Goal: Task Accomplishment & Management: Manage account settings

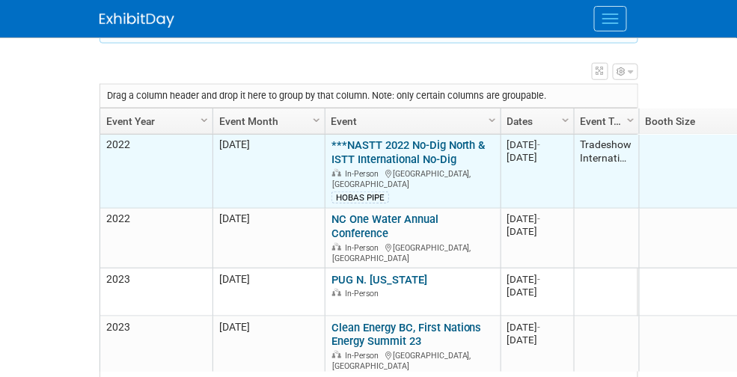
scroll to position [269, 0]
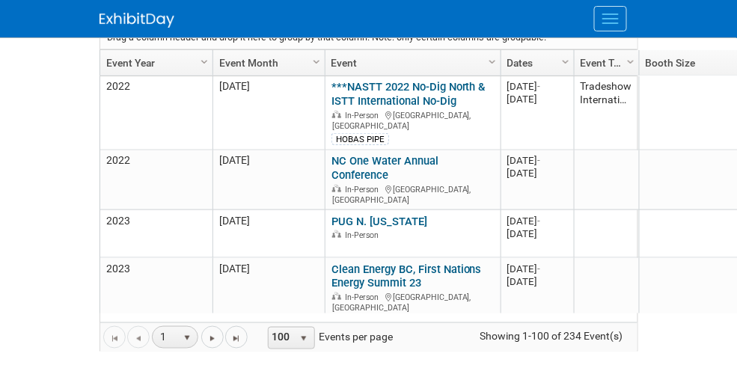
click at [106, 58] on link "Event Year" at bounding box center [154, 62] width 96 height 25
click at [106, 60] on link "Event Year" at bounding box center [154, 62] width 96 height 25
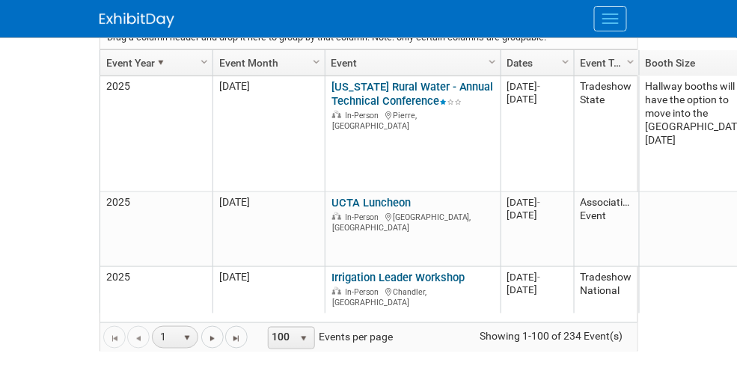
click at [627, 20] on button "Menu" at bounding box center [610, 18] width 33 height 25
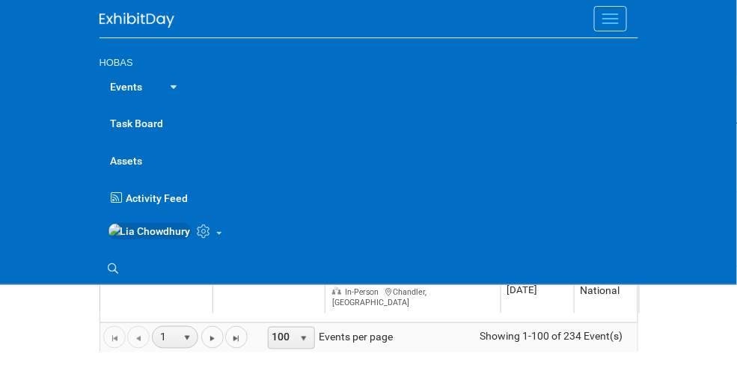
click at [99, 88] on link "Events" at bounding box center [126, 85] width 55 height 37
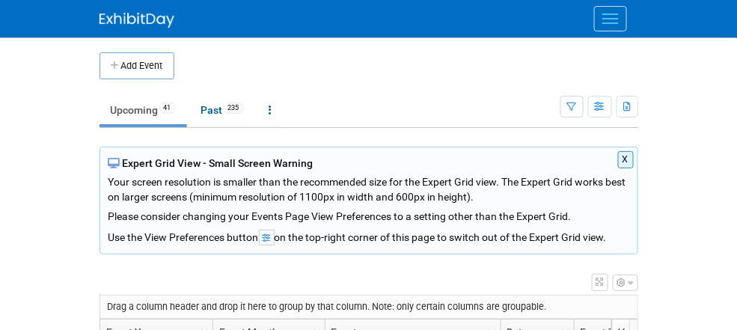
click at [619, 18] on span "Menu" at bounding box center [610, 18] width 16 height 1
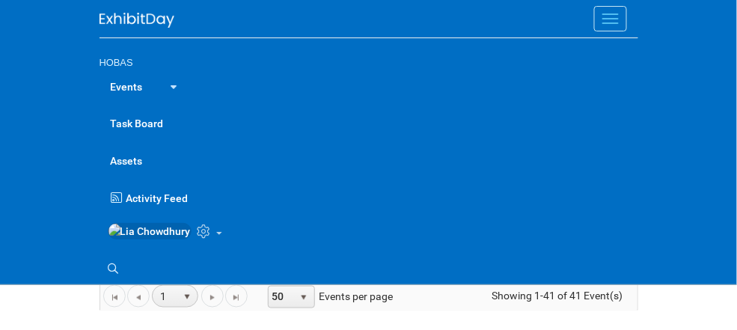
scroll to position [291, 0]
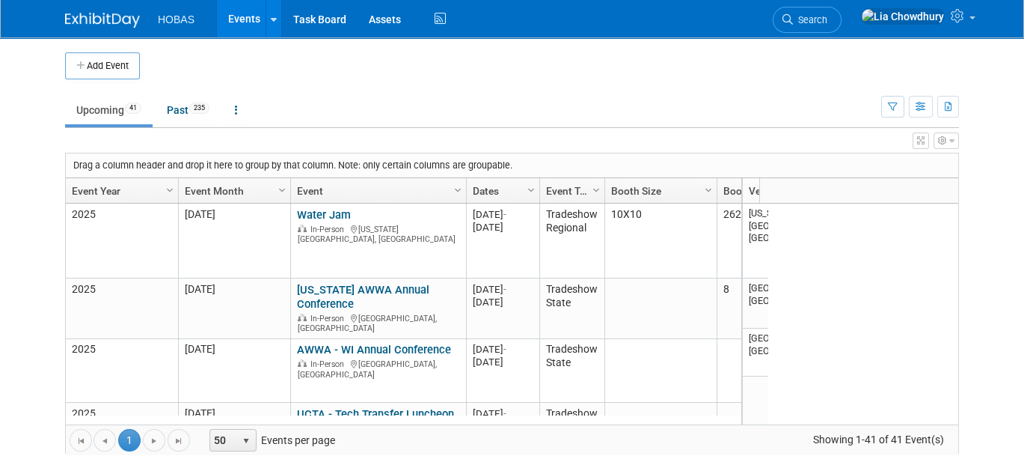
drag, startPoint x: 745, startPoint y: 4, endPoint x: 145, endPoint y: 69, distance: 603.4
click at [145, 69] on td at bounding box center [528, 65] width 776 height 27
click at [736, 25] on link at bounding box center [917, 18] width 129 height 37
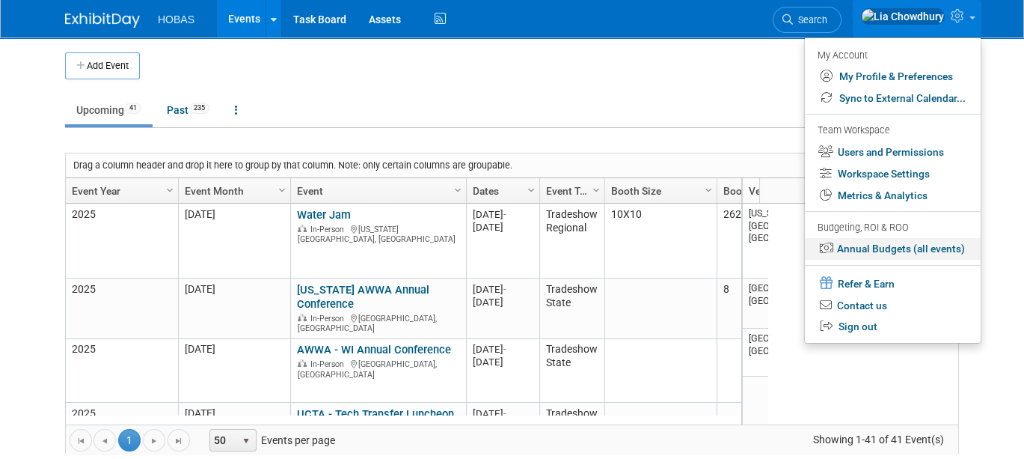
click at [736, 249] on link "Annual Budgets (all events)" at bounding box center [893, 249] width 176 height 22
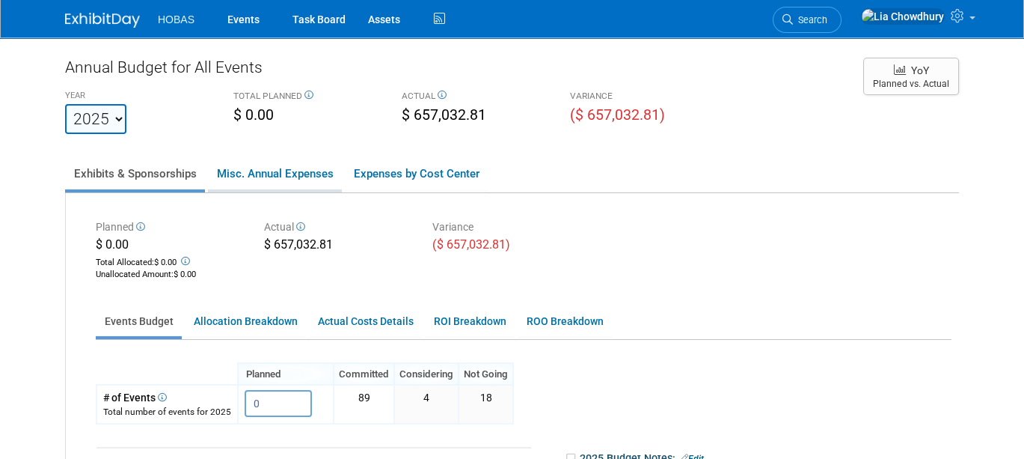
click at [270, 177] on link "Misc. Annual Expenses" at bounding box center [275, 173] width 134 height 31
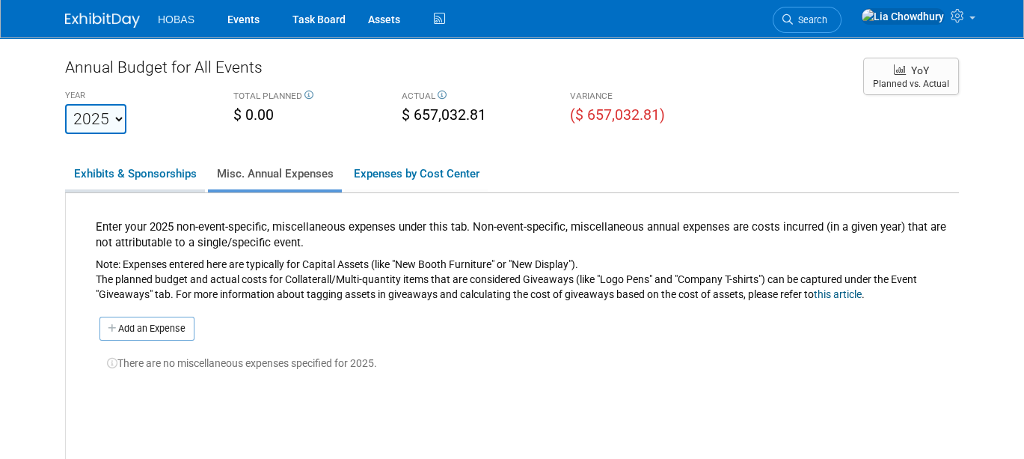
click at [136, 174] on link "Exhibits & Sponsorships" at bounding box center [135, 173] width 140 height 31
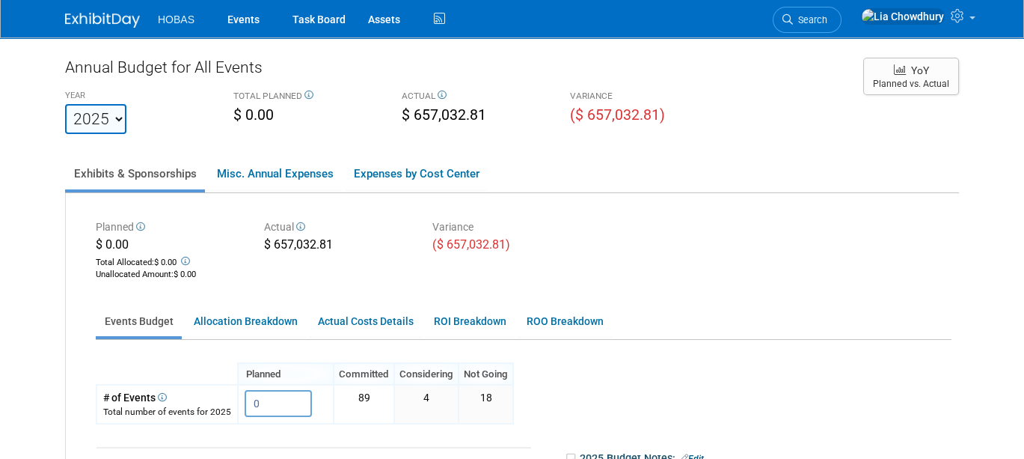
click at [107, 114] on select "2020 2021 2022 2023 2024 2025 2026 2027 2028 2029 2030 2031" at bounding box center [95, 119] width 61 height 30
select select "2020"
click at [65, 104] on select "2020 2021 2022 2023 2024 2025 2026 2027 2028 2029 2030 2031" at bounding box center [95, 119] width 61 height 30
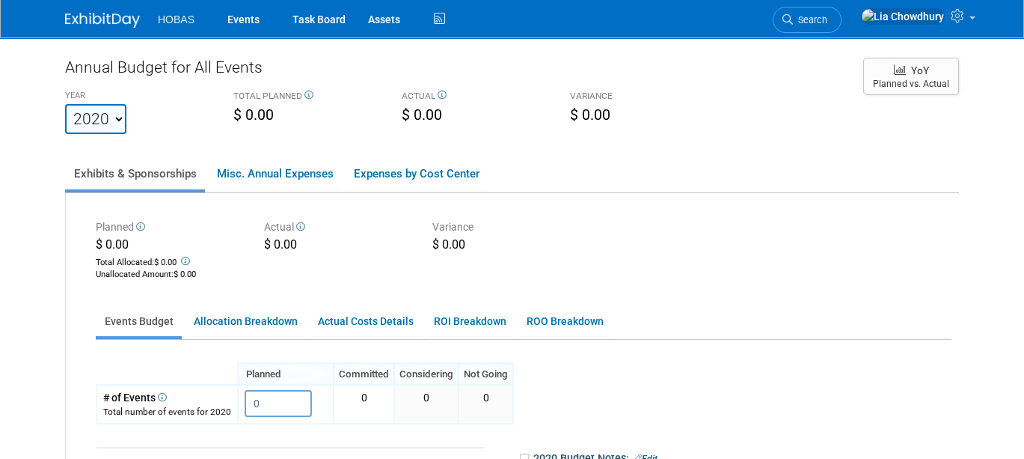
click at [105, 118] on select "2020 2021 2022 2023 2024 2025 2026 2027 2028 2029 2030 2031" at bounding box center [95, 119] width 61 height 30
select select "2021"
click at [65, 104] on select "2020 2021 2022 2023 2024 2025 2026 2027 2028 2029 2030 2031" at bounding box center [95, 119] width 61 height 30
click at [112, 123] on select "2020 2021 2022 2023 2024 2025 2026 2027 2028 2029 2030 2031" at bounding box center [95, 119] width 61 height 30
select select "2022"
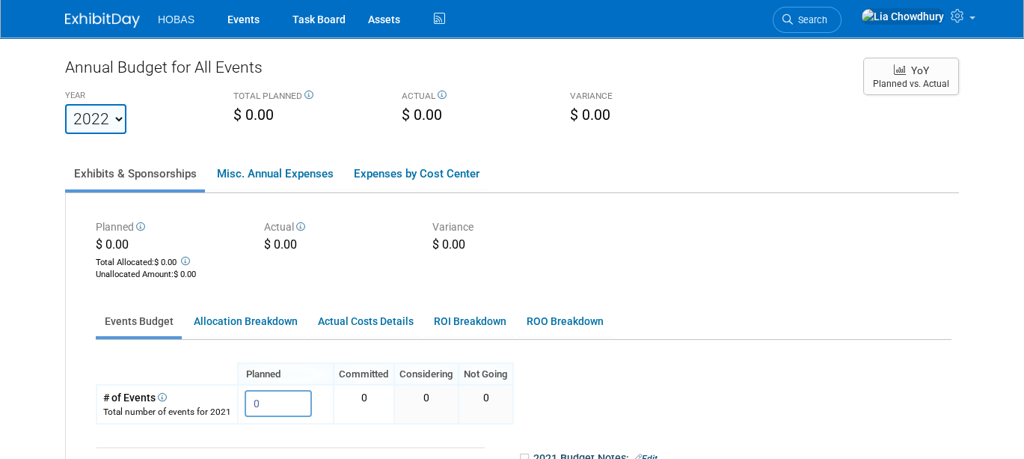
click at [65, 104] on select "2020 2021 2022 2023 2024 2025 2026 2027 2028 2029 2030 2031" at bounding box center [95, 119] width 61 height 30
click at [114, 122] on select "2020 2021 2022 2023 2024 2025 2026 2027 2028 2029 2030 2031" at bounding box center [95, 119] width 61 height 30
select select "2023"
click at [65, 104] on select "2020 2021 2022 2023 2024 2025 2026 2027 2028 2029 2030 2031" at bounding box center [95, 119] width 61 height 30
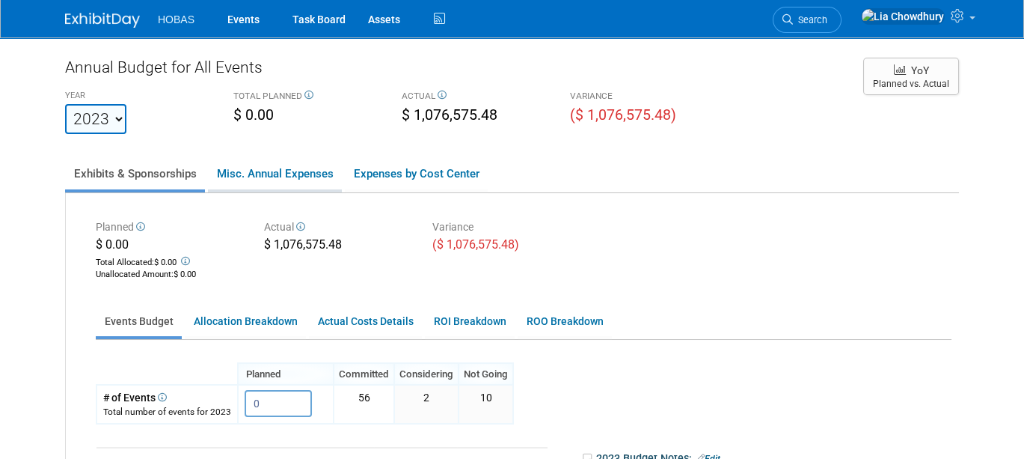
click at [245, 163] on link "Misc. Annual Expenses" at bounding box center [275, 173] width 134 height 31
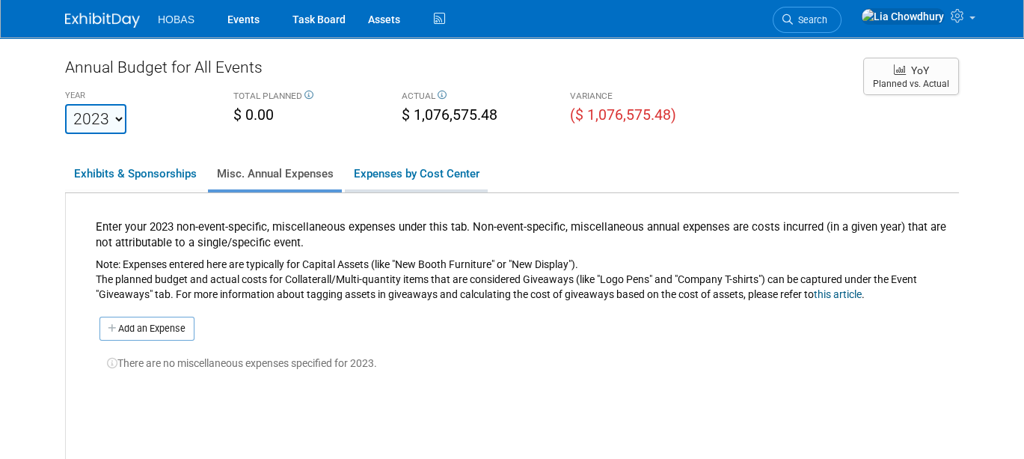
click at [405, 179] on link "Expenses by Cost Center" at bounding box center [416, 173] width 143 height 31
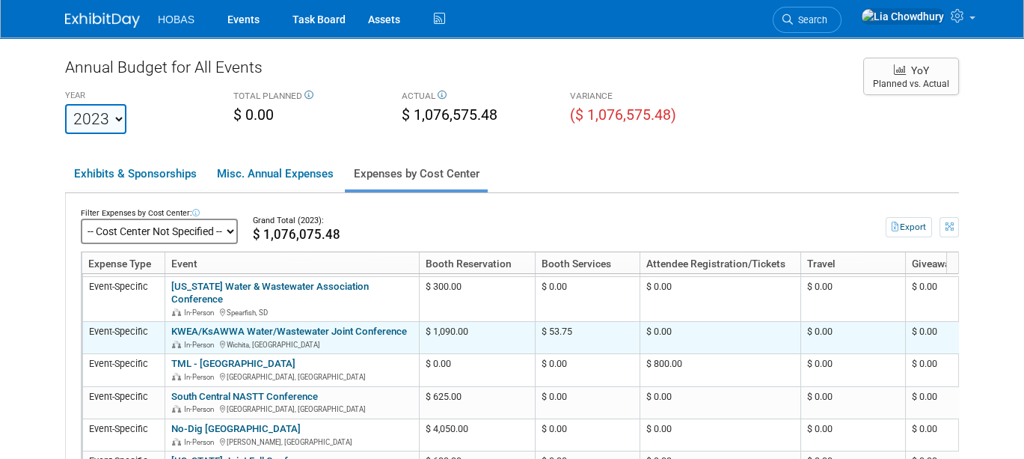
scroll to position [544, 0]
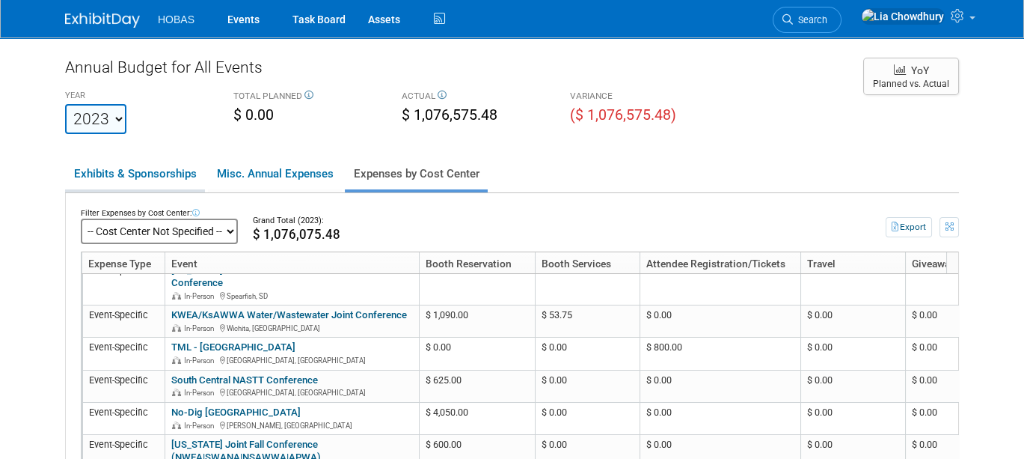
click at [119, 176] on link "Exhibits & Sponsorships" at bounding box center [135, 173] width 140 height 31
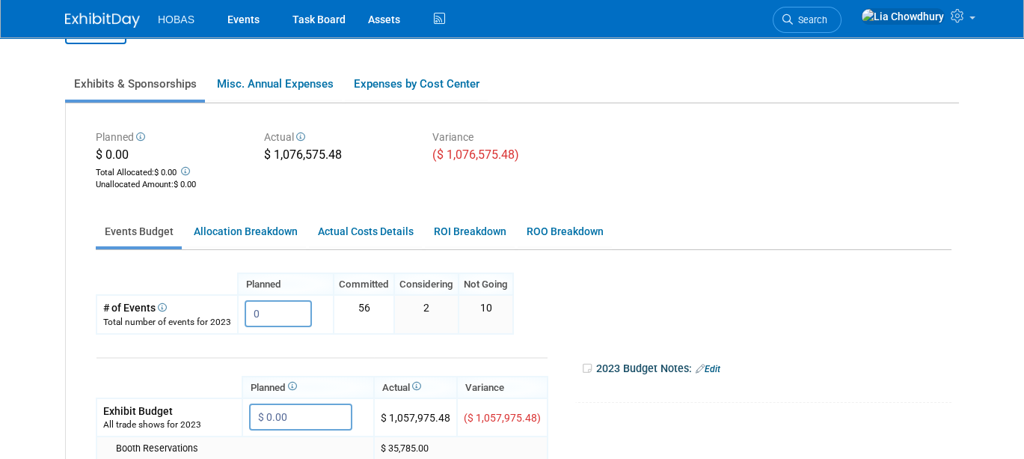
scroll to position [0, 0]
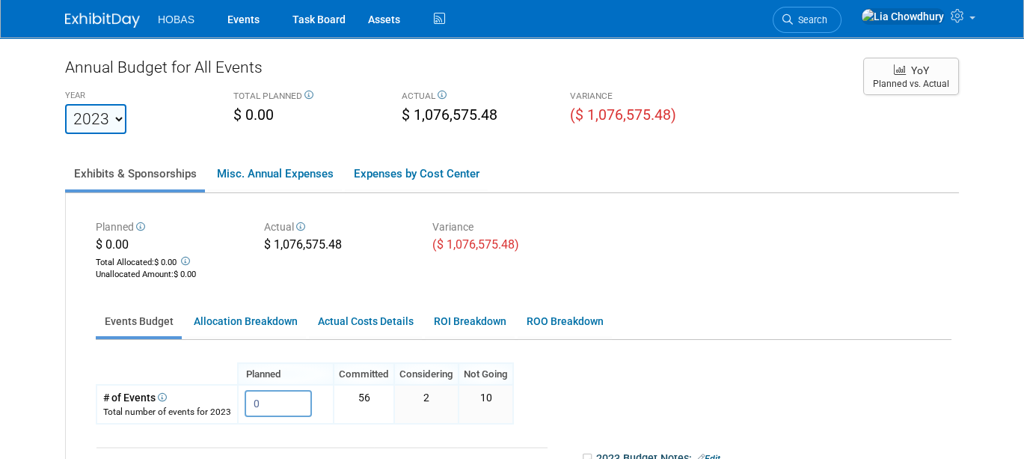
click at [110, 123] on select "2020 2021 2022 2023 2024 2025 2026 2027 2028 2029 2030 2031" at bounding box center [95, 119] width 61 height 30
select select "2024"
click at [65, 104] on select "2020 2021 2022 2023 2024 2025 2026 2027 2028 2029 2030 2031" at bounding box center [95, 119] width 61 height 30
click at [105, 114] on select "2020 2021 2022 2023 2024 2025 2026 2027 2028 2029 2030 2031" at bounding box center [95, 119] width 61 height 30
select select "2025"
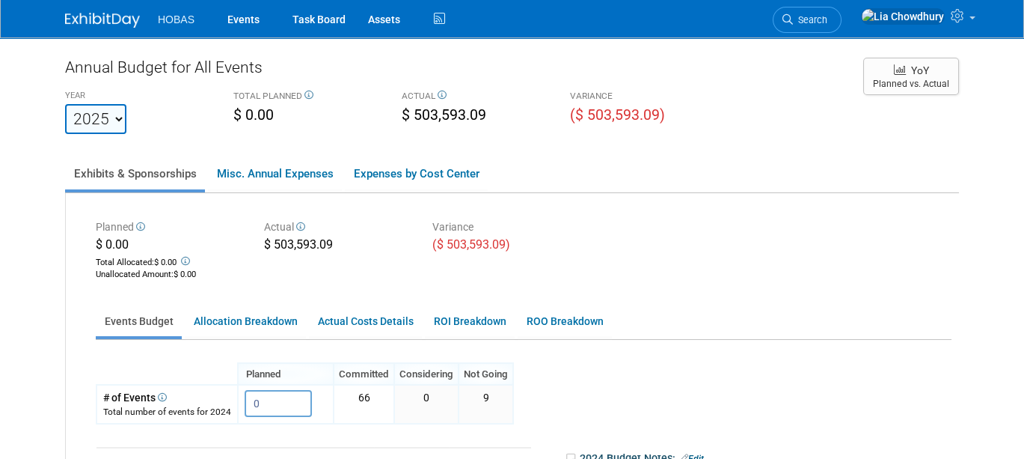
click at [65, 104] on select "2020 2021 2022 2023 2024 2025 2026 2027 2028 2029 2030 2031" at bounding box center [95, 119] width 61 height 30
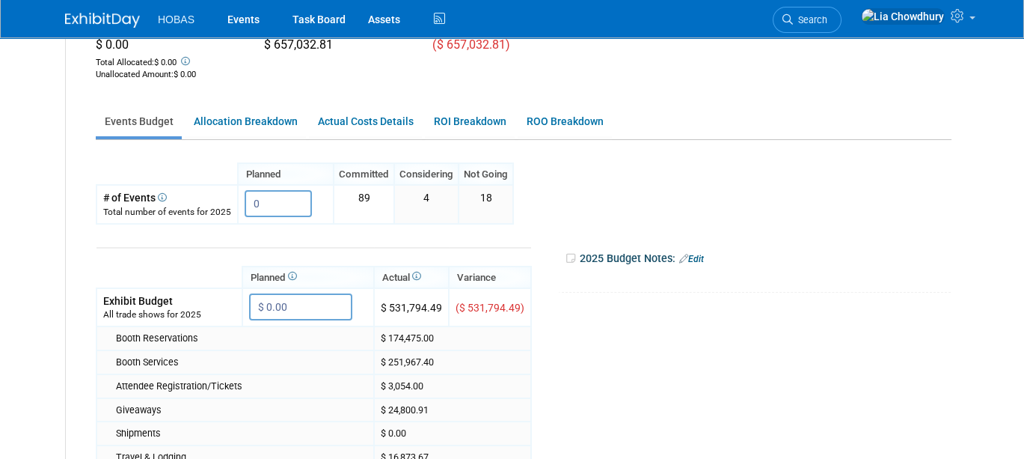
scroll to position [166, 0]
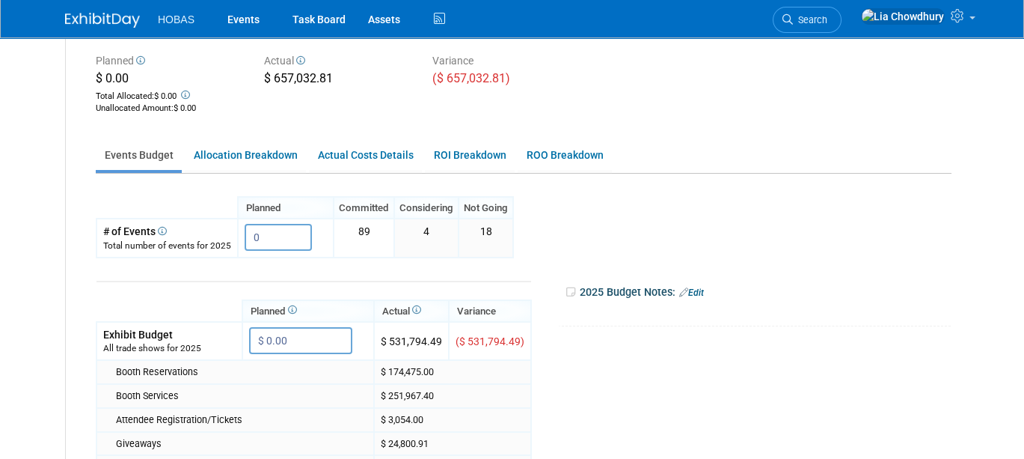
click at [294, 56] on icon at bounding box center [299, 60] width 11 height 9
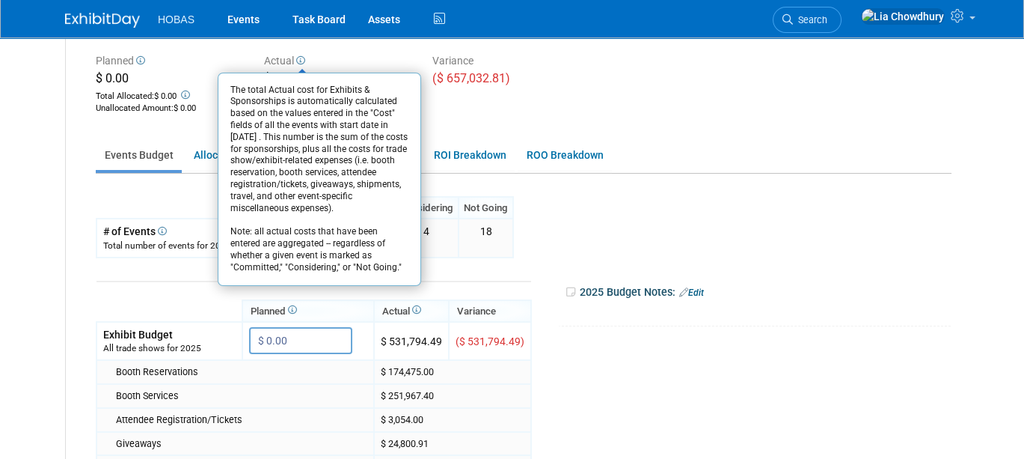
click at [294, 56] on icon at bounding box center [299, 60] width 11 height 9
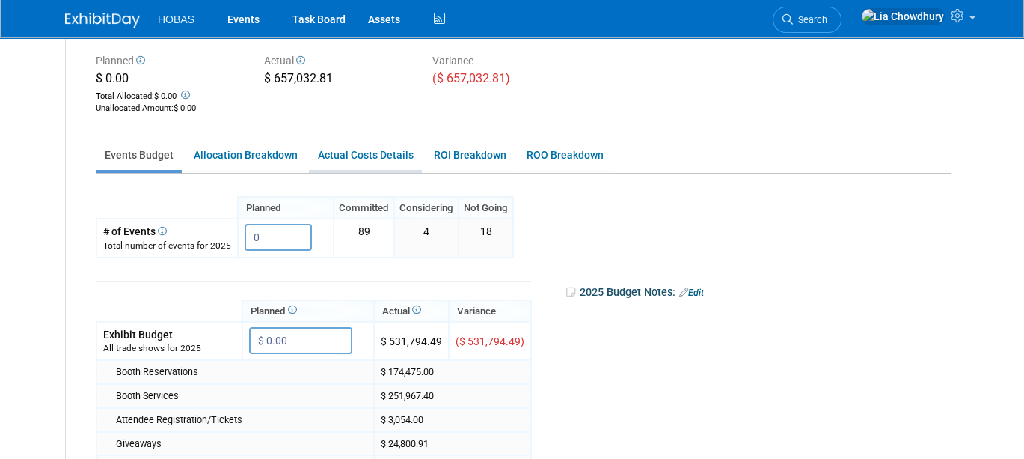
click at [378, 157] on link "Actual Costs Details" at bounding box center [365, 155] width 113 height 29
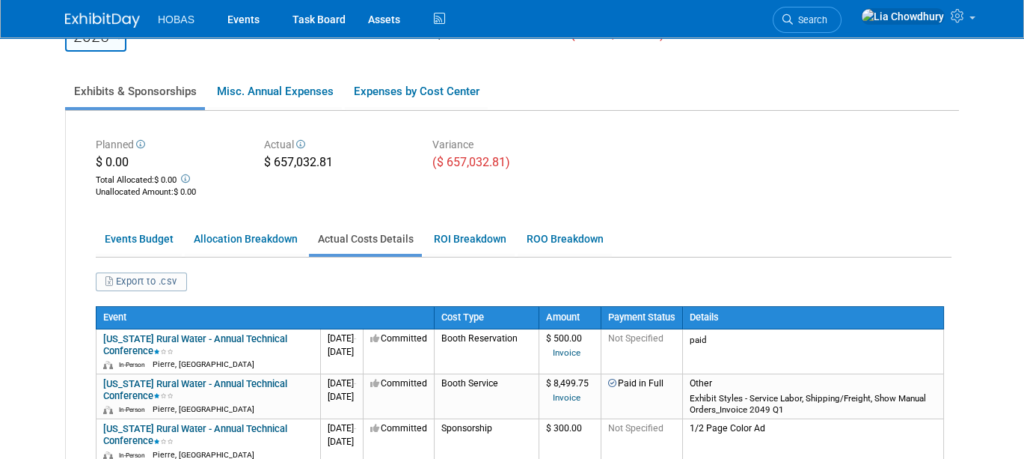
scroll to position [0, 0]
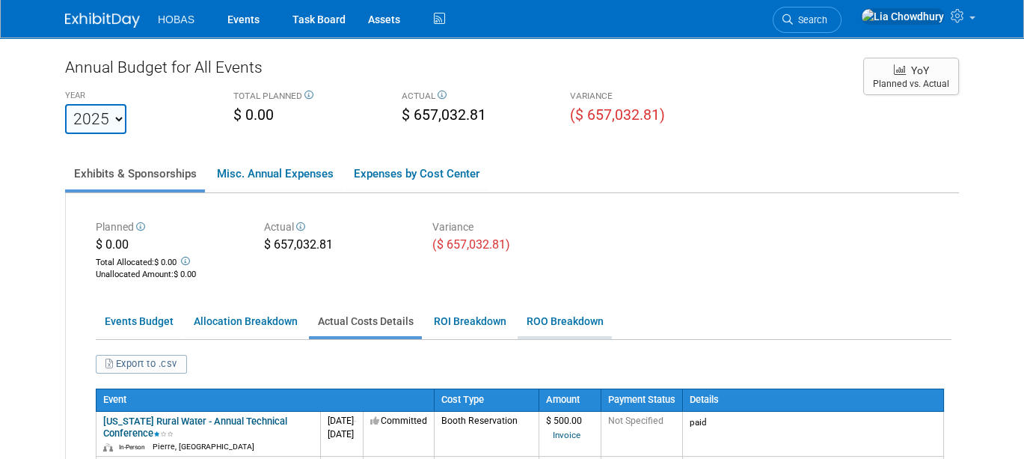
click at [541, 317] on link "ROO Breakdown" at bounding box center [565, 321] width 94 height 29
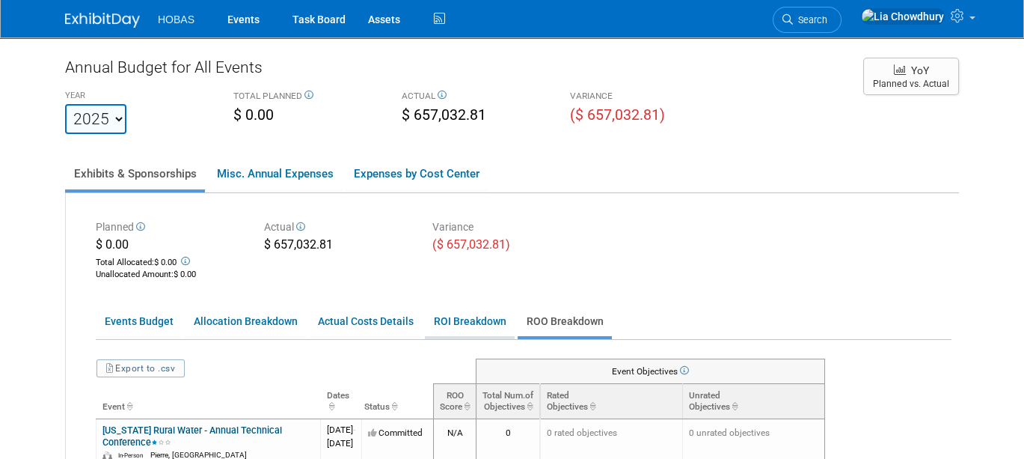
scroll to position [166, 0]
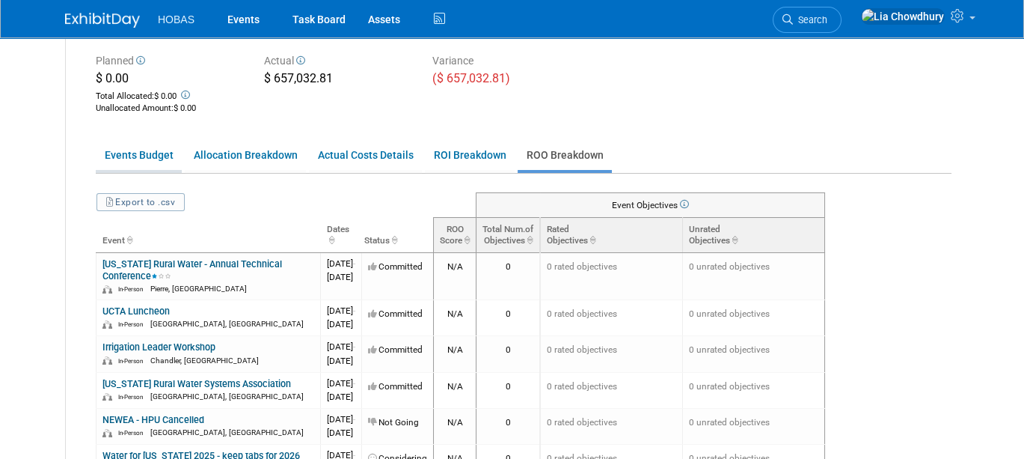
click at [106, 150] on link "Events Budget" at bounding box center [139, 155] width 86 height 29
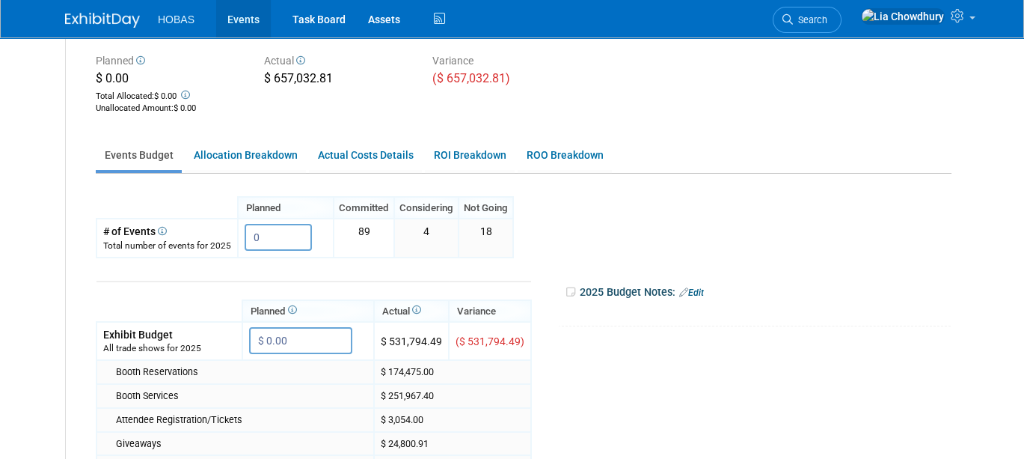
click at [228, 19] on link "Events" at bounding box center [243, 18] width 55 height 37
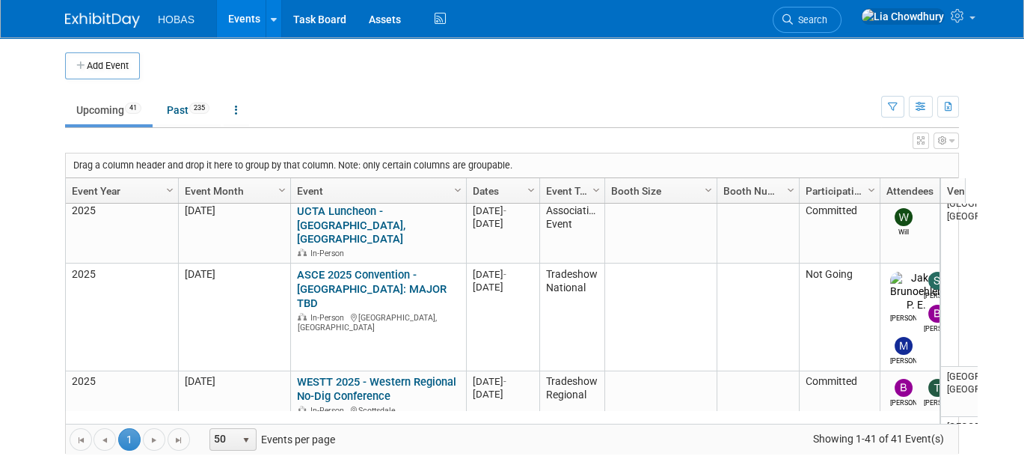
click at [341, 450] on link "***NASTT 2025 No-Dig North & ISTT International No-Dig" at bounding box center [374, 464] width 154 height 28
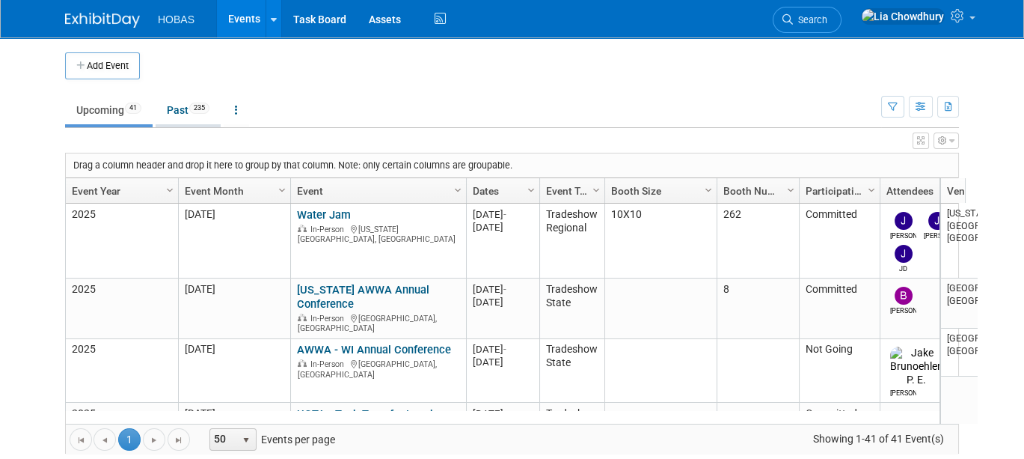
click at [161, 102] on link "Past 235" at bounding box center [188, 110] width 65 height 28
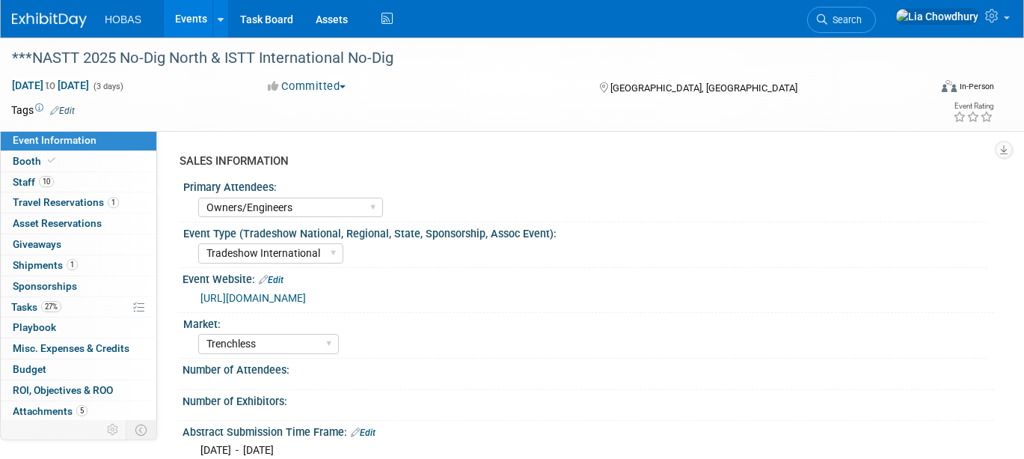
select select "Owners/Engineers"
select select "Tradeshow International"
select select "Trenchless"
select select "Exhibiting"
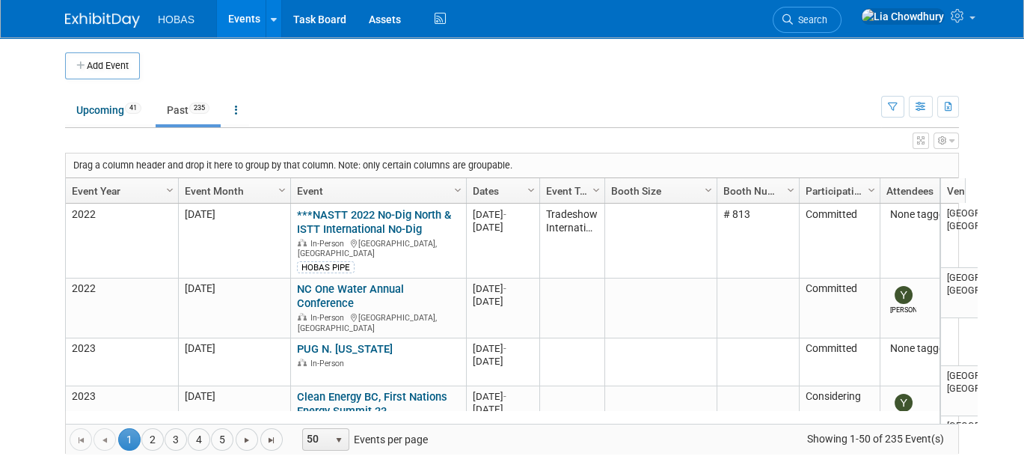
click at [98, 188] on link "Event Year" at bounding box center [120, 190] width 96 height 25
click at [95, 190] on link "Event Year" at bounding box center [120, 190] width 96 height 25
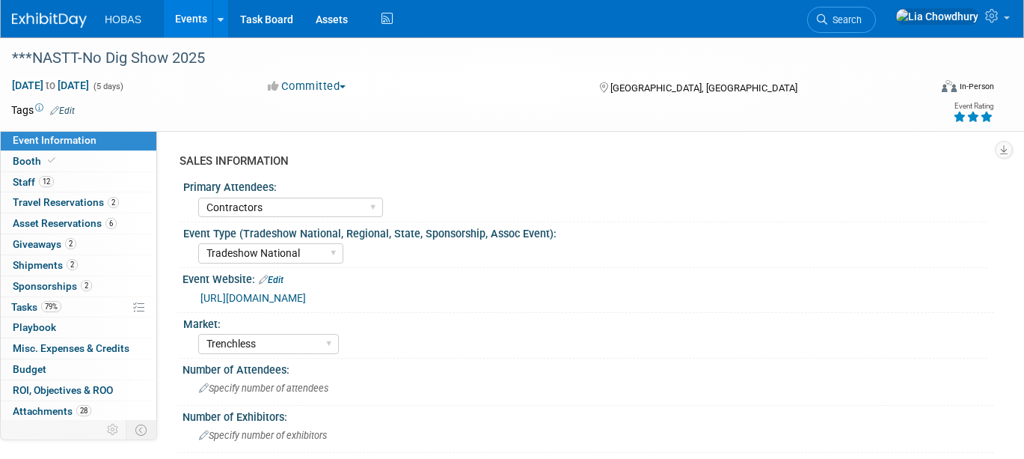
select select "Contractors"
select select "Tradeshow National"
select select "Trenchless"
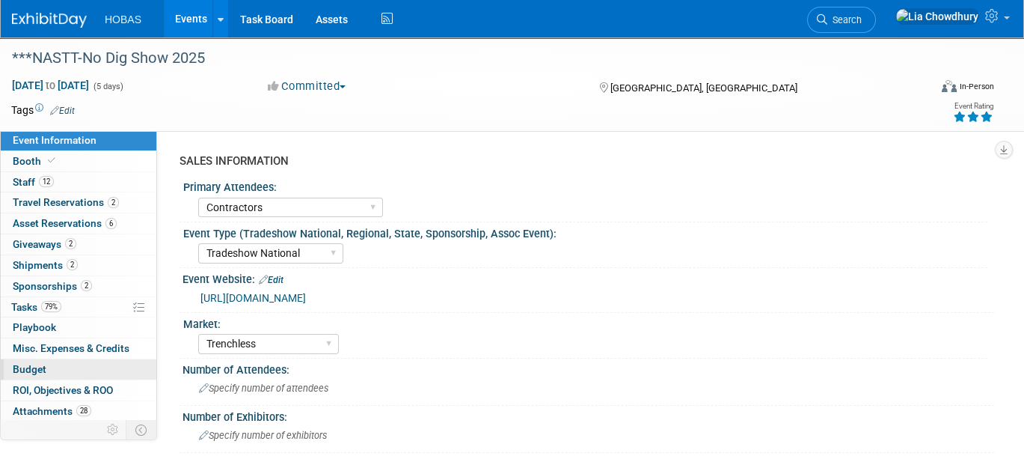
click at [30, 369] on span "Budget" at bounding box center [30, 369] width 34 height 12
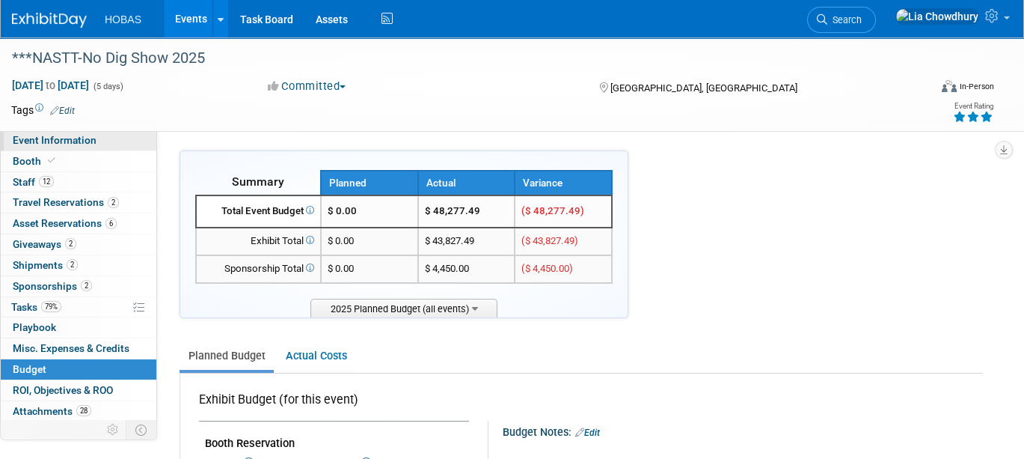
click at [40, 143] on span "Event Information" at bounding box center [55, 140] width 84 height 12
select select "Contractors"
select select "Tradeshow National"
select select "Trenchless"
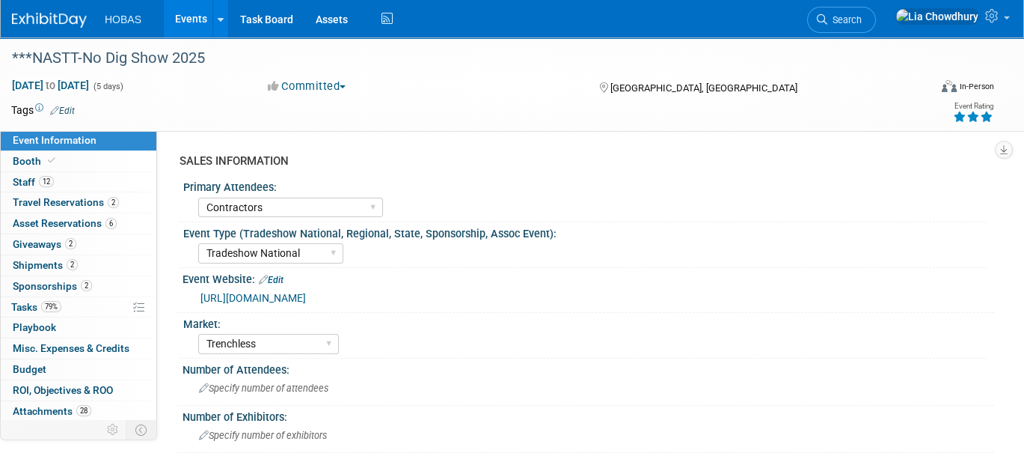
click at [188, 15] on link "Events" at bounding box center [191, 18] width 55 height 37
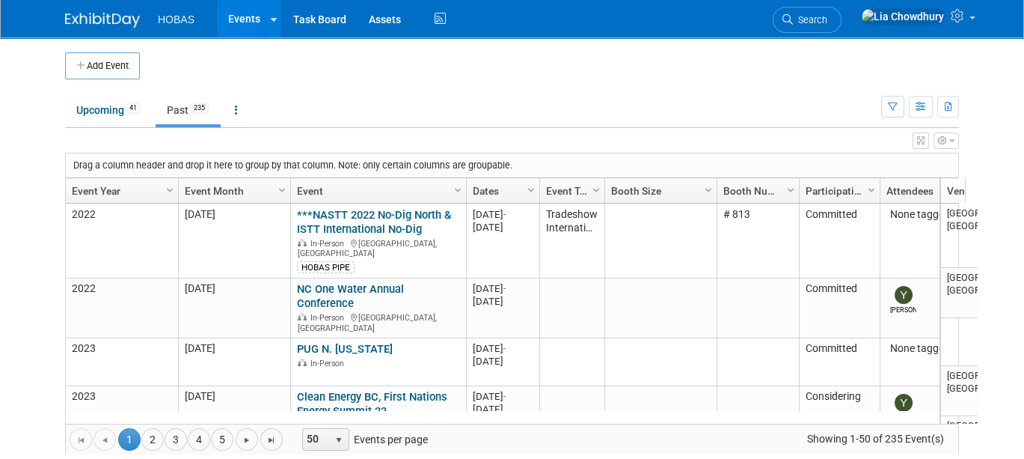
click at [72, 183] on link "Event Year" at bounding box center [120, 190] width 96 height 25
click at [91, 180] on link "Event Year" at bounding box center [120, 190] width 96 height 25
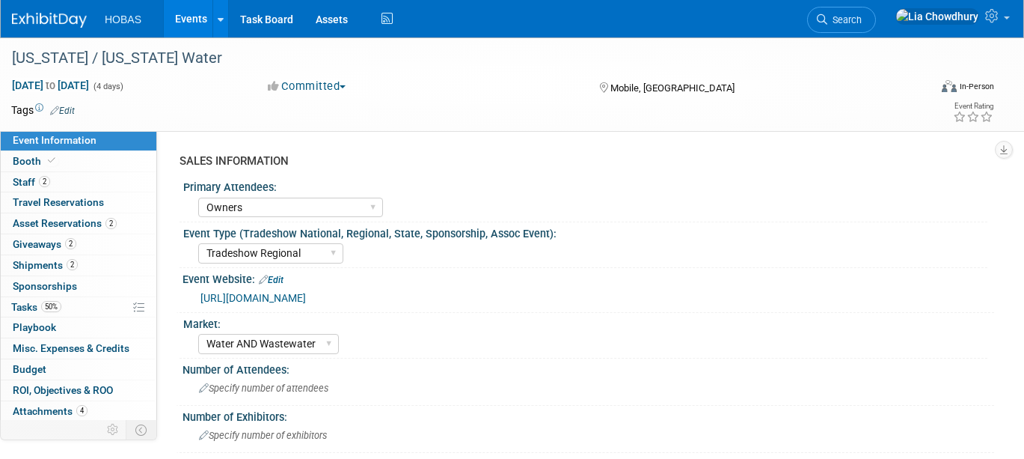
select select "Owners"
select select "Tradeshow Regional"
select select "Water AND Wastewater"
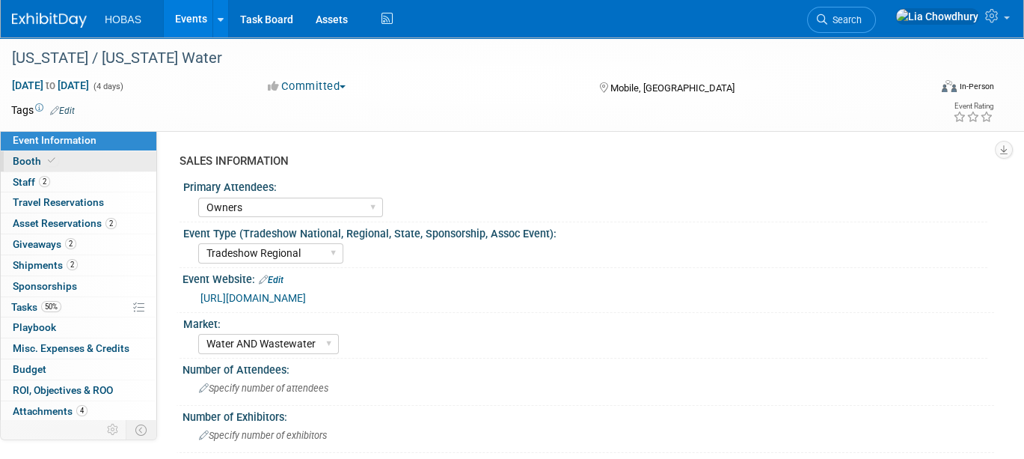
click at [42, 162] on span "Booth" at bounding box center [36, 161] width 46 height 12
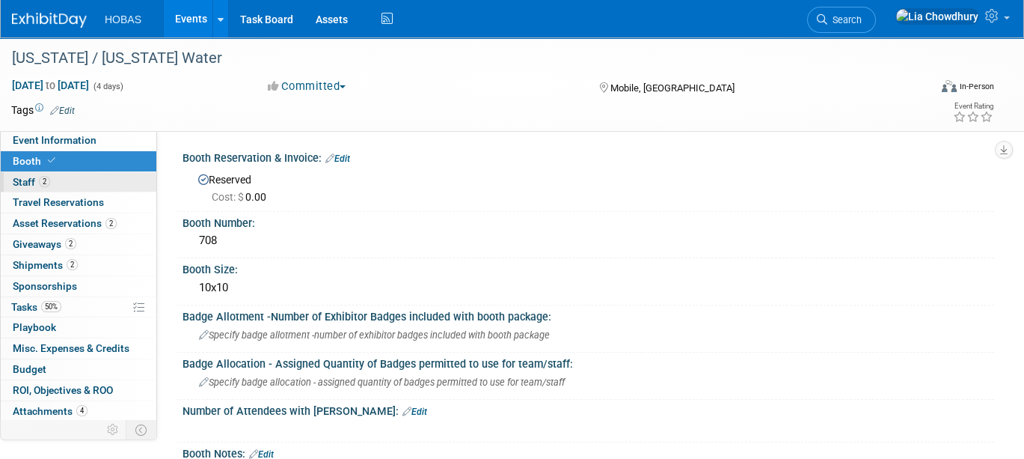
click at [53, 175] on link "2 Staff 2" at bounding box center [79, 182] width 156 height 20
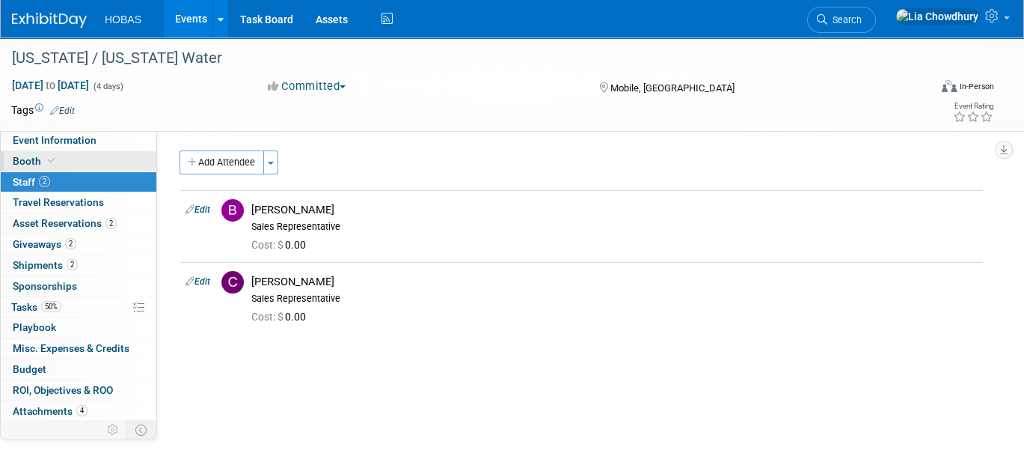
click at [44, 155] on span "Booth" at bounding box center [36, 161] width 46 height 12
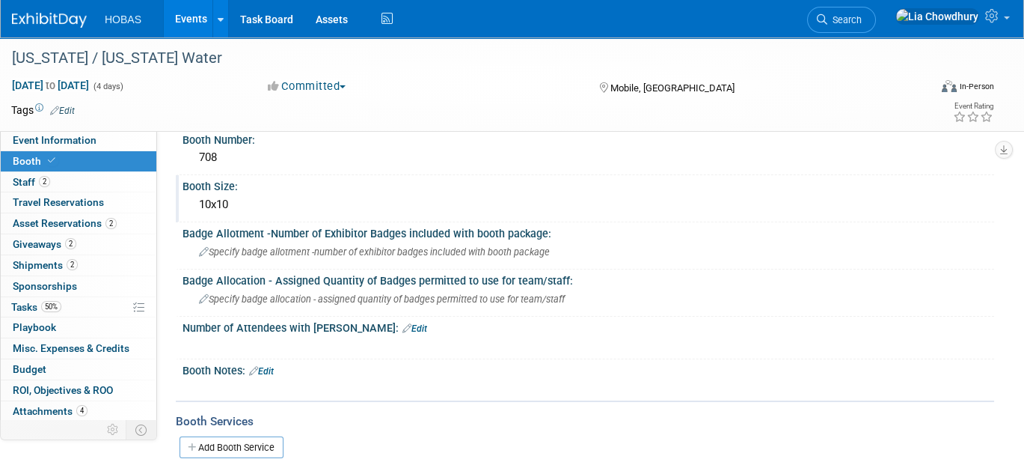
scroll to position [249, 0]
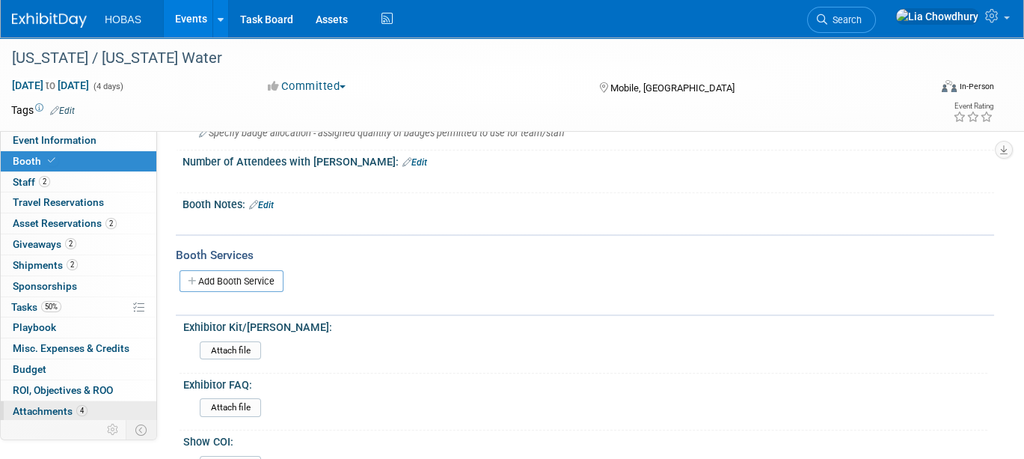
click at [42, 411] on span "Attachments 4" at bounding box center [50, 411] width 75 height 12
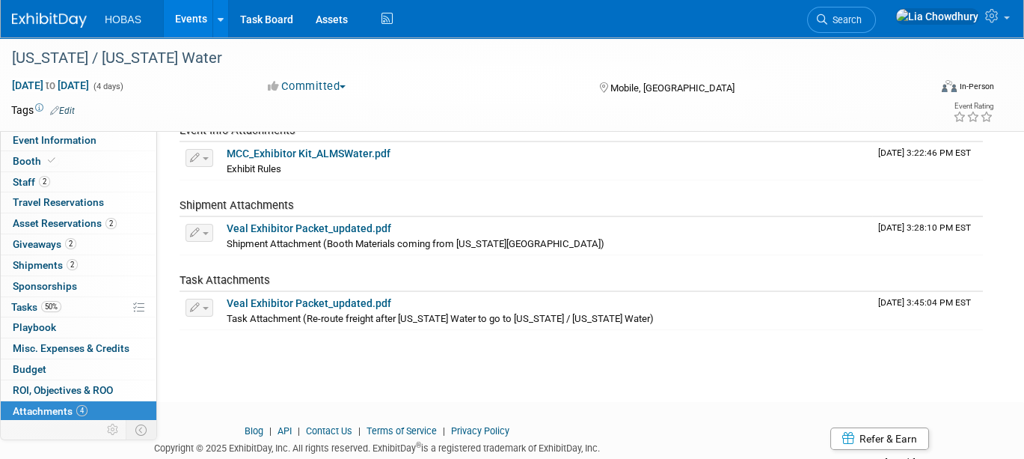
scroll to position [166, 0]
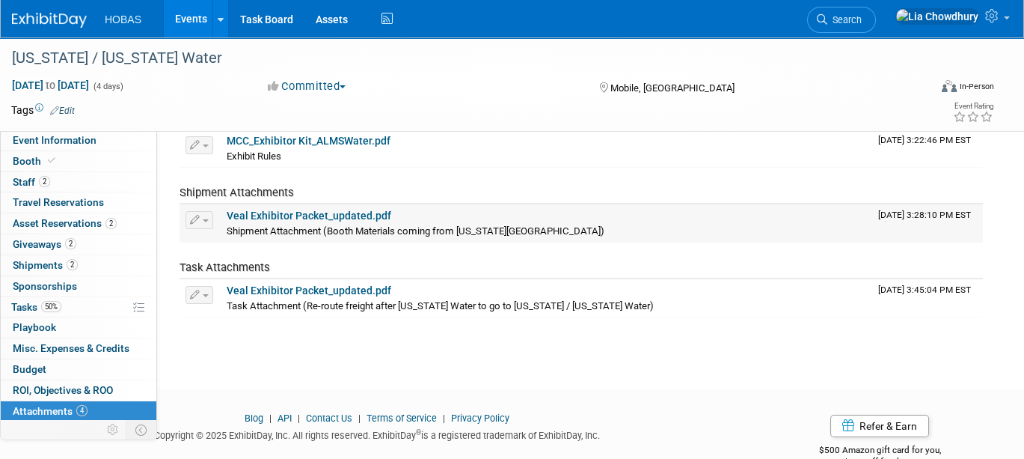
click at [266, 212] on link "Veal Exhibitor Packet_updated.pdf" at bounding box center [309, 215] width 165 height 12
click at [24, 162] on span "Booth" at bounding box center [36, 161] width 46 height 12
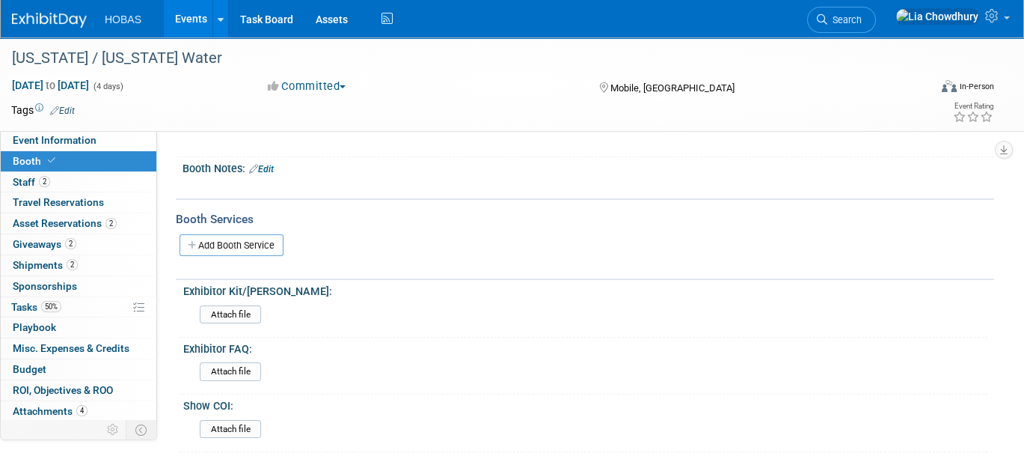
scroll to position [332, 0]
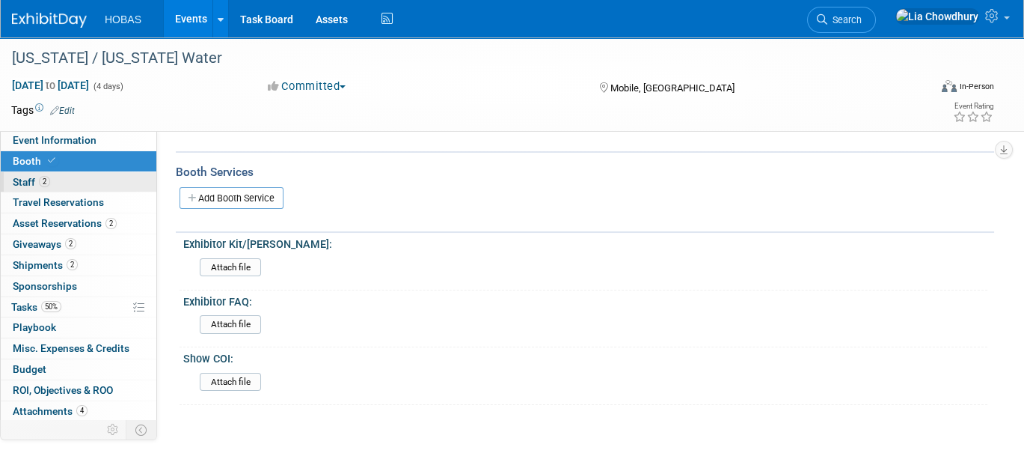
click at [19, 182] on span "Staff 2" at bounding box center [31, 182] width 37 height 12
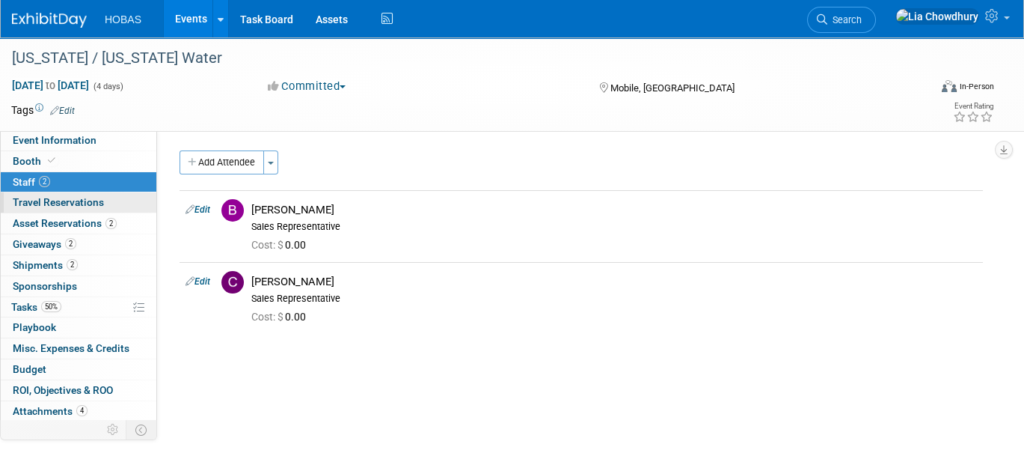
click at [41, 201] on span "Travel Reservations 0" at bounding box center [58, 202] width 91 height 12
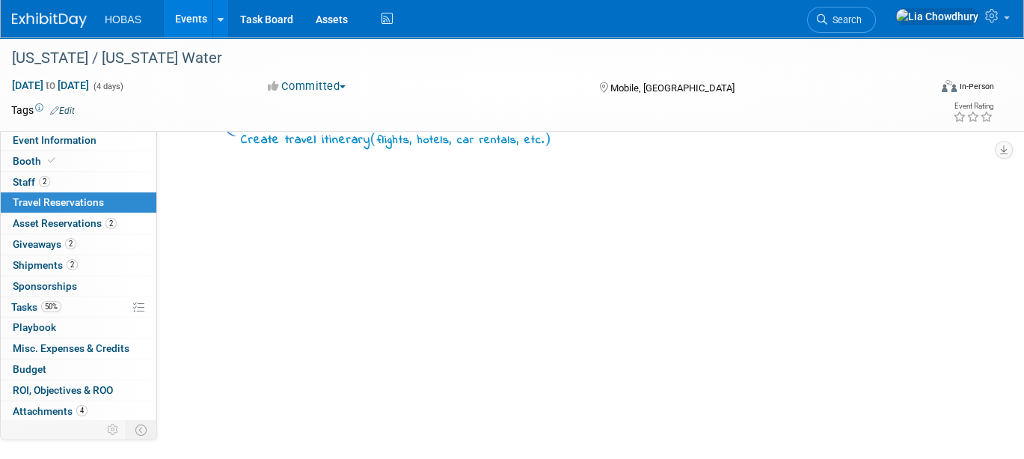
scroll to position [166, 0]
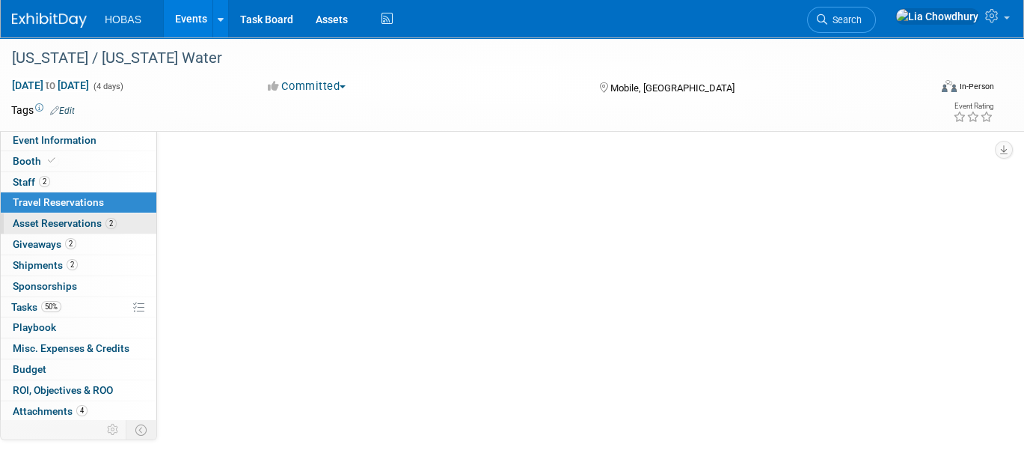
click at [89, 218] on span "Asset Reservations 2" at bounding box center [65, 223] width 104 height 12
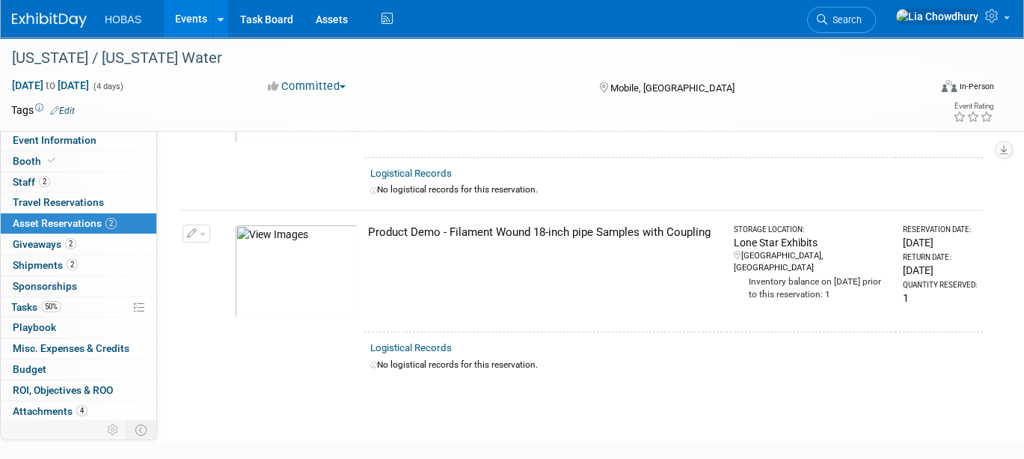
scroll to position [249, 0]
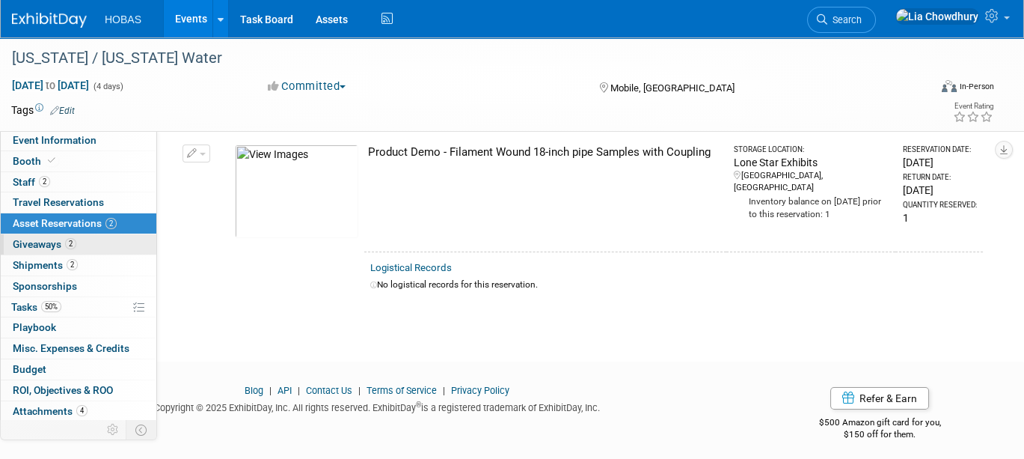
click at [51, 238] on span "Giveaways 2" at bounding box center [45, 244] width 64 height 12
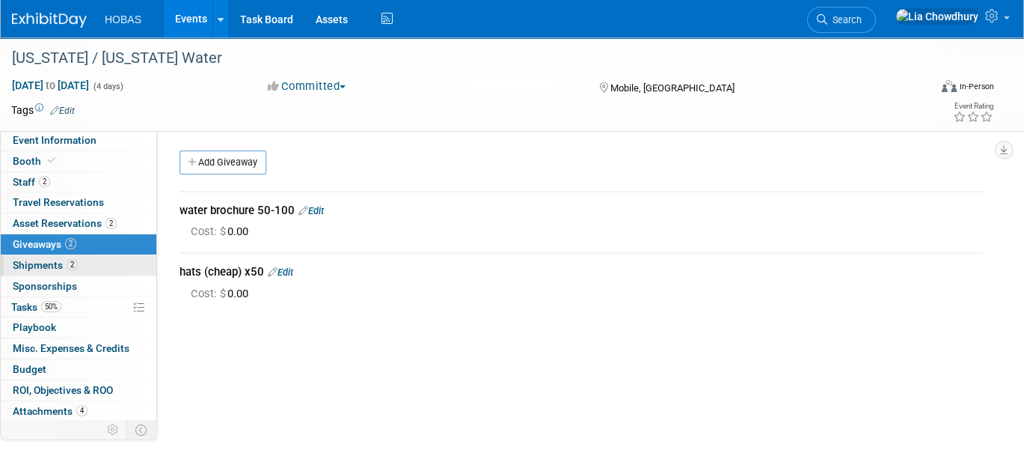
click at [43, 260] on span "Shipments 2" at bounding box center [45, 265] width 65 height 12
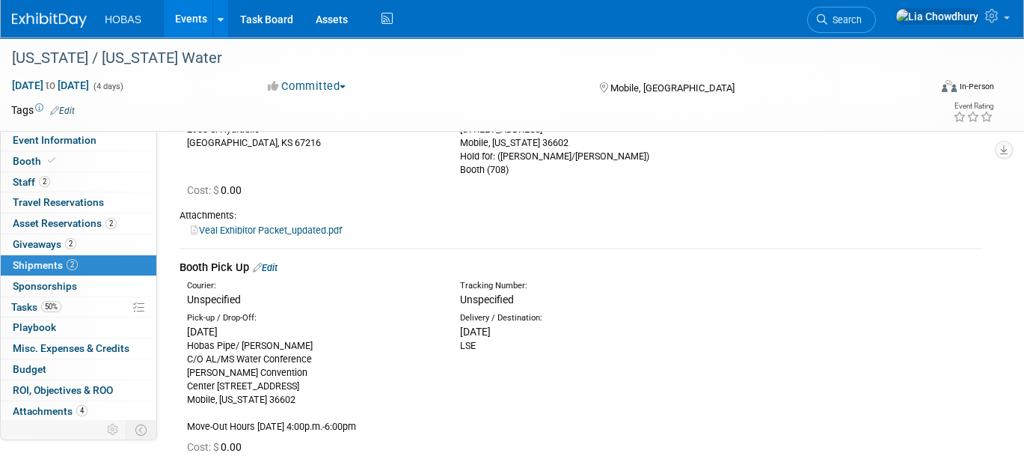
scroll to position [249, 0]
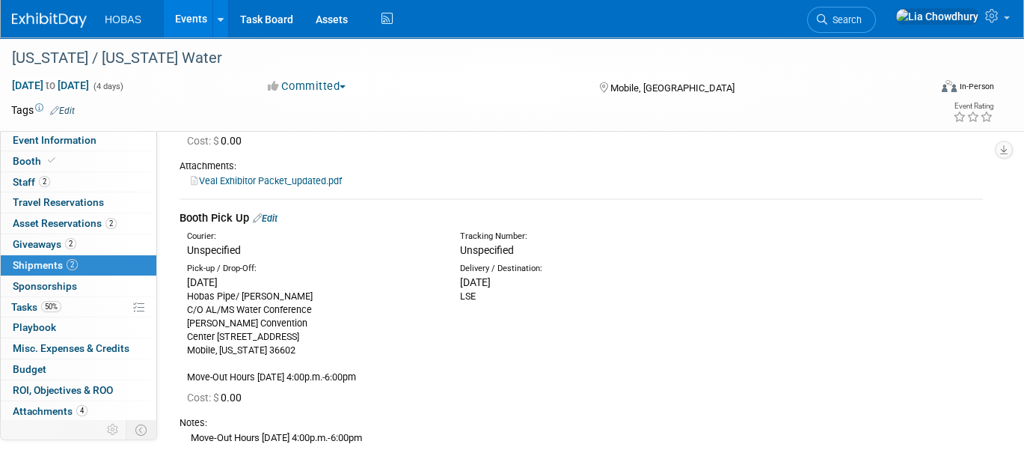
click at [248, 177] on link "Veal Exhibitor Packet_updated.pdf" at bounding box center [266, 180] width 151 height 11
click at [81, 283] on link "0 Sponsorships 0" at bounding box center [79, 286] width 156 height 20
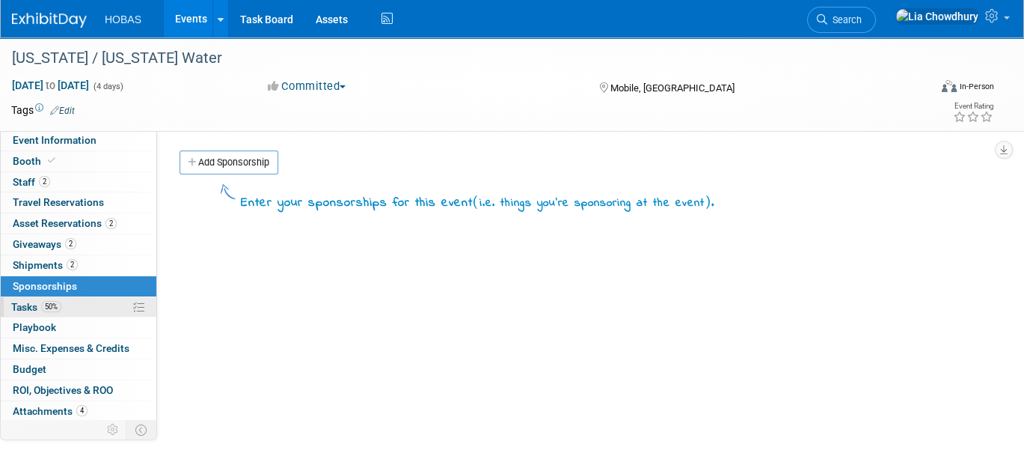
click at [47, 297] on link "50% Tasks 50%" at bounding box center [79, 307] width 156 height 20
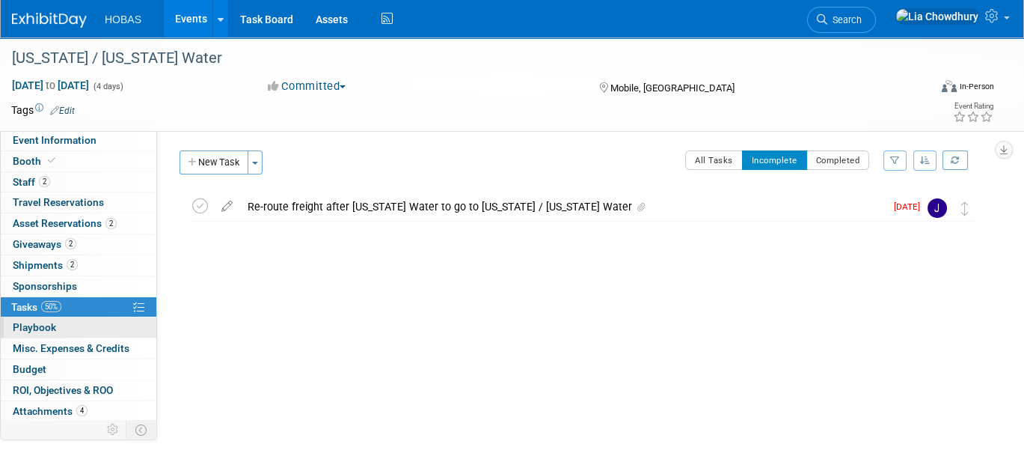
click at [29, 328] on span "Playbook 0" at bounding box center [34, 327] width 43 height 12
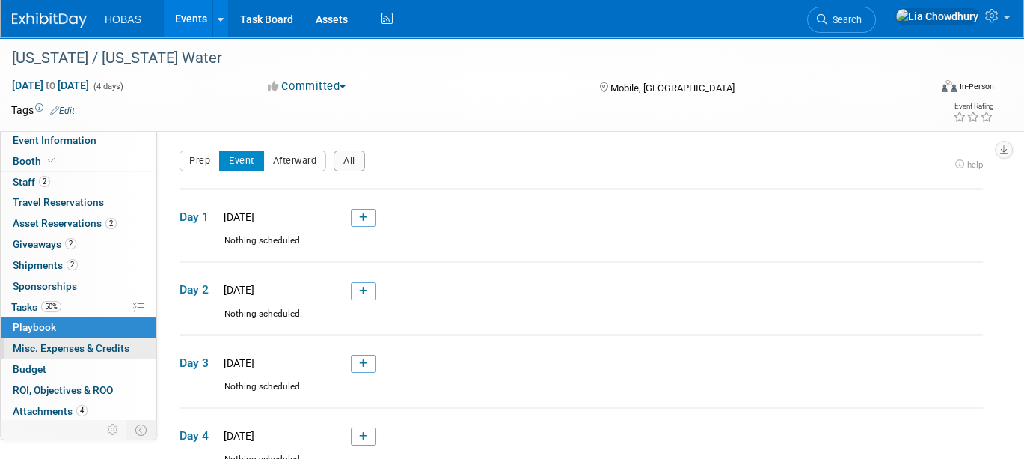
click at [34, 344] on span "Misc. Expenses & Credits 0" at bounding box center [71, 348] width 117 height 12
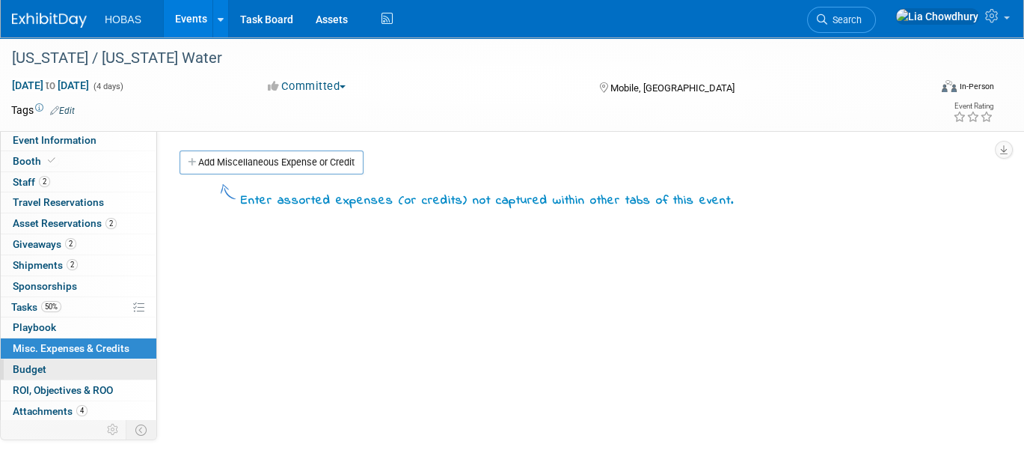
click at [27, 369] on span "Budget" at bounding box center [30, 369] width 34 height 12
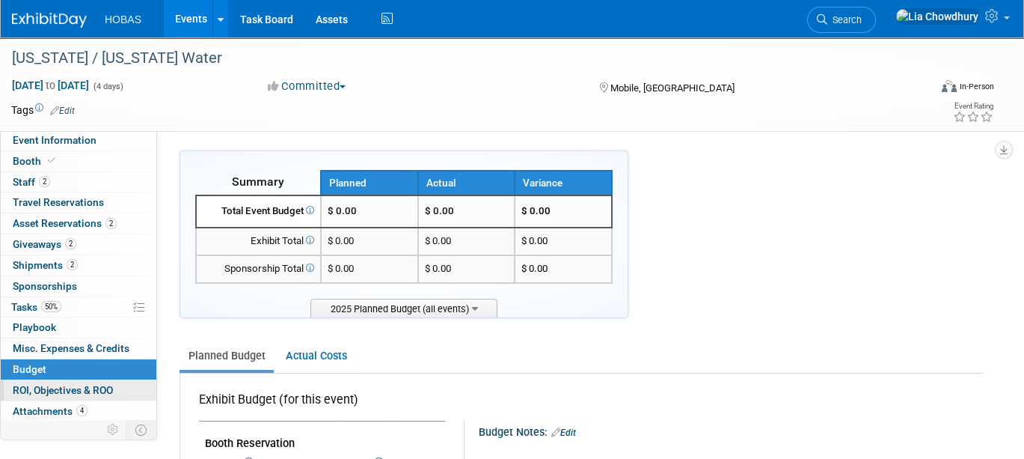
click at [57, 387] on span "ROI, Objectives & ROO 0" at bounding box center [63, 390] width 100 height 12
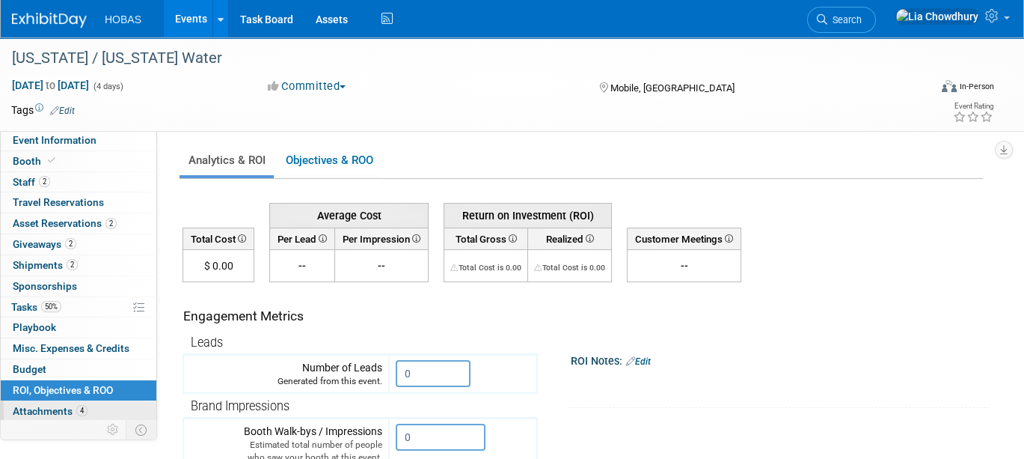
click at [57, 408] on span "Attachments 4" at bounding box center [50, 411] width 75 height 12
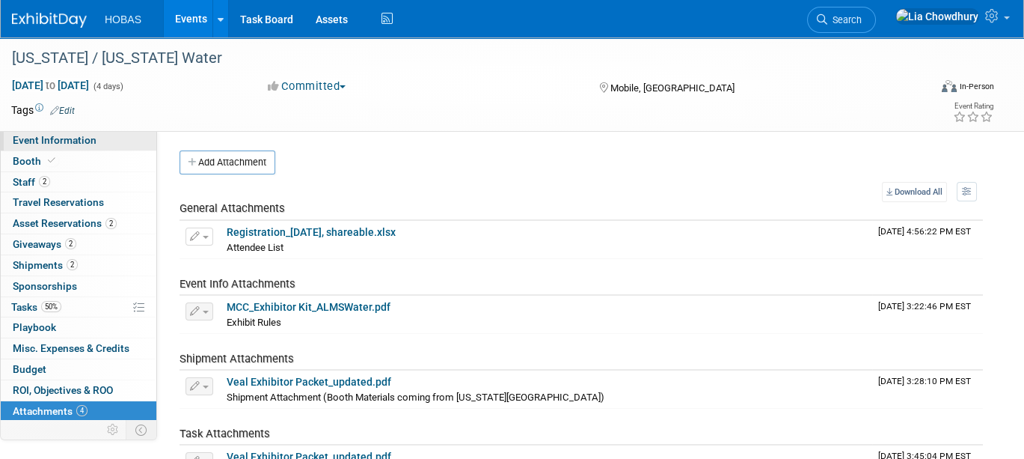
click at [25, 142] on span "Event Information" at bounding box center [55, 140] width 84 height 12
select select "Owners"
select select "Tradeshow Regional"
select select "Water AND Wastewater"
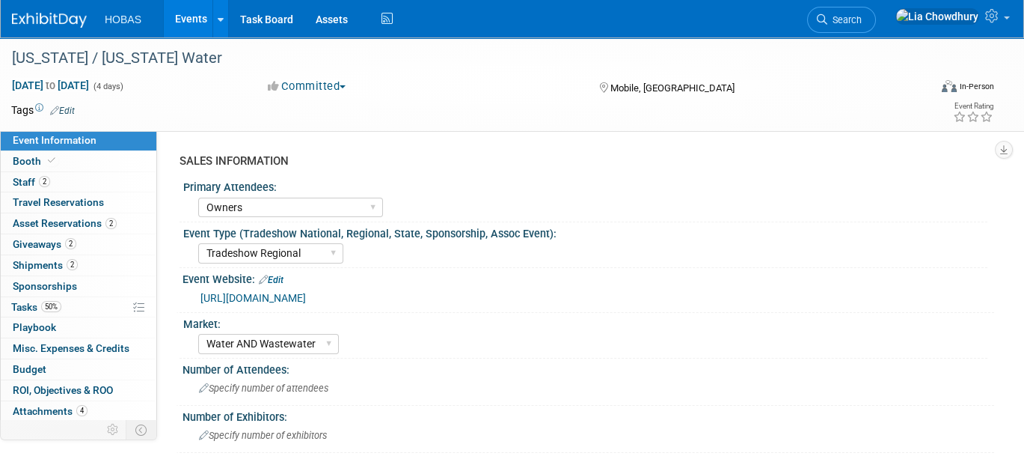
click at [297, 295] on link "[URL][DOMAIN_NAME]" at bounding box center [252, 298] width 105 height 12
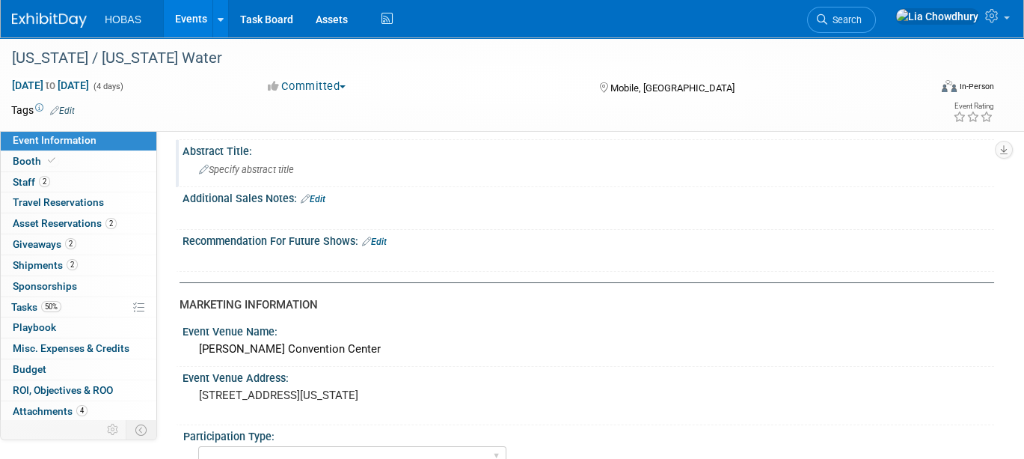
scroll to position [415, 0]
click at [376, 236] on link "Edit" at bounding box center [374, 241] width 25 height 10
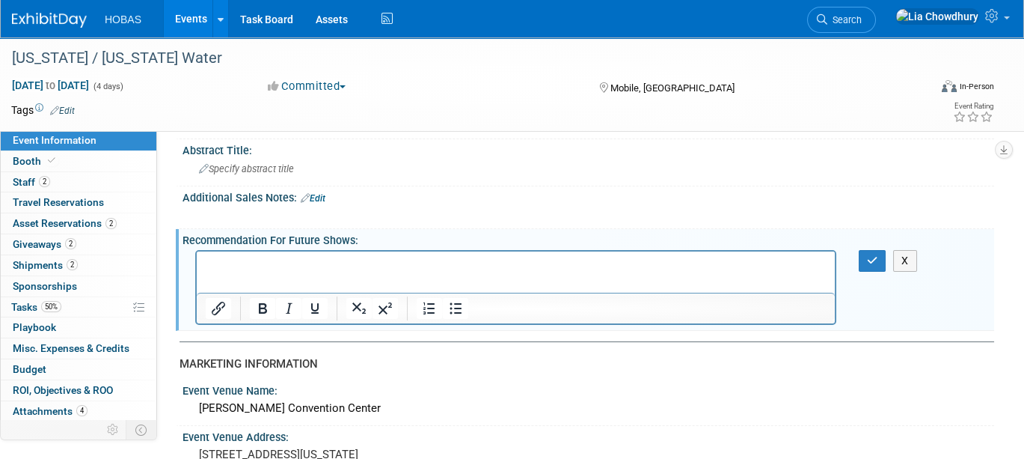
scroll to position [0, 0]
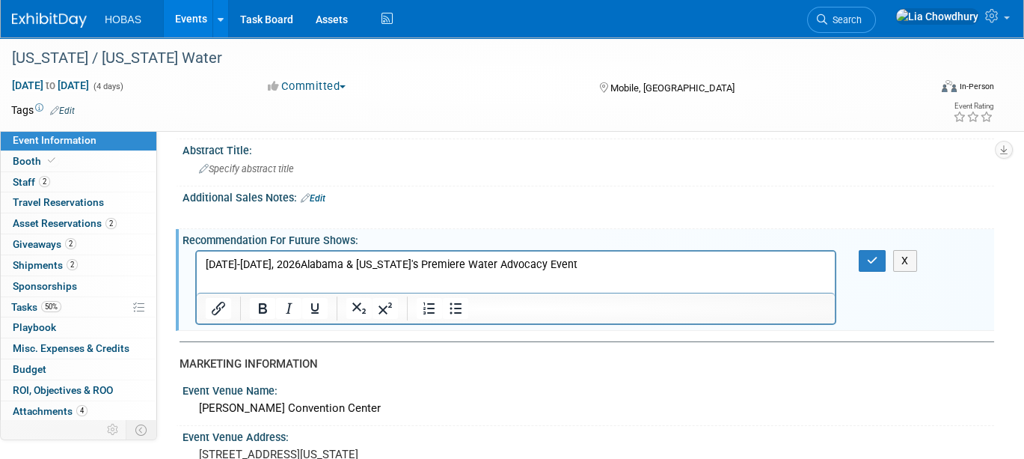
drag, startPoint x: 286, startPoint y: 265, endPoint x: 297, endPoint y: 263, distance: 10.6
click at [289, 265] on p "April 12-15, 2026Alabama & Mississippi's Premiere Water Advocacy Event" at bounding box center [516, 264] width 621 height 15
click at [872, 255] on icon "button" at bounding box center [872, 260] width 11 height 10
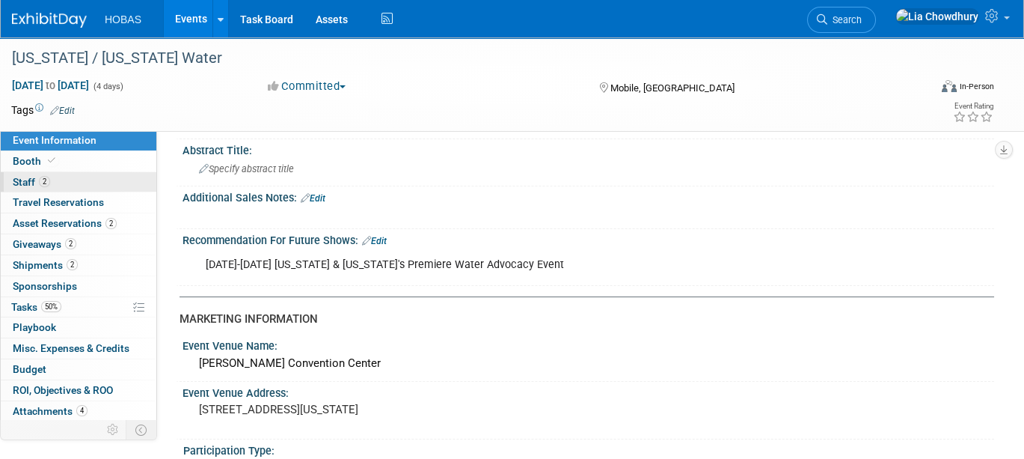
click at [17, 188] on link "2 Staff 2" at bounding box center [79, 182] width 156 height 20
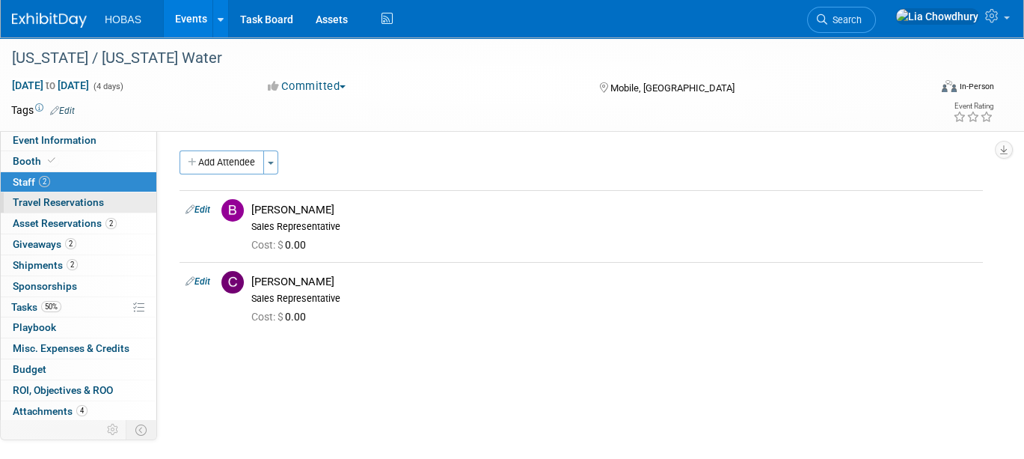
click at [64, 196] on span "Travel Reservations 0" at bounding box center [58, 202] width 91 height 12
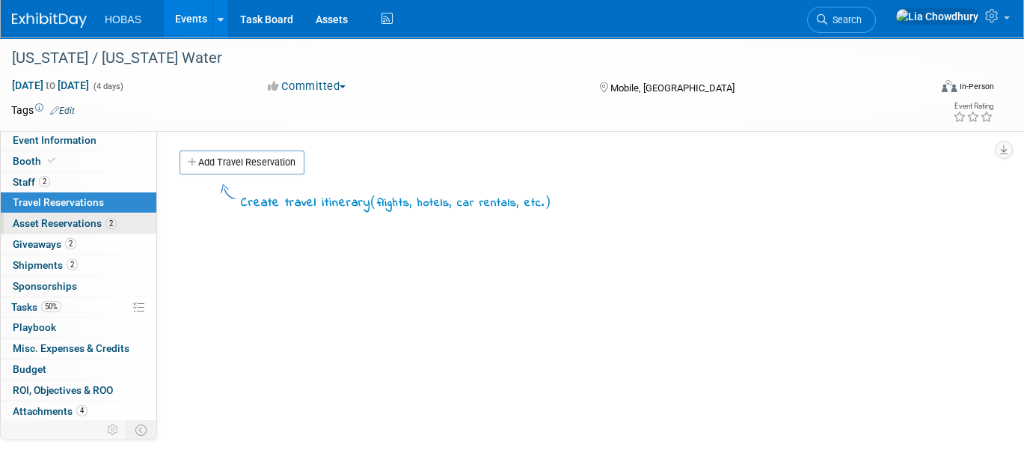
click at [45, 226] on span "Asset Reservations 2" at bounding box center [65, 223] width 104 height 12
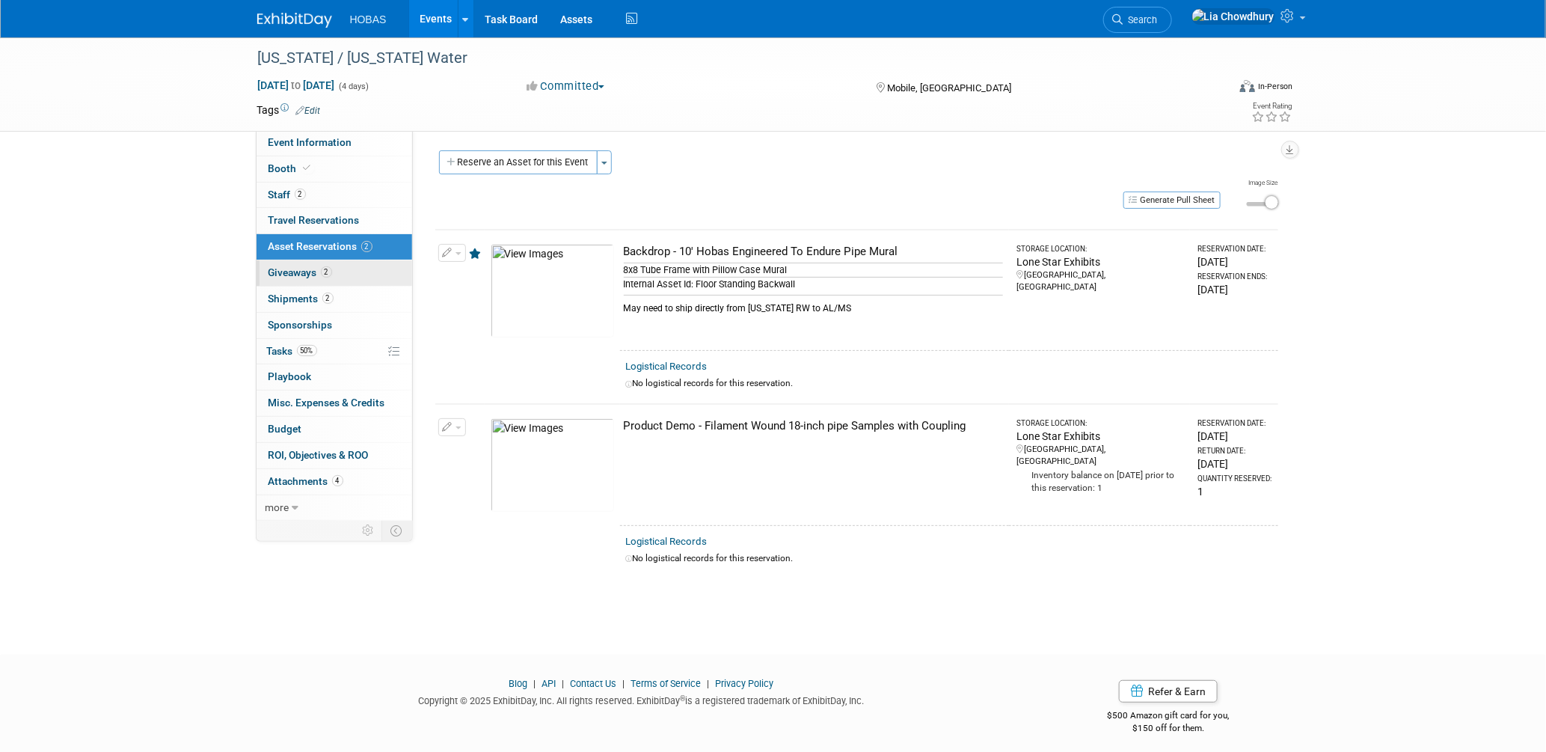
click at [298, 271] on span "Giveaways 2" at bounding box center [301, 272] width 64 height 12
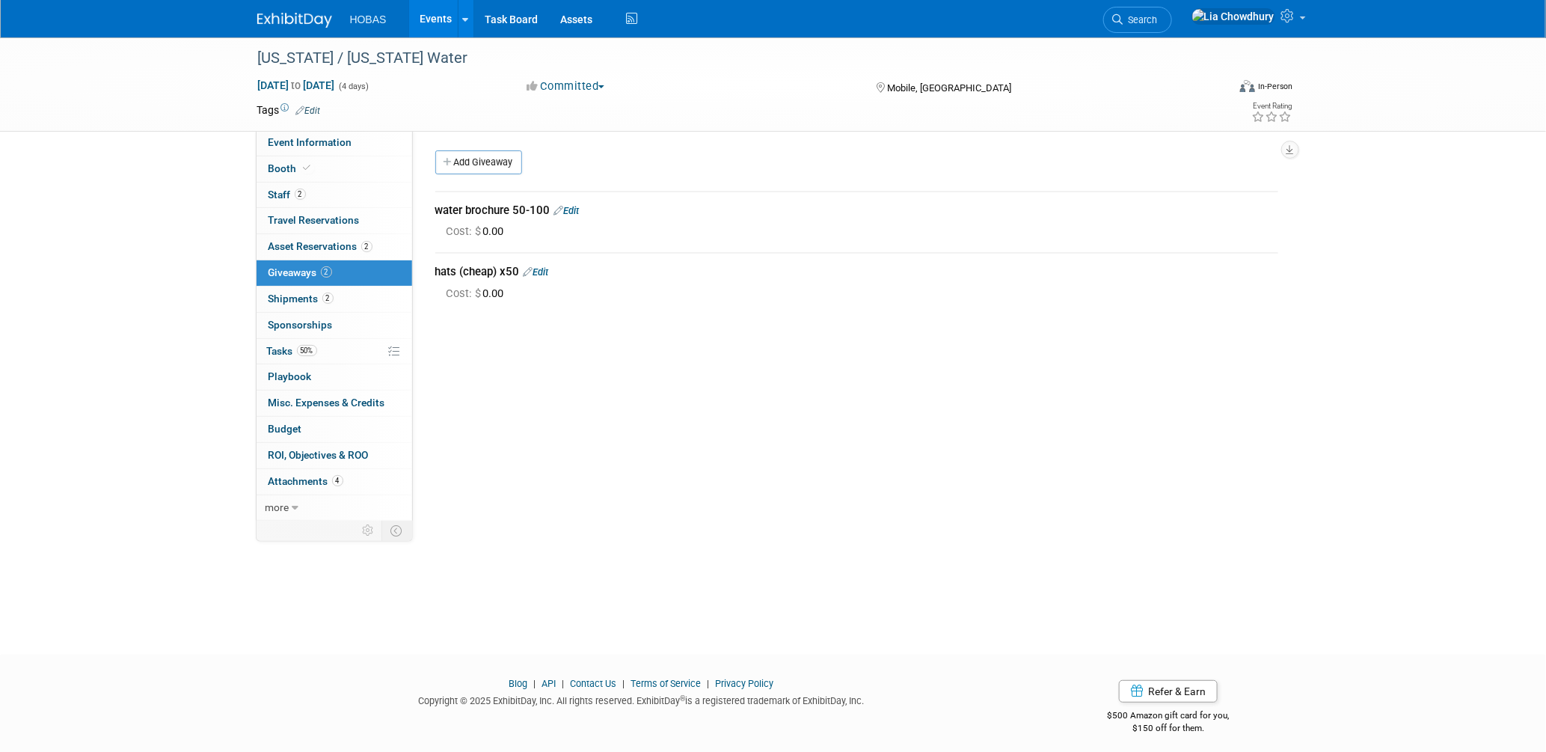
click at [568, 216] on div "water brochure 50-100 Edit" at bounding box center [856, 211] width 843 height 16
click at [548, 273] on link "Edit" at bounding box center [536, 271] width 25 height 11
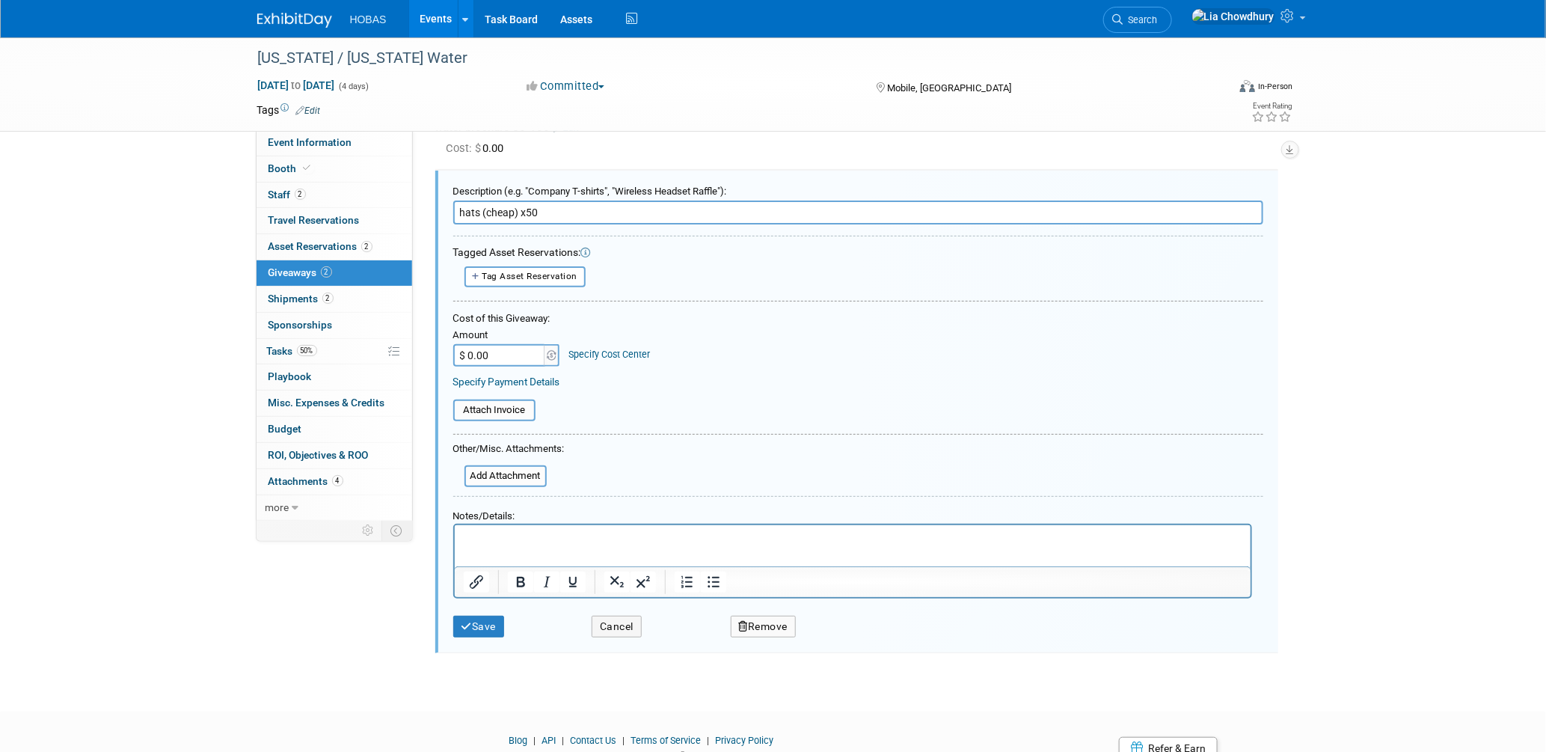
click at [506, 392] on div "Attach Invoice" at bounding box center [858, 408] width 810 height 36
click at [506, 405] on input "file" at bounding box center [445, 410] width 178 height 19
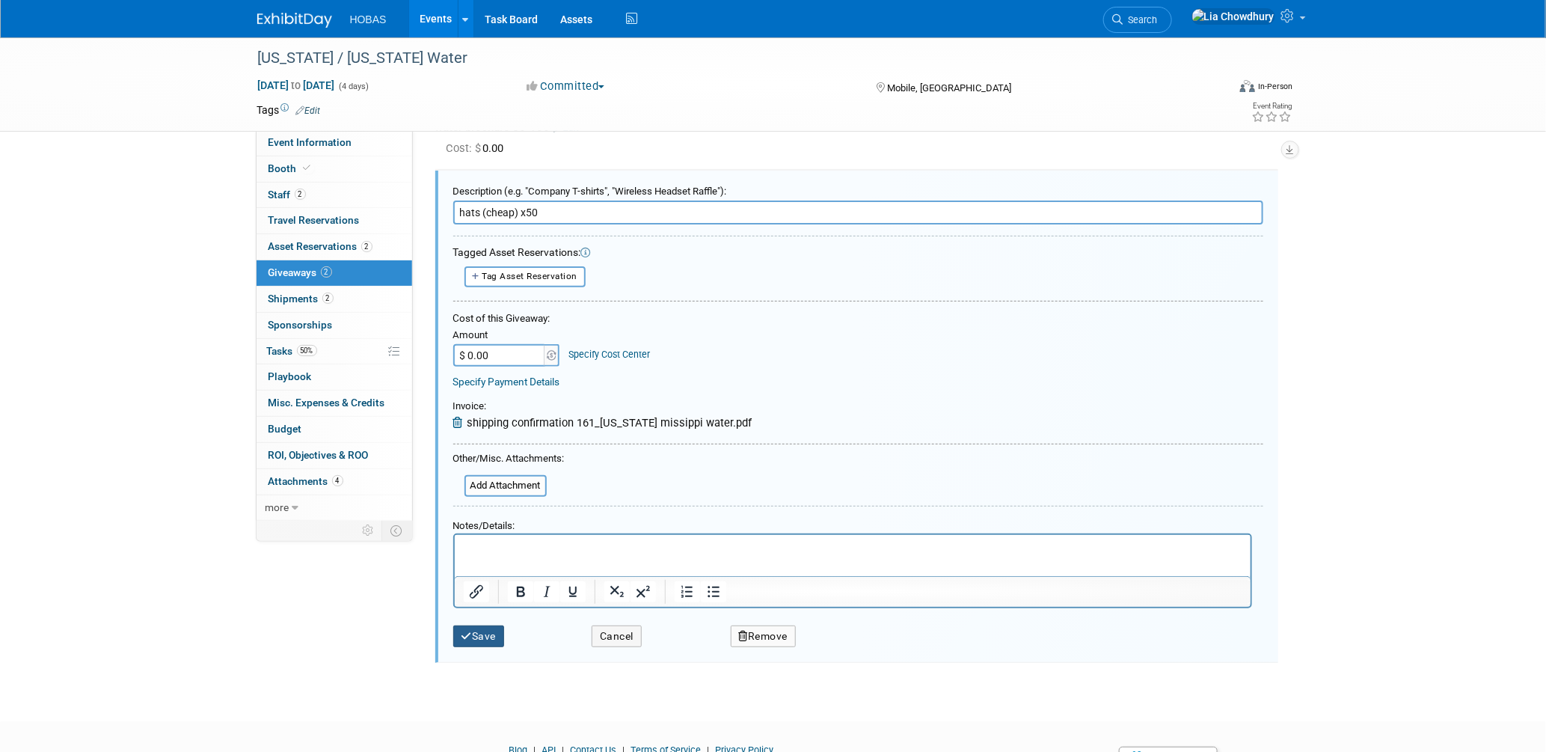
click at [470, 458] on button "Save" at bounding box center [479, 636] width 52 height 22
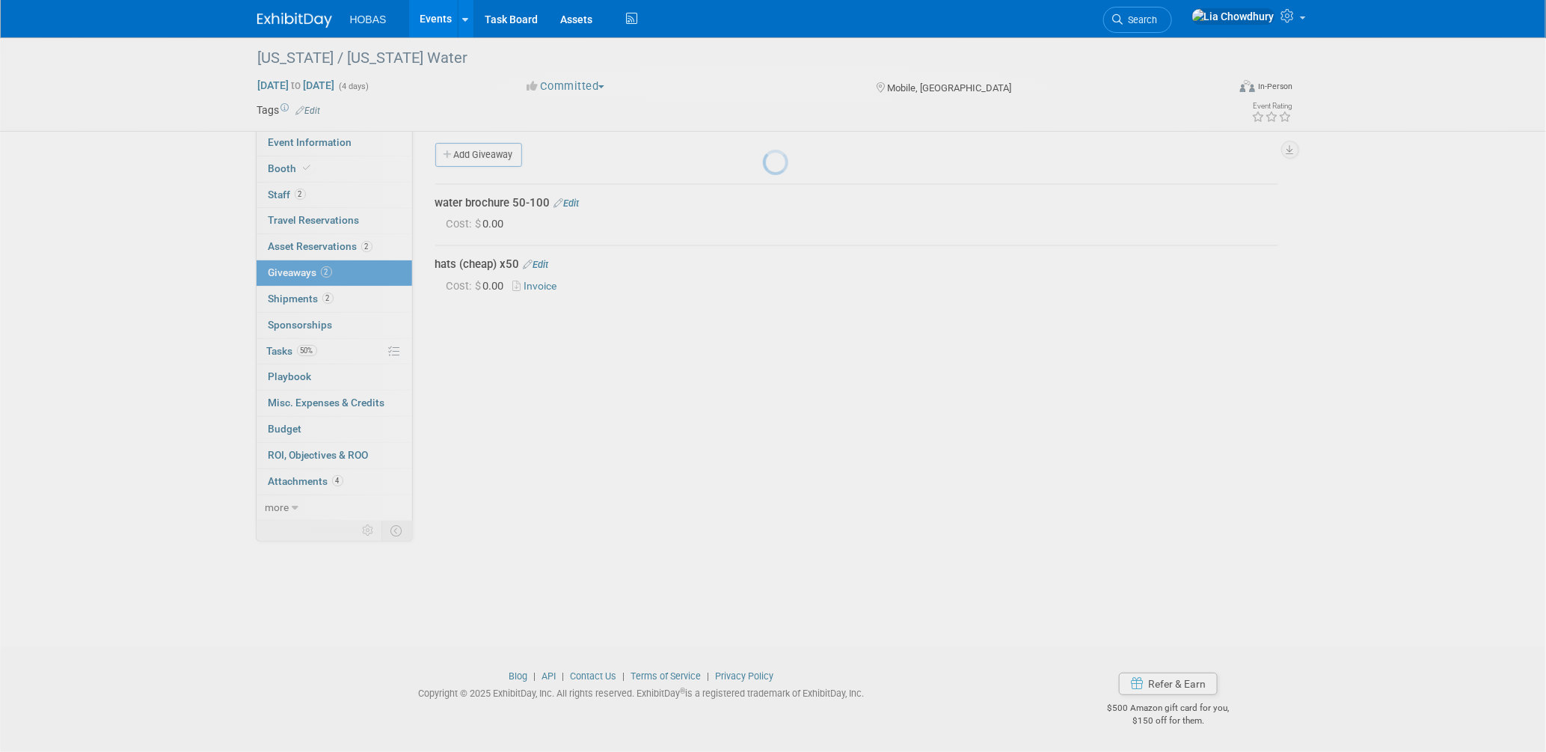
scroll to position [7, 0]
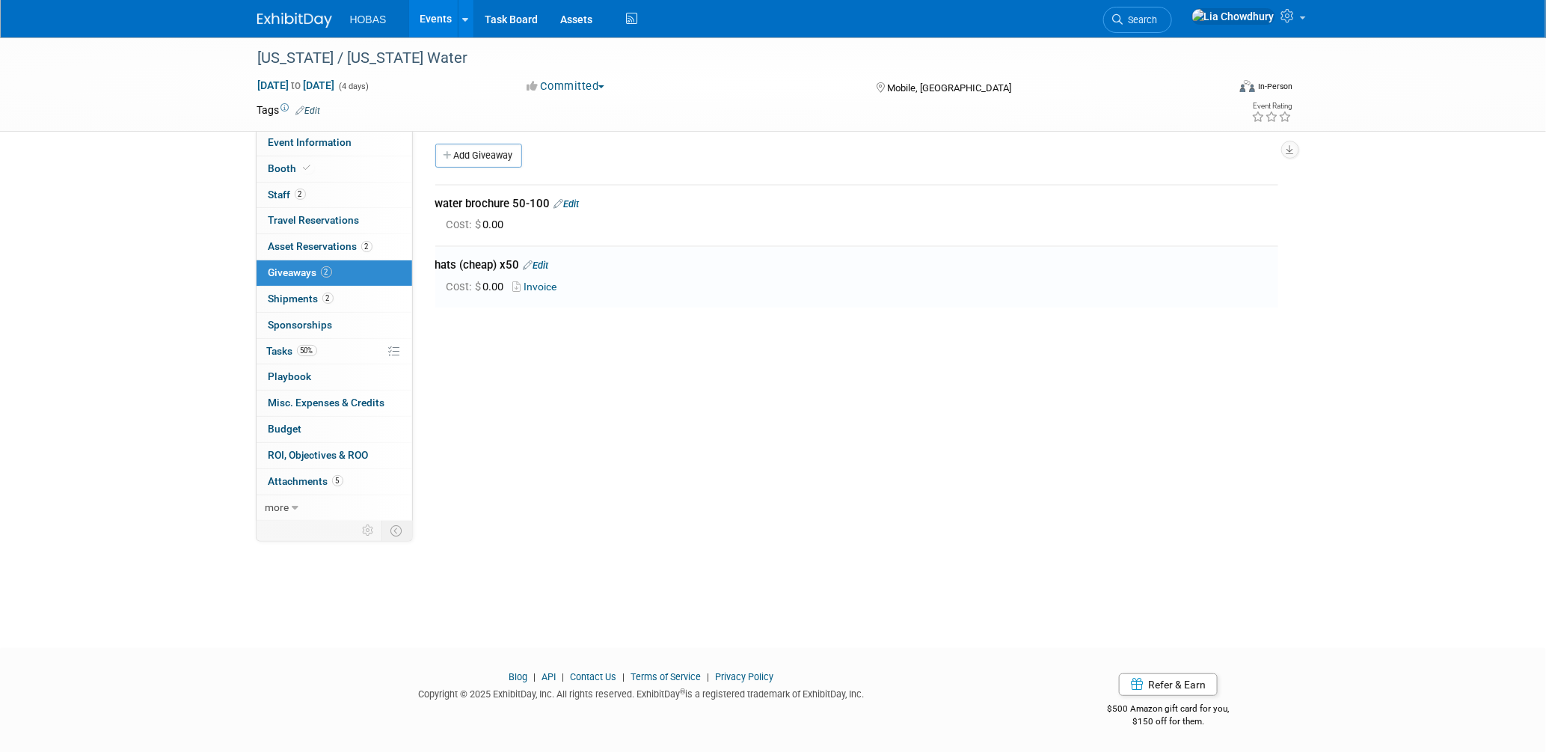
click at [531, 287] on link "Invoice" at bounding box center [538, 286] width 50 height 12
click at [586, 6] on link "Assets" at bounding box center [577, 18] width 55 height 37
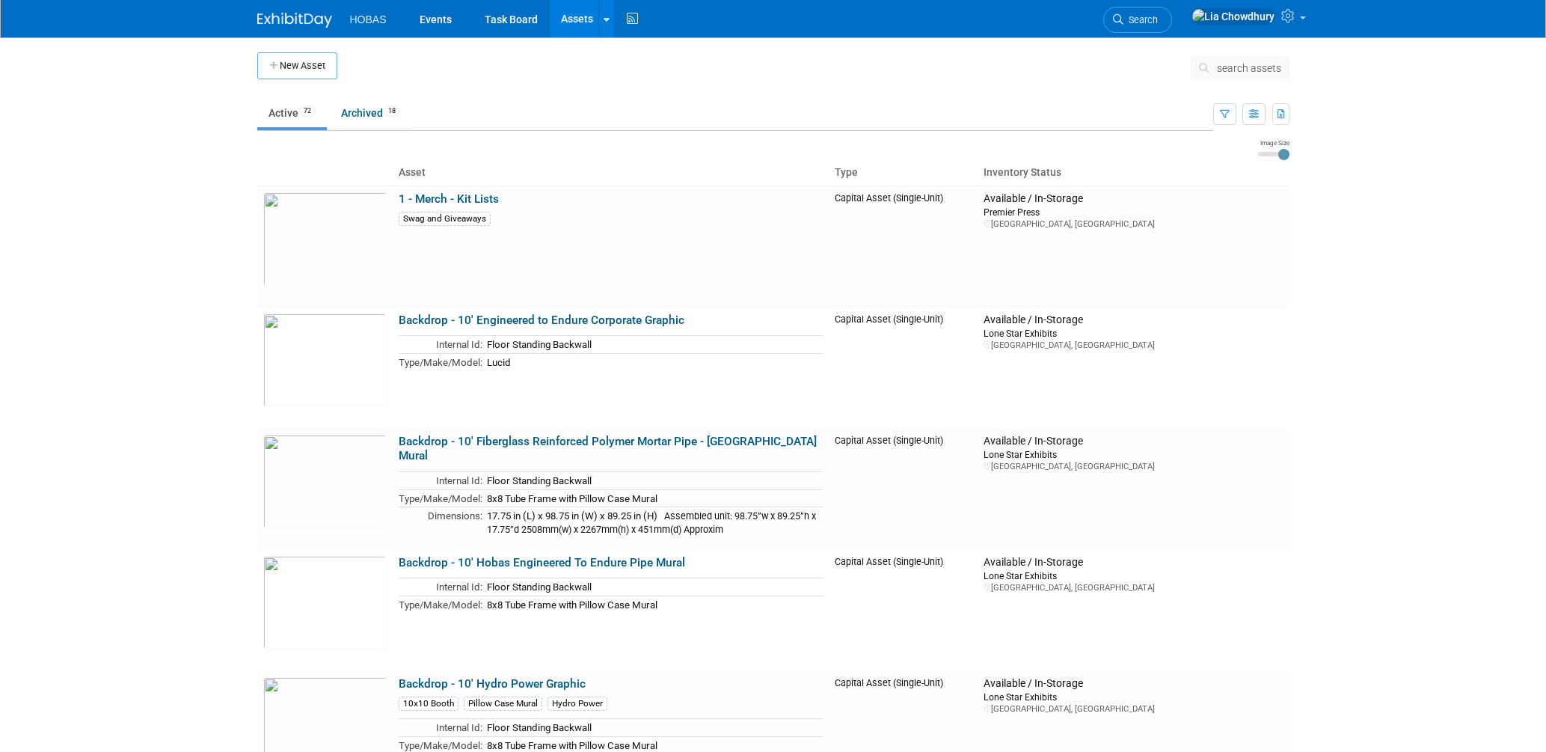
click at [582, 14] on link "Assets" at bounding box center [577, 18] width 55 height 37
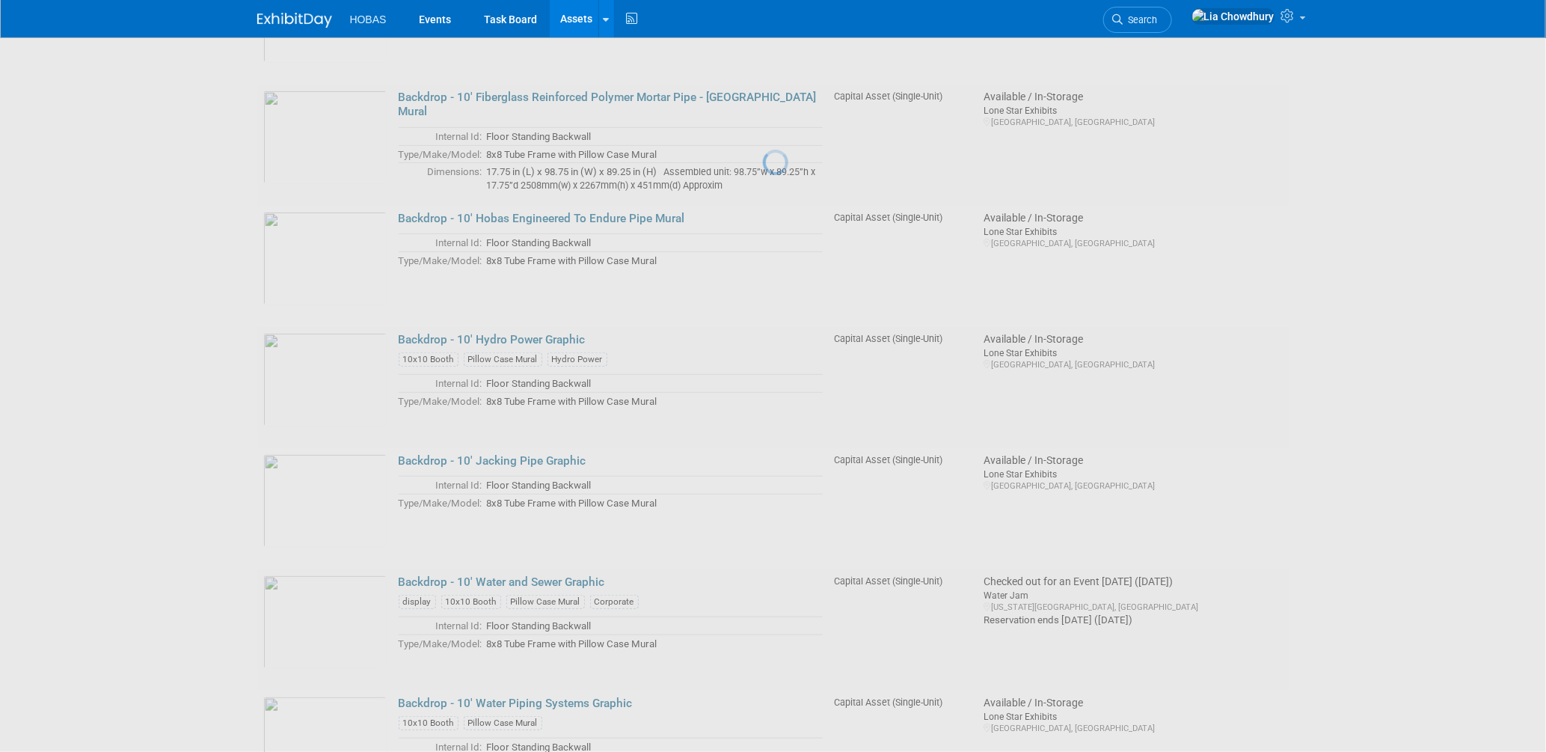
scroll to position [415, 0]
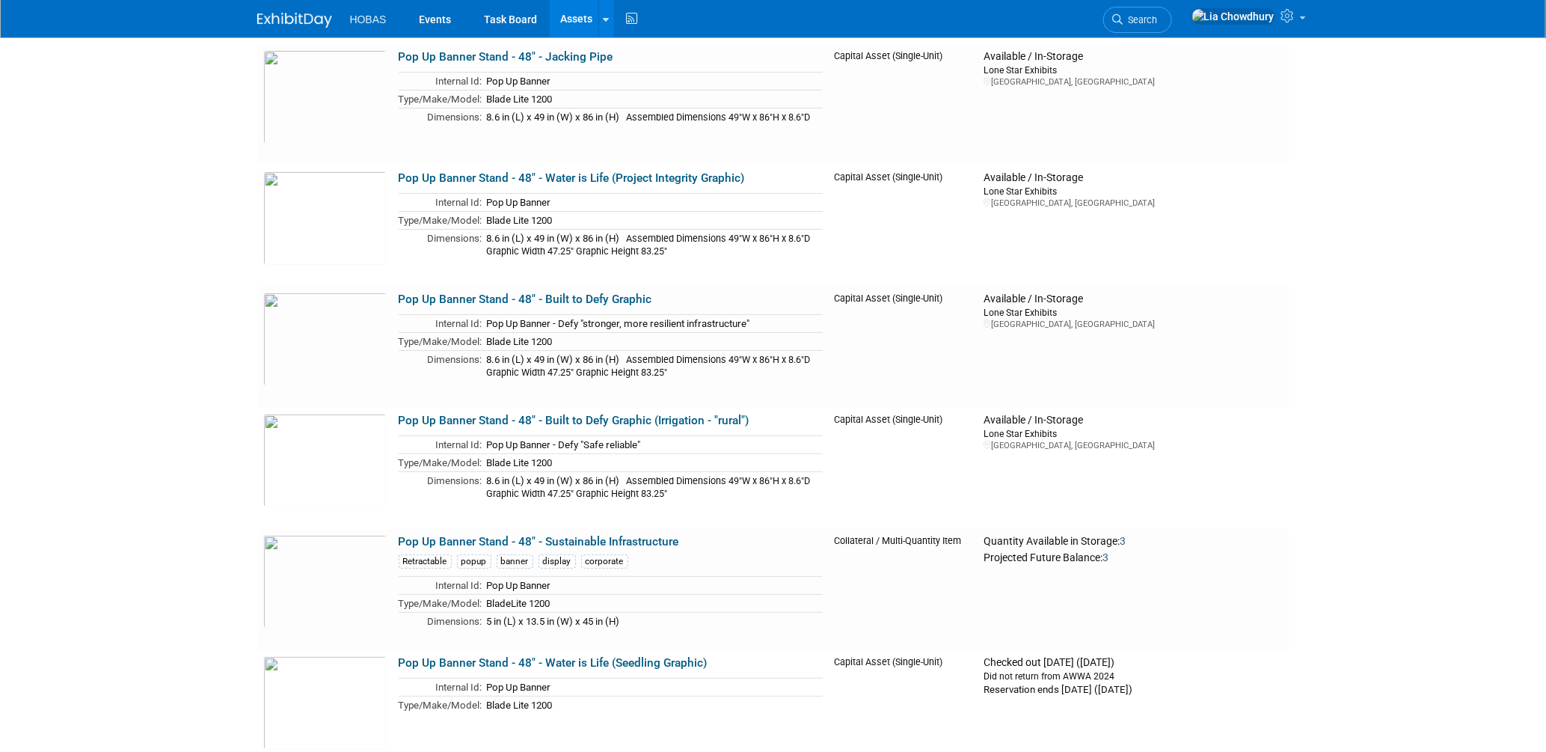
scroll to position [2908, 0]
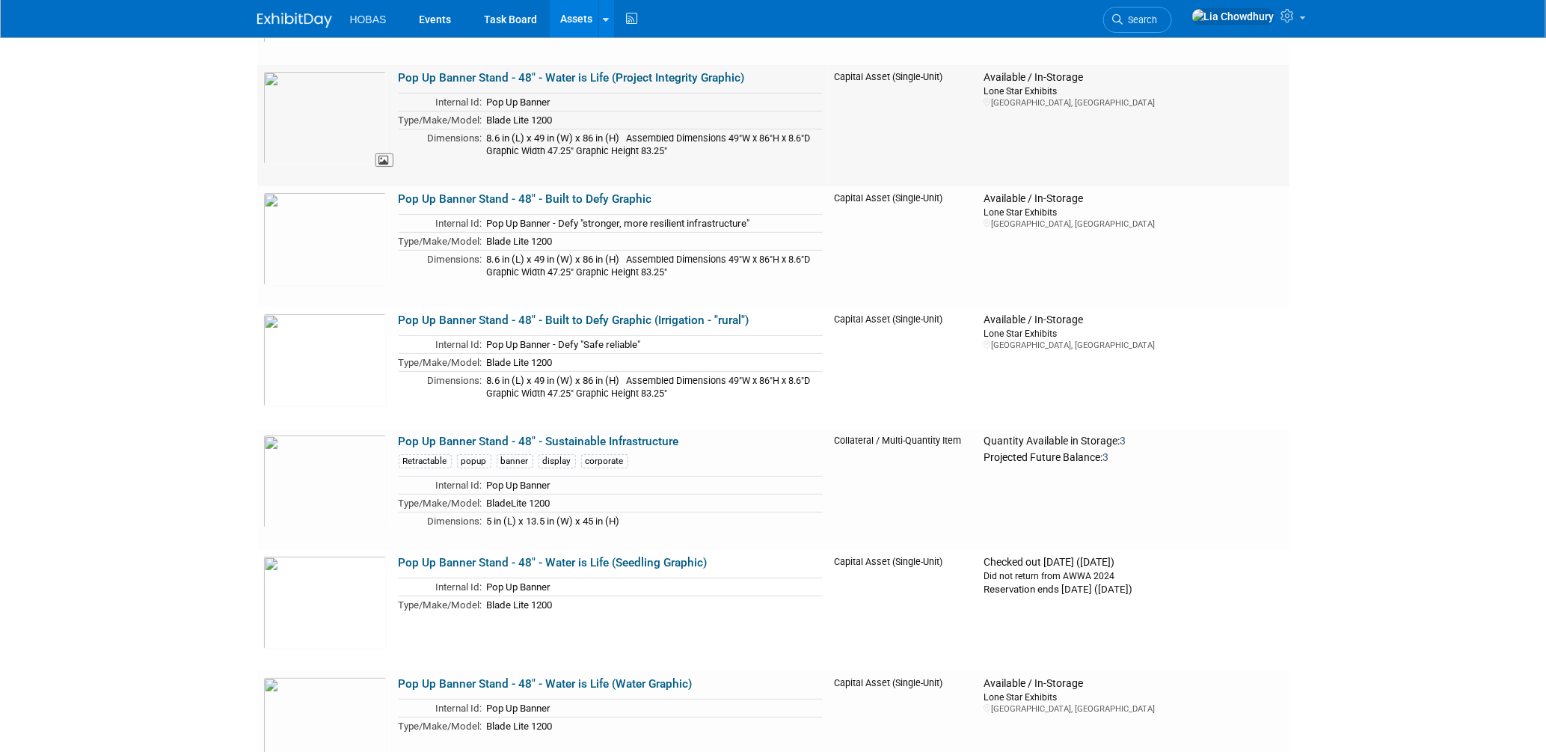
click at [308, 102] on img at bounding box center [324, 117] width 123 height 93
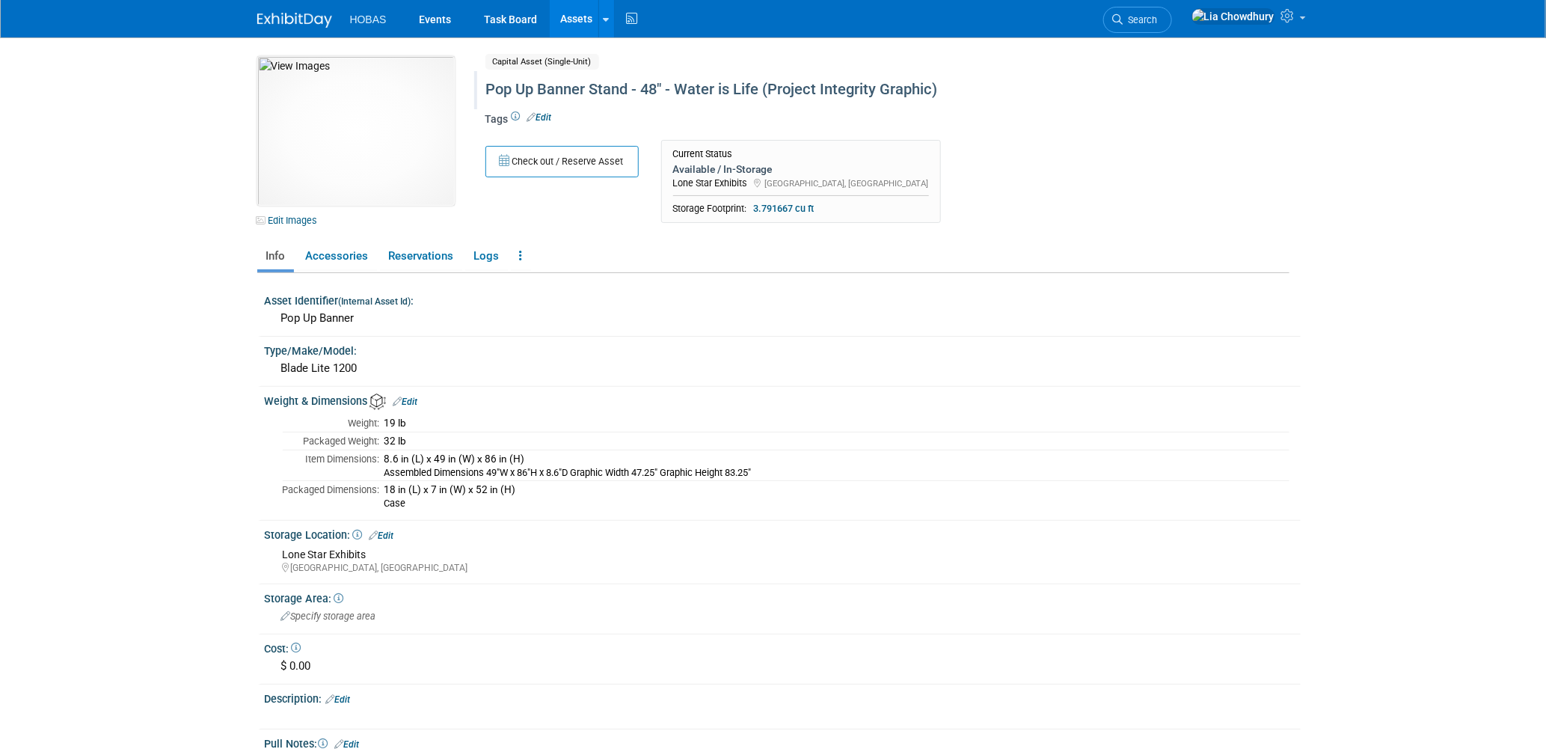
click at [708, 95] on div "Pop Up Banner Stand - 48" - Water is Life (Project Integrity Graphic)" at bounding box center [823, 89] width 685 height 27
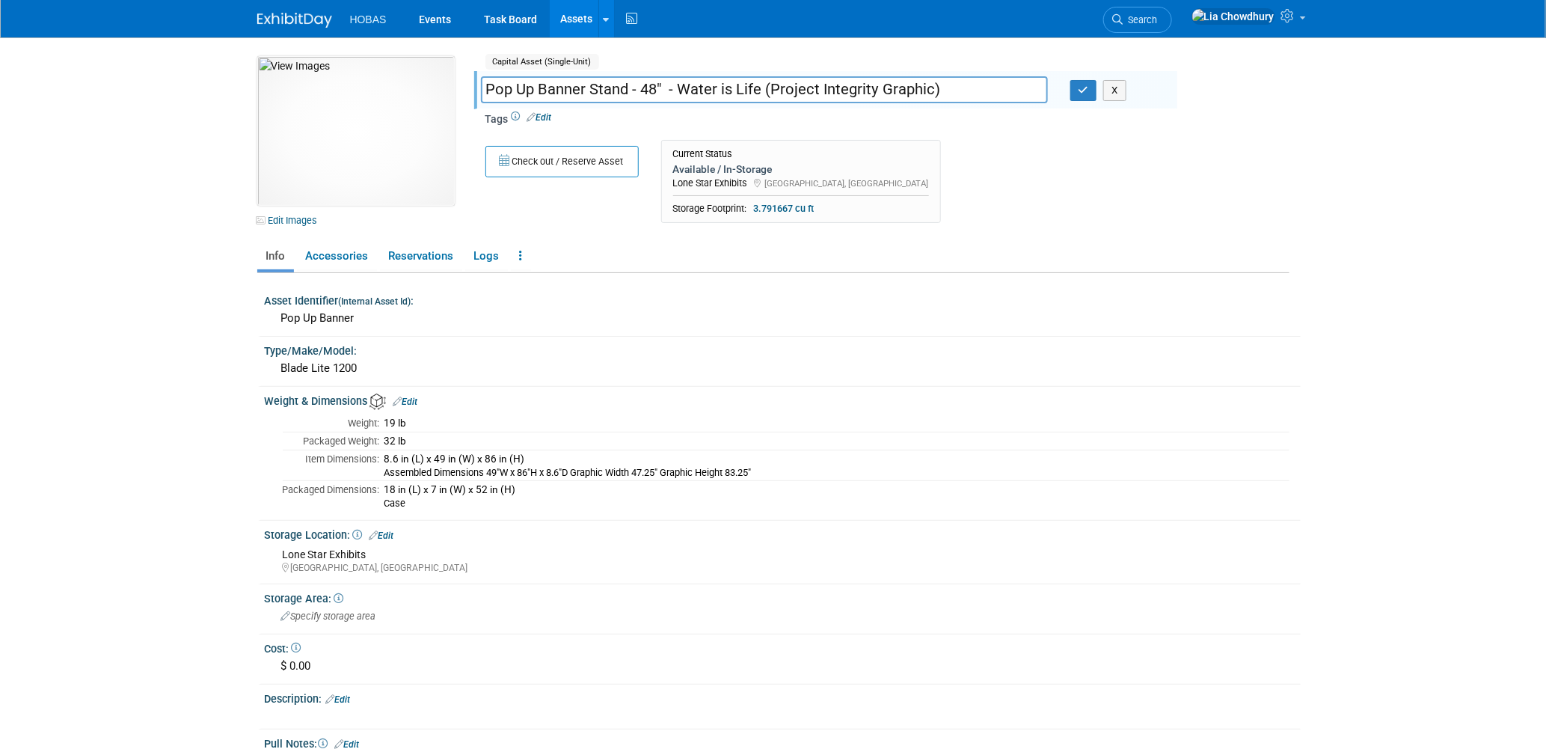
click at [708, 95] on input "Pop Up Banner Stand - 48" - Water is Life (Project Integrity Graphic)" at bounding box center [764, 89] width 567 height 26
click at [425, 249] on link "Reservations" at bounding box center [421, 256] width 82 height 26
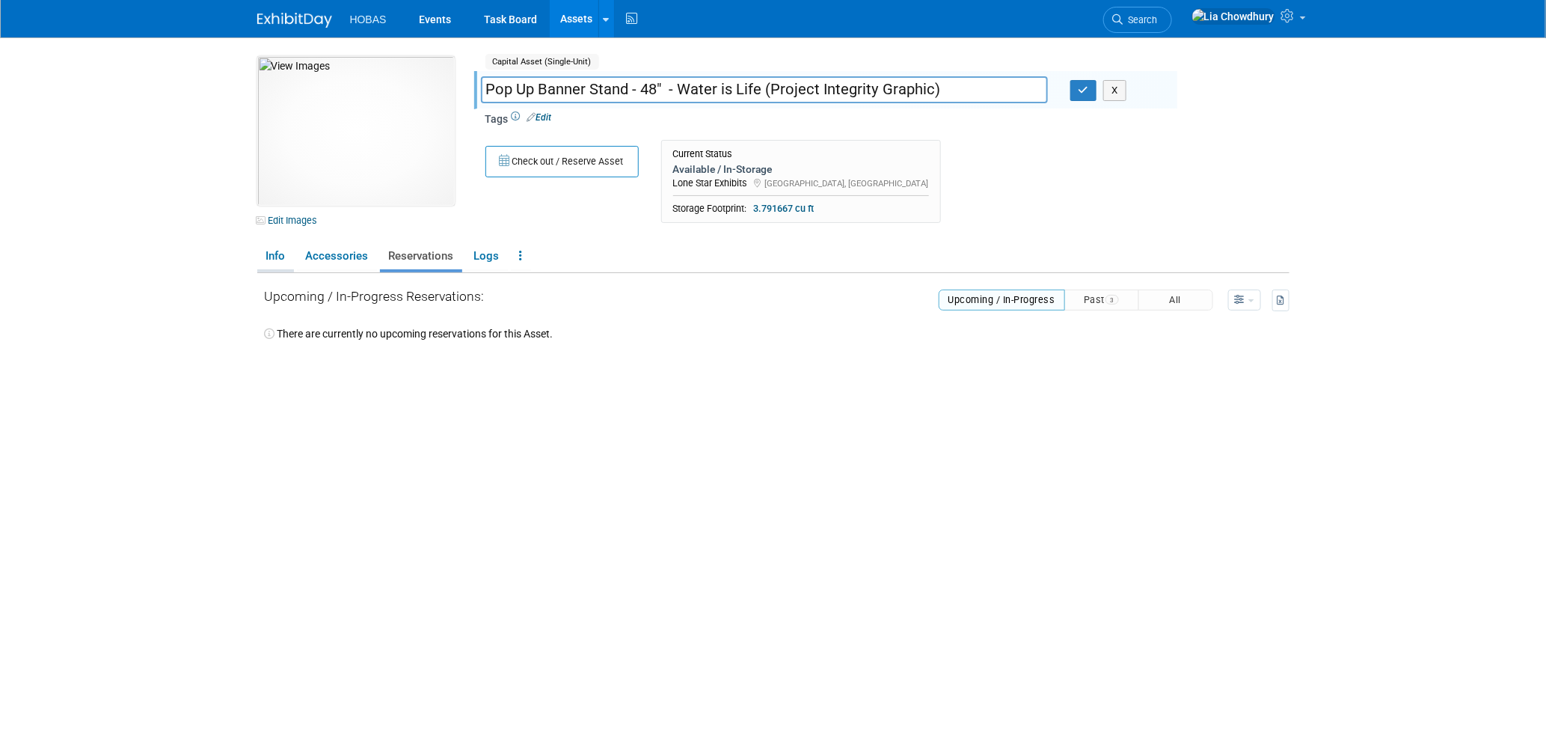
click at [277, 243] on link "Info" at bounding box center [275, 256] width 37 height 26
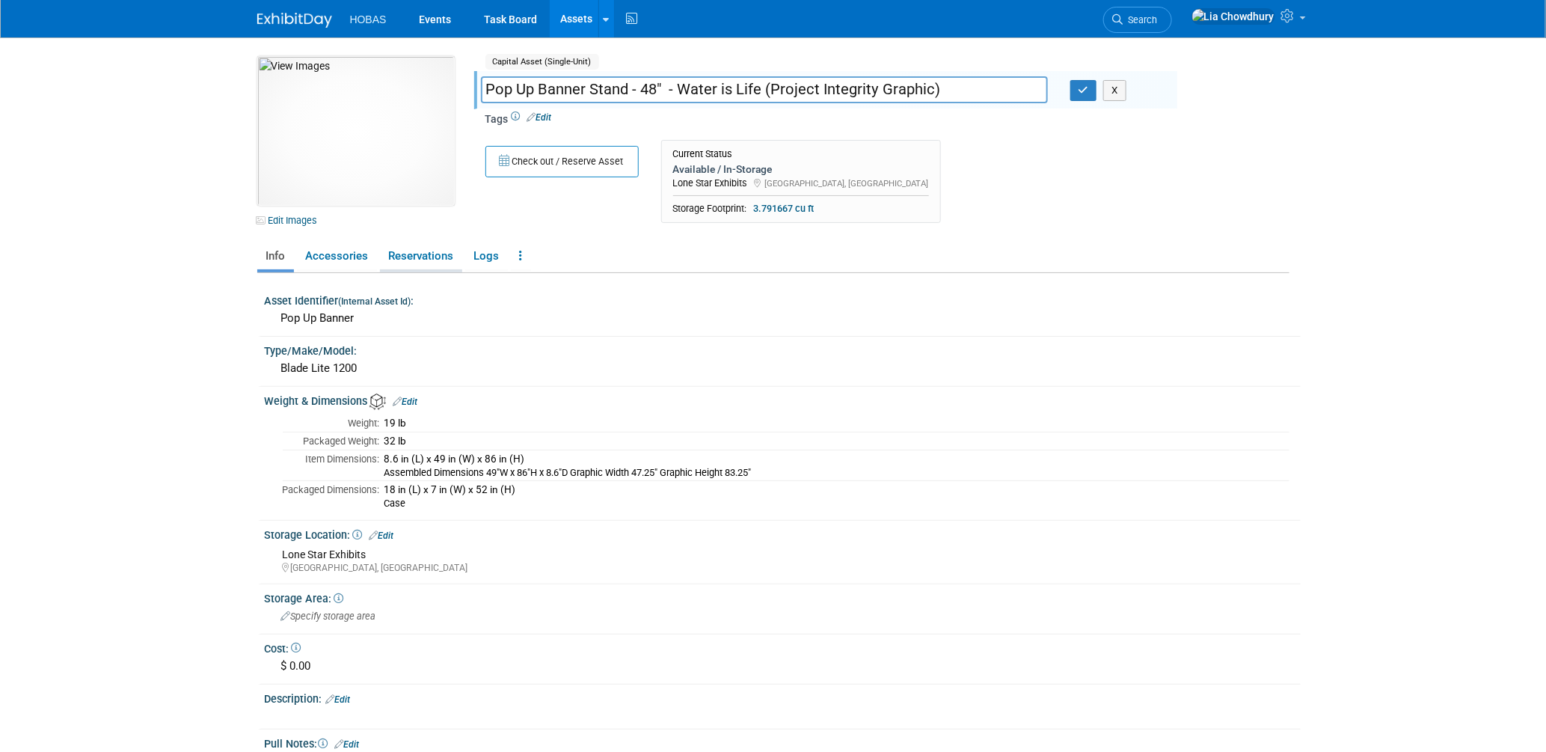
click at [407, 254] on link "Reservations" at bounding box center [421, 256] width 82 height 26
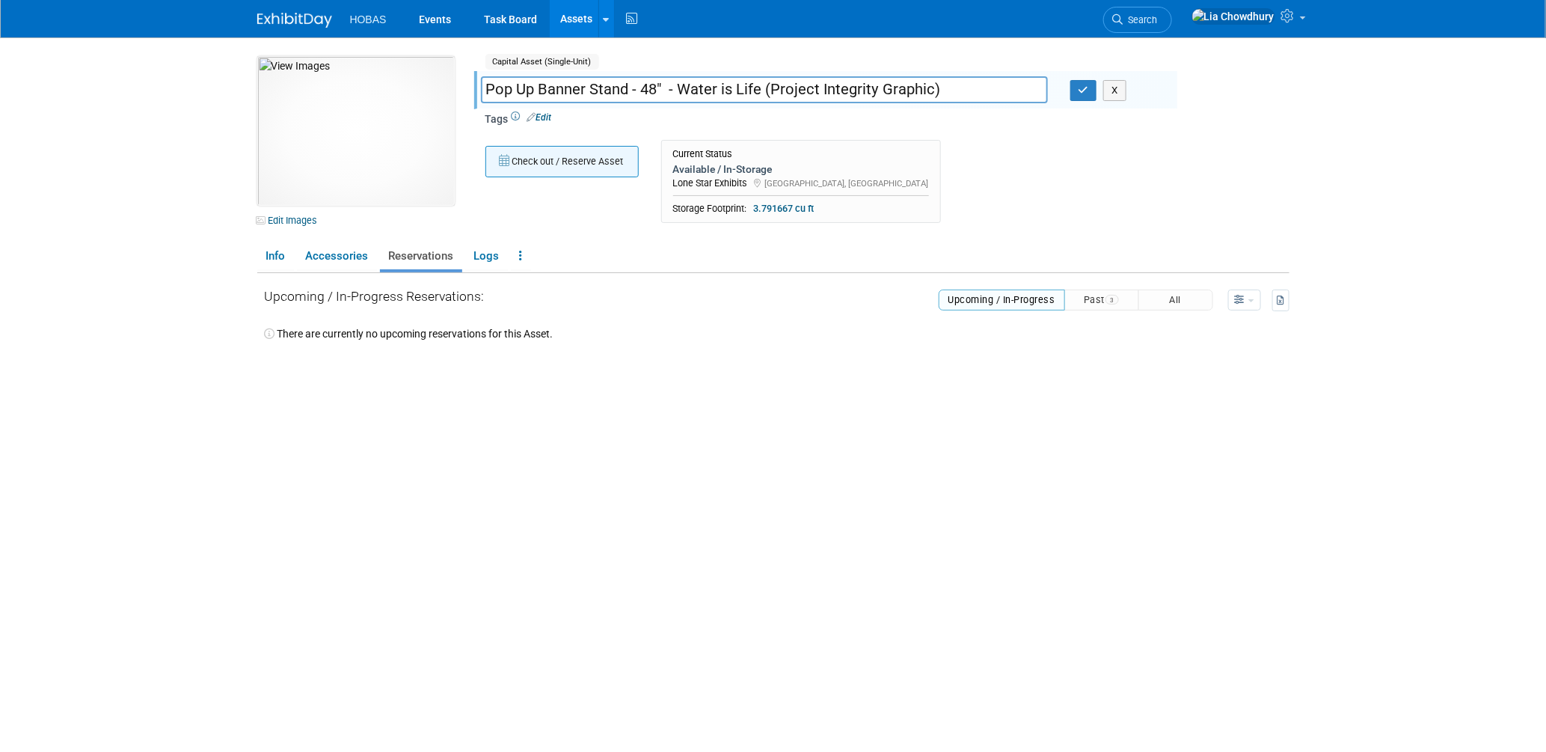
click at [546, 159] on button "Check out / Reserve Asset" at bounding box center [561, 161] width 153 height 31
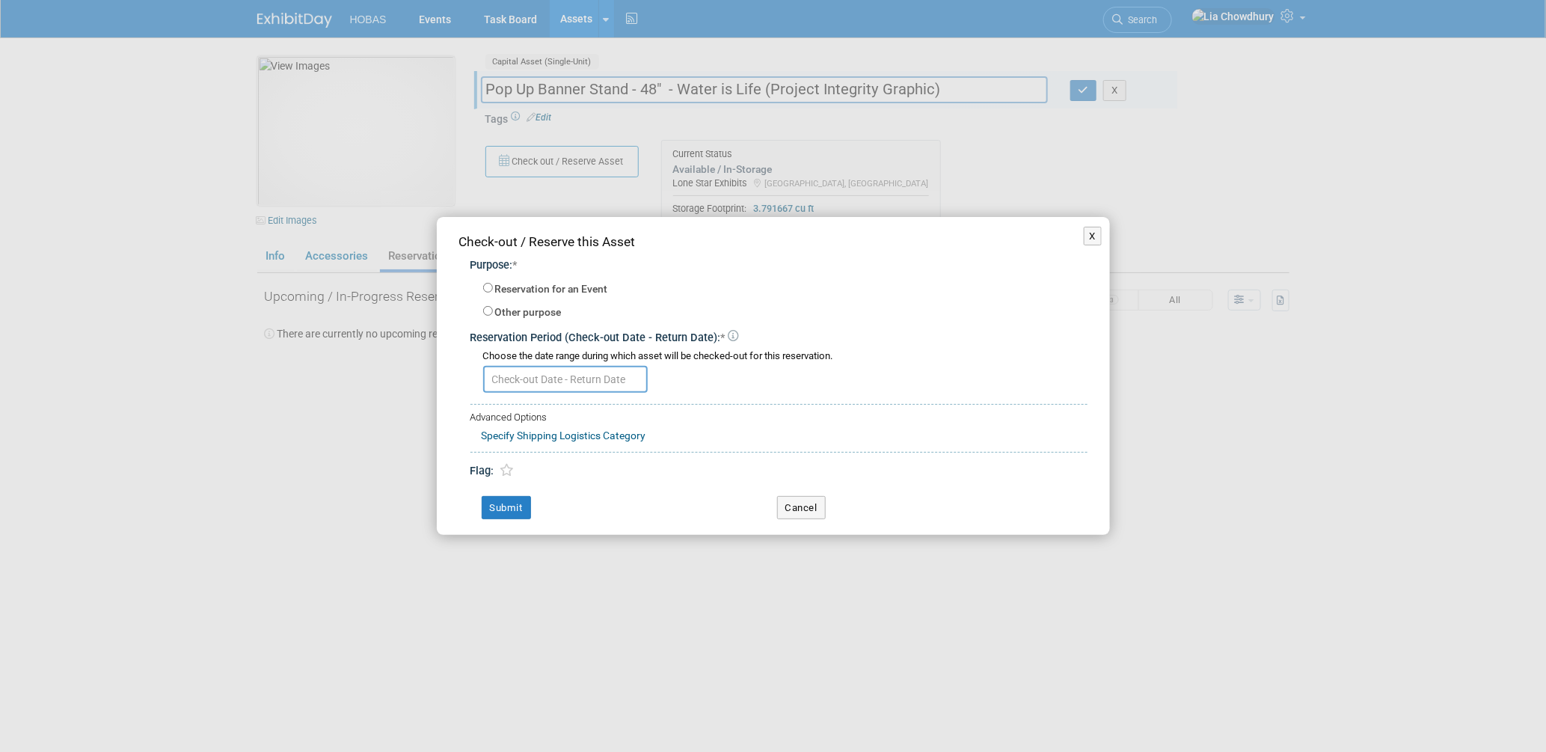
click at [497, 291] on label "Reservation for an Event" at bounding box center [551, 289] width 113 height 15
click at [493, 291] on input "Reservation for an Event" at bounding box center [488, 288] width 10 height 10
radio input "true"
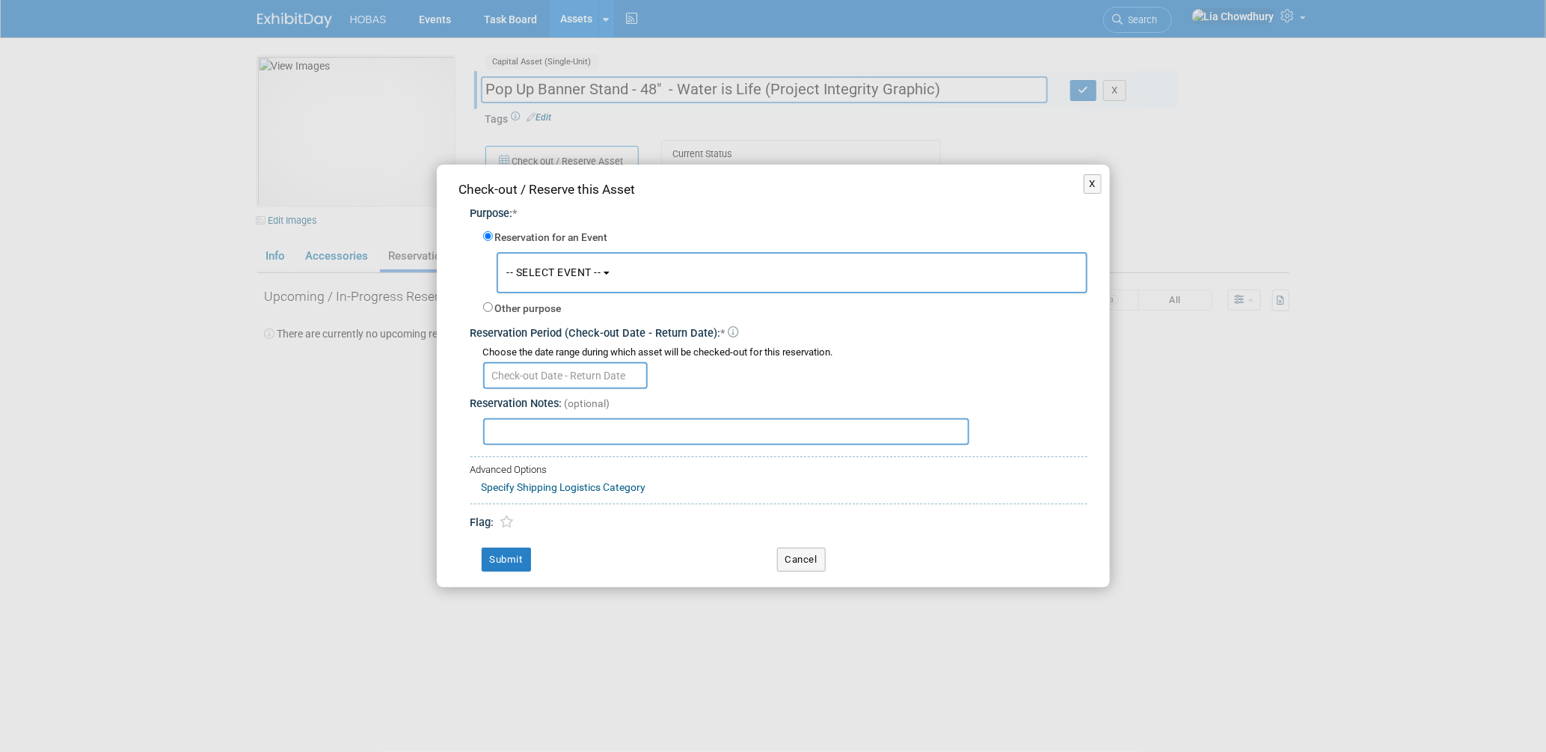
drag, startPoint x: 571, startPoint y: 249, endPoint x: 577, endPoint y: 257, distance: 9.1
click at [573, 249] on div "Reservation for an Event" at bounding box center [785, 238] width 604 height 21
click at [577, 270] on span "-- SELECT EVENT --" at bounding box center [554, 272] width 94 height 12
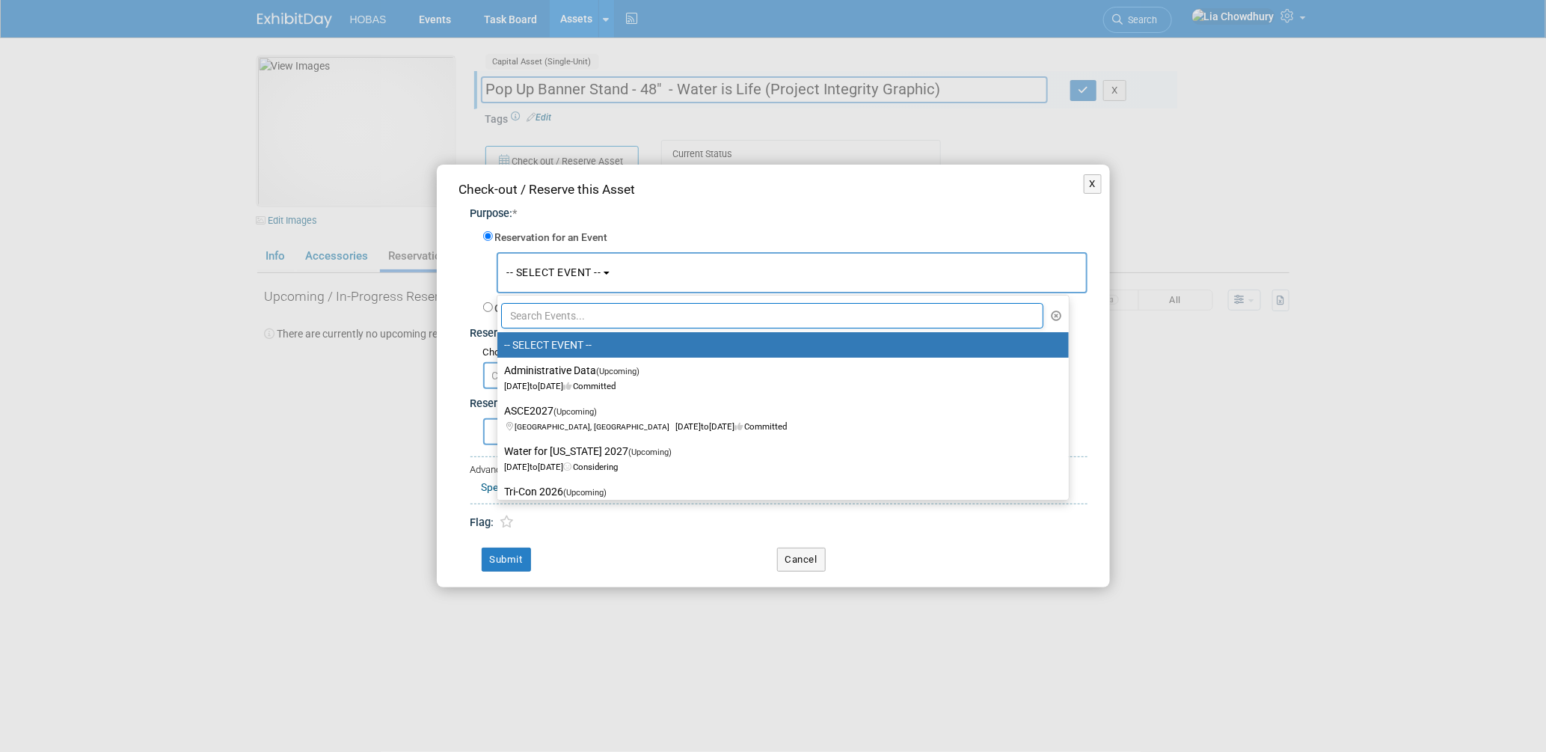
click at [647, 227] on div "Reservation for an Event -- SELECT EVENT -- Administrative Data<span style='fon…" at bounding box center [785, 271] width 604 height 98
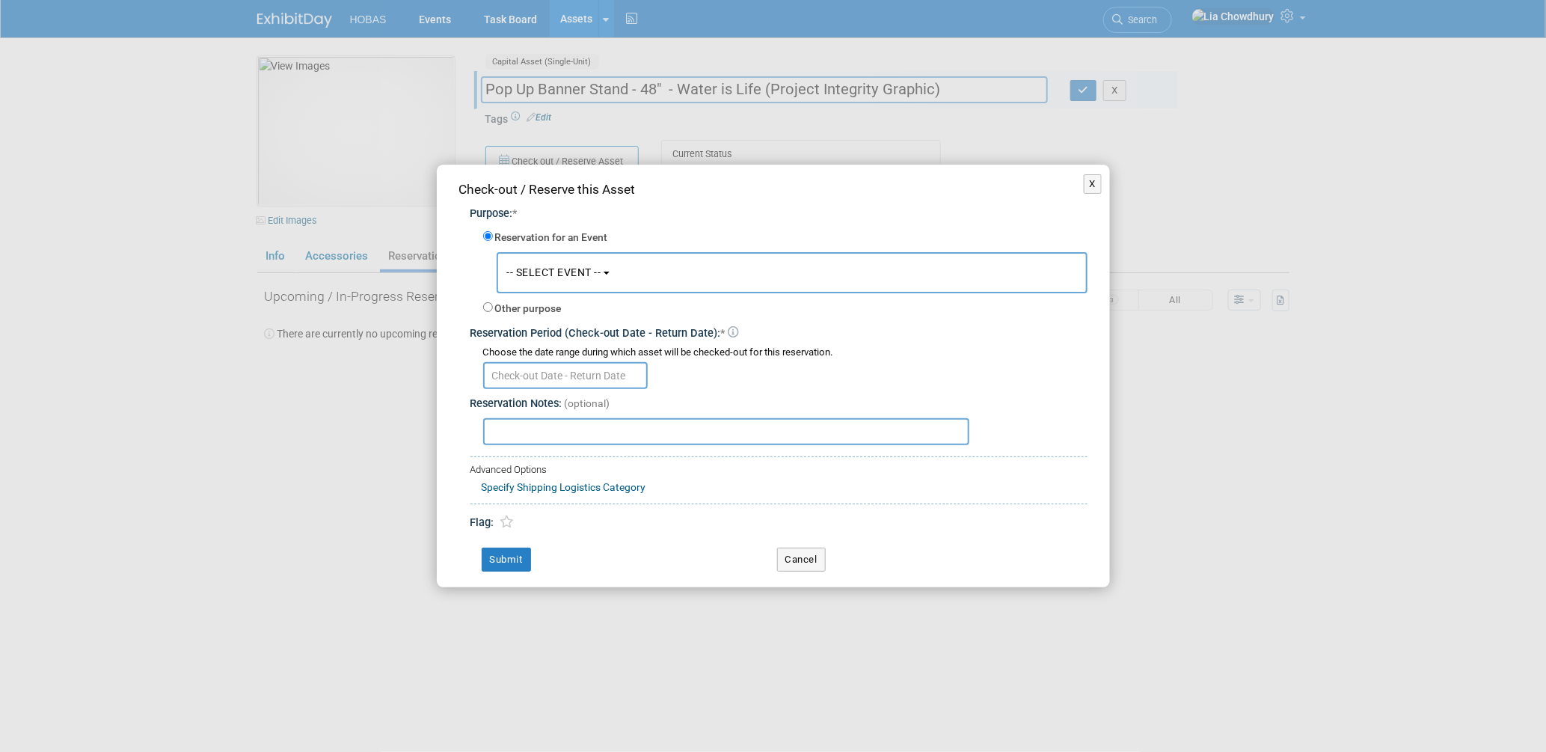
click at [494, 296] on div "-- SELECT EVENT -- Administrative Data<span style='font-size: 0.8em; color: #29…" at bounding box center [785, 273] width 604 height 48
click at [495, 313] on label "Other purpose" at bounding box center [528, 308] width 67 height 15
click at [493, 312] on input "Other purpose" at bounding box center [488, 307] width 10 height 10
radio input "true"
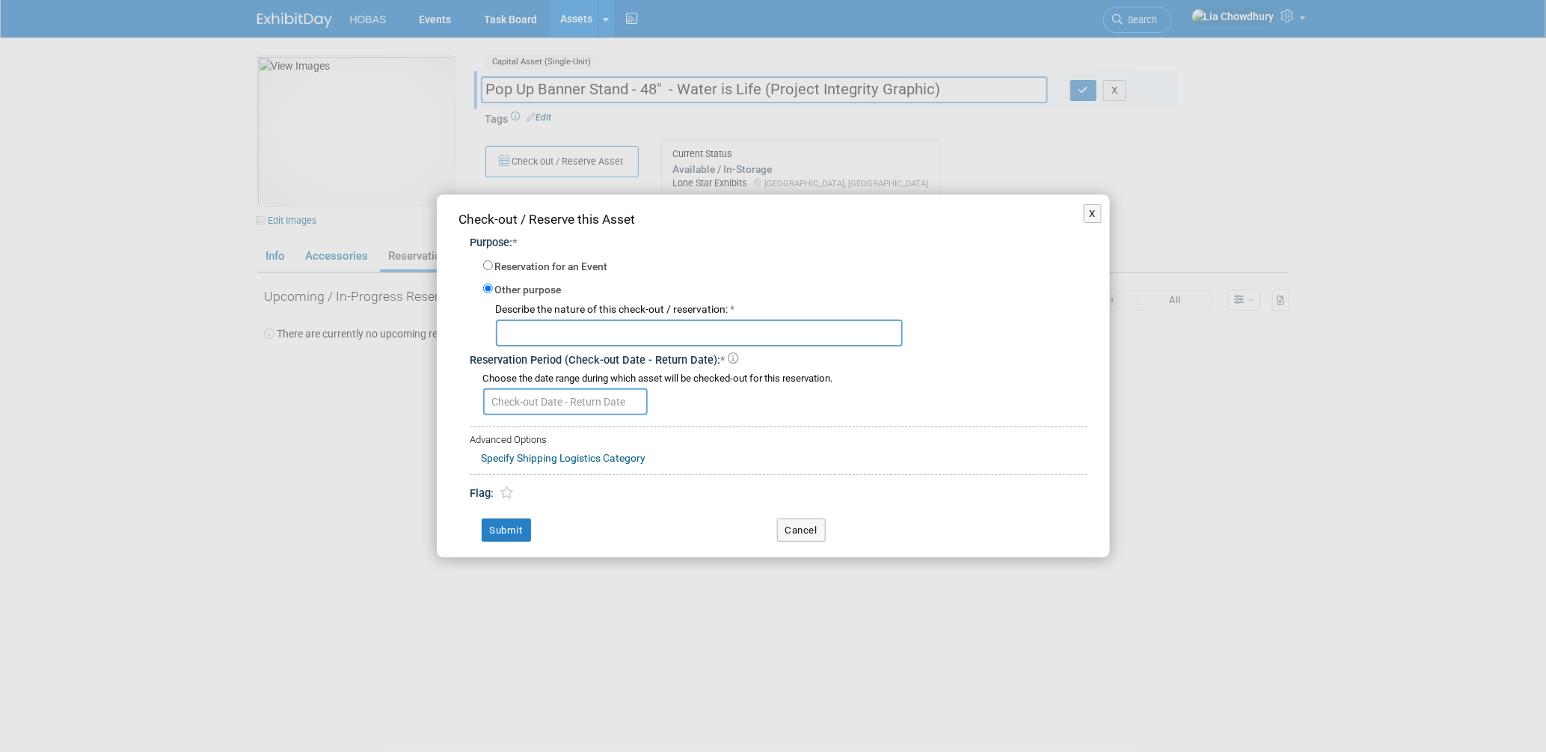
click at [529, 331] on input "text" at bounding box center [699, 332] width 407 height 27
type input "Job Fair Bryan Mayzn"
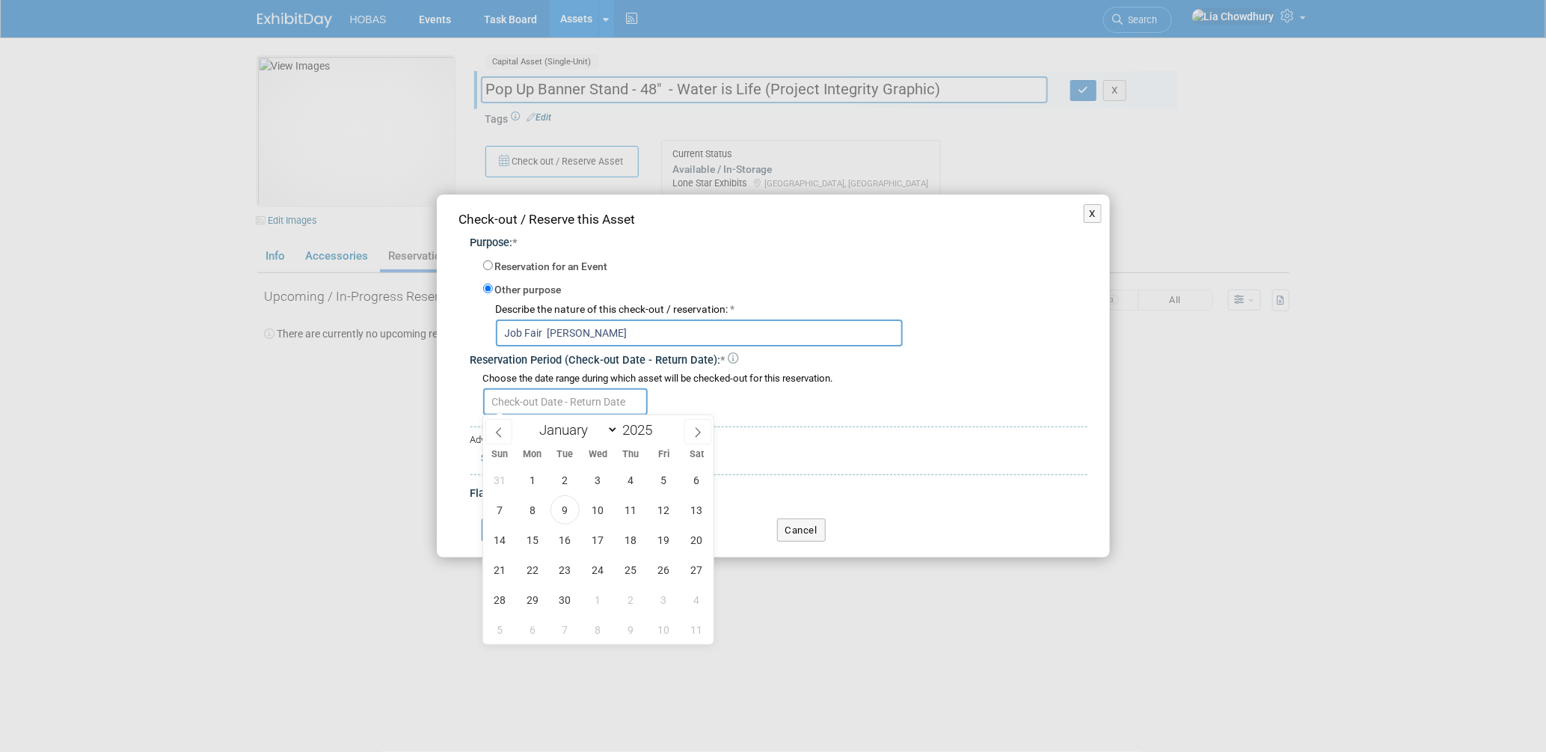
click at [556, 403] on input "text" at bounding box center [565, 401] width 165 height 27
click at [589, 516] on span "10" at bounding box center [597, 509] width 29 height 29
click at [536, 542] on span "15" at bounding box center [532, 539] width 29 height 29
type input "Sep 10, 2025 to Sep 15, 2025"
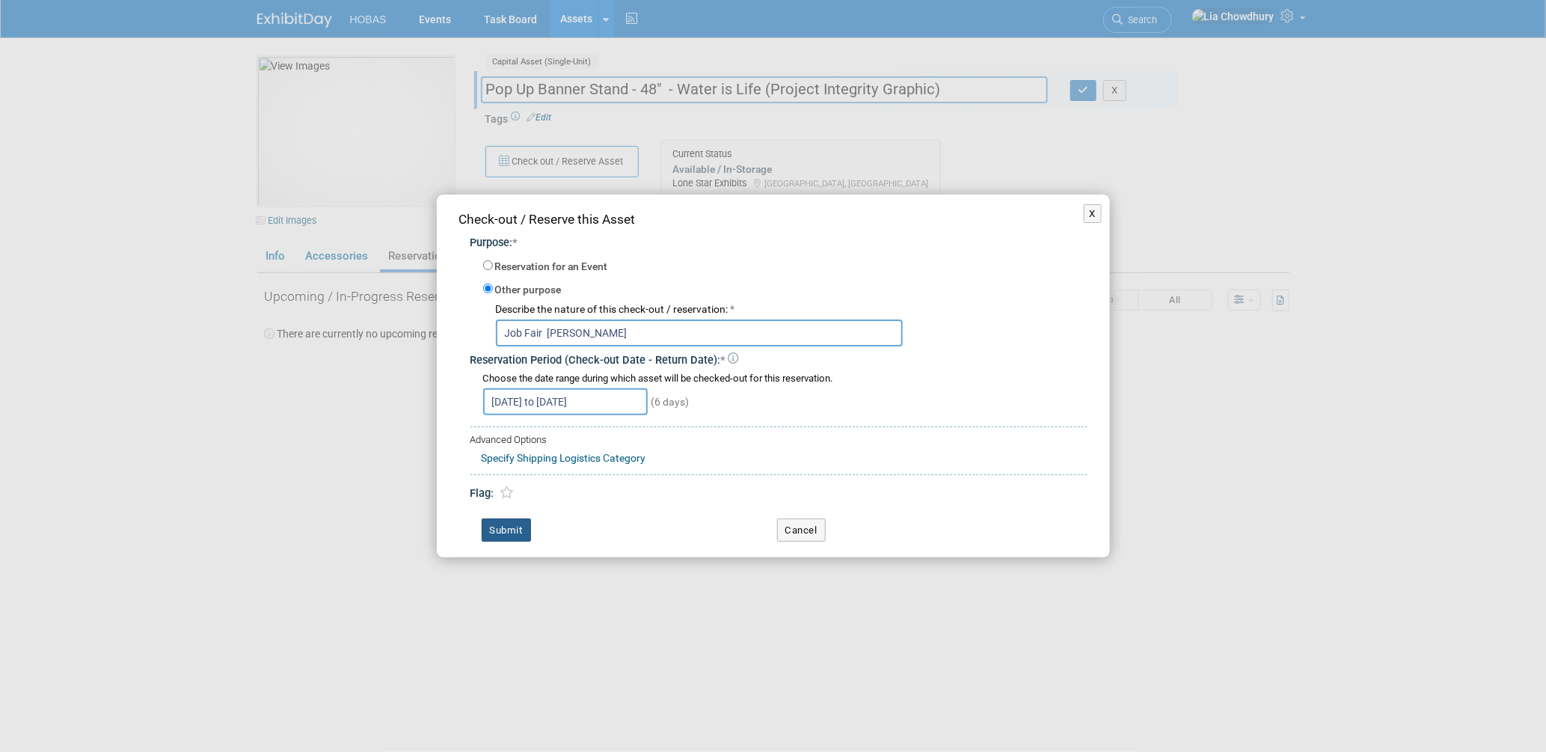
click at [514, 529] on button "Submit" at bounding box center [506, 530] width 49 height 24
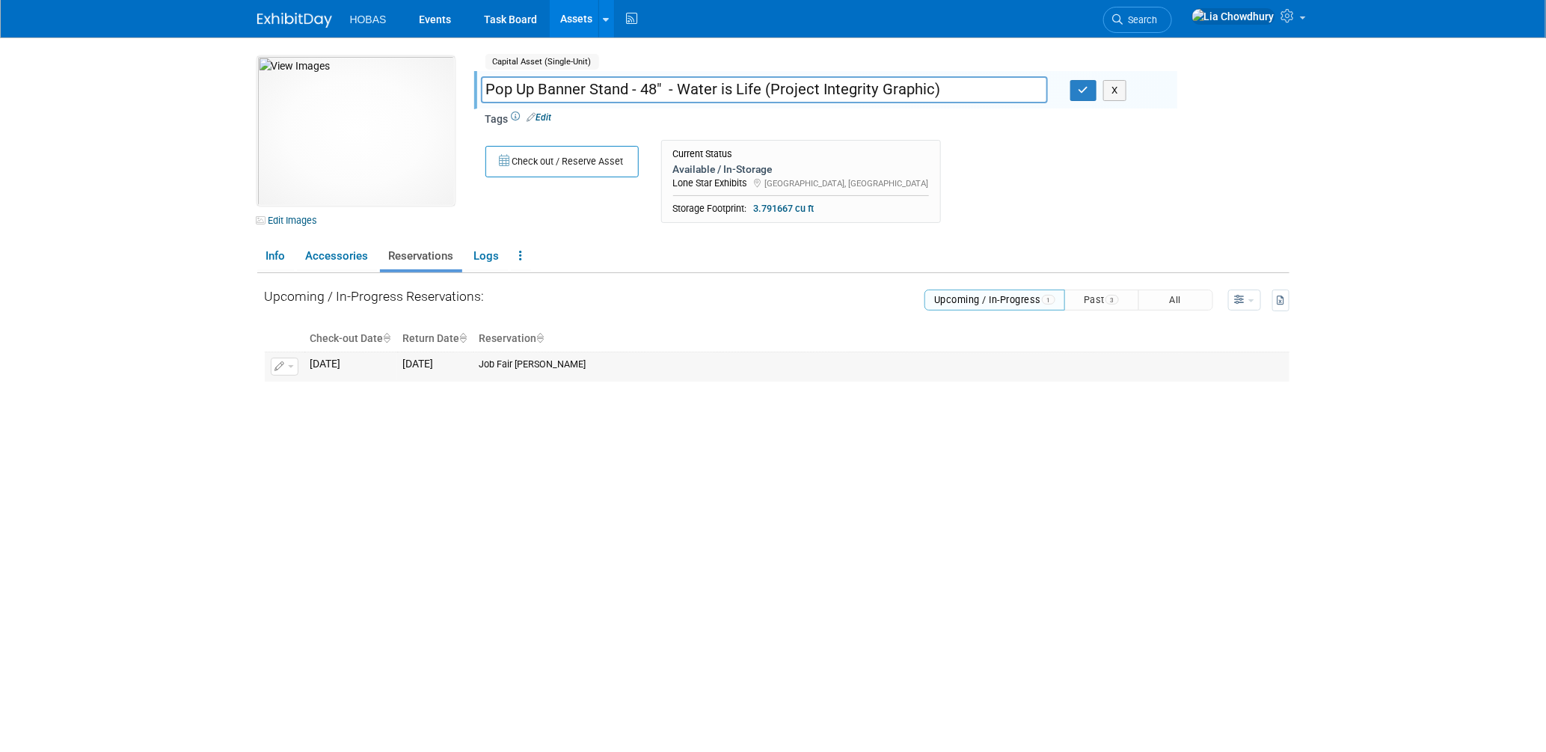
click at [286, 360] on button "button" at bounding box center [285, 367] width 28 height 18
click at [306, 390] on button "Change Reservation" at bounding box center [342, 391] width 126 height 20
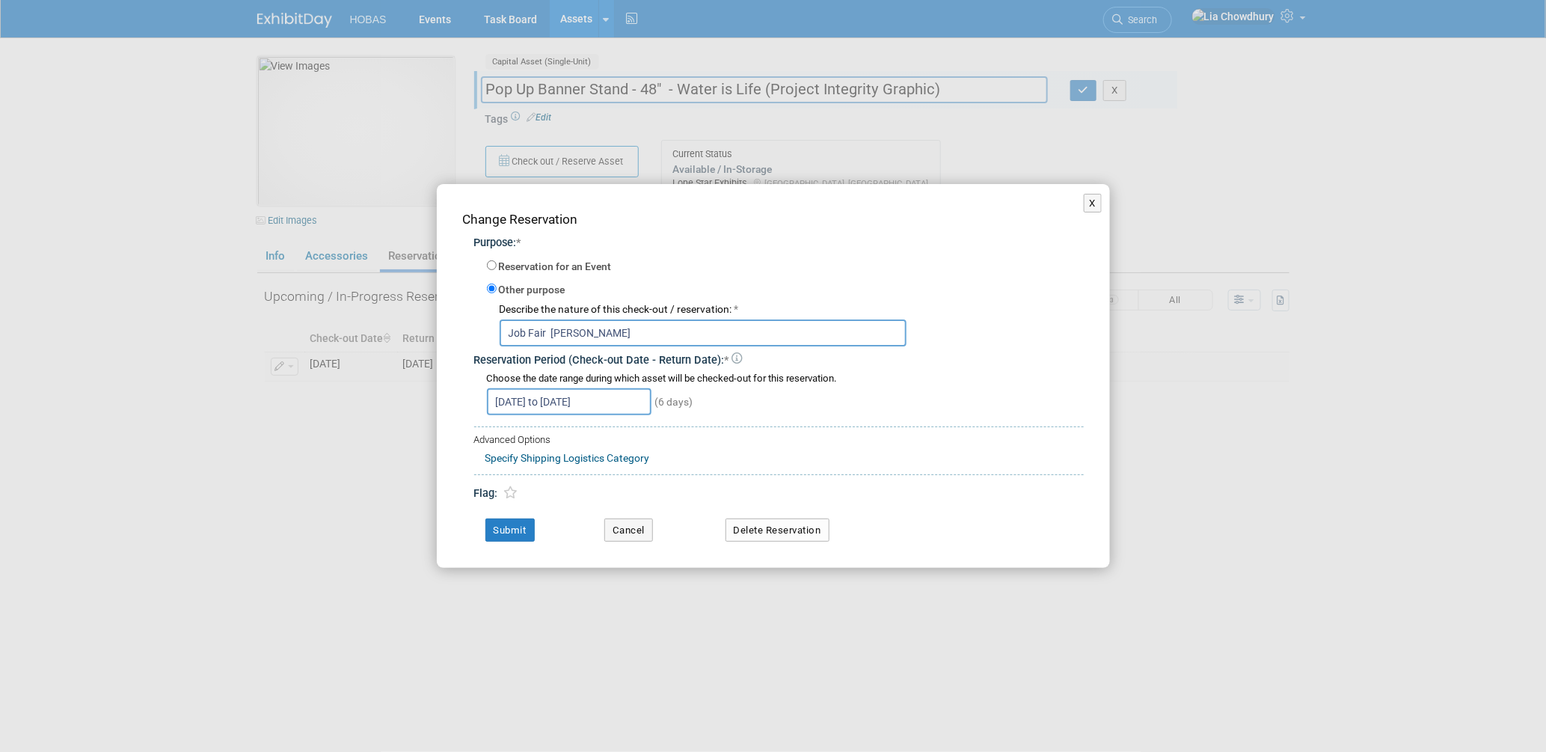
click at [594, 459] on link "Specify Shipping Logistics Category" at bounding box center [567, 458] width 165 height 12
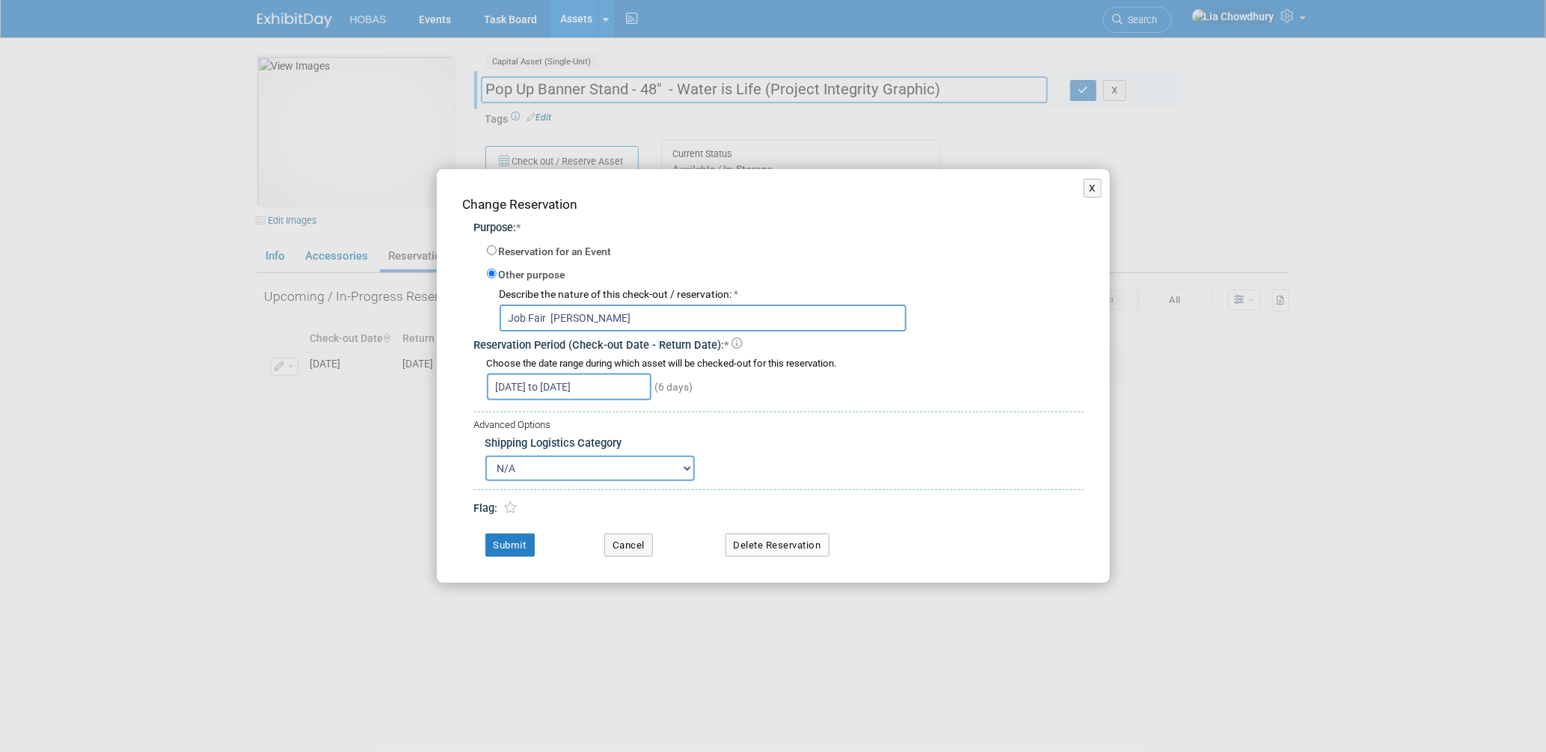
click at [592, 467] on select "N/A Advance Warehouse Direct Shipment Other" at bounding box center [589, 468] width 209 height 25
select select "4"
click at [485, 456] on select "N/A Advance Warehouse Direct Shipment Other" at bounding box center [589, 468] width 209 height 25
click at [491, 540] on button "Submit" at bounding box center [509, 545] width 49 height 24
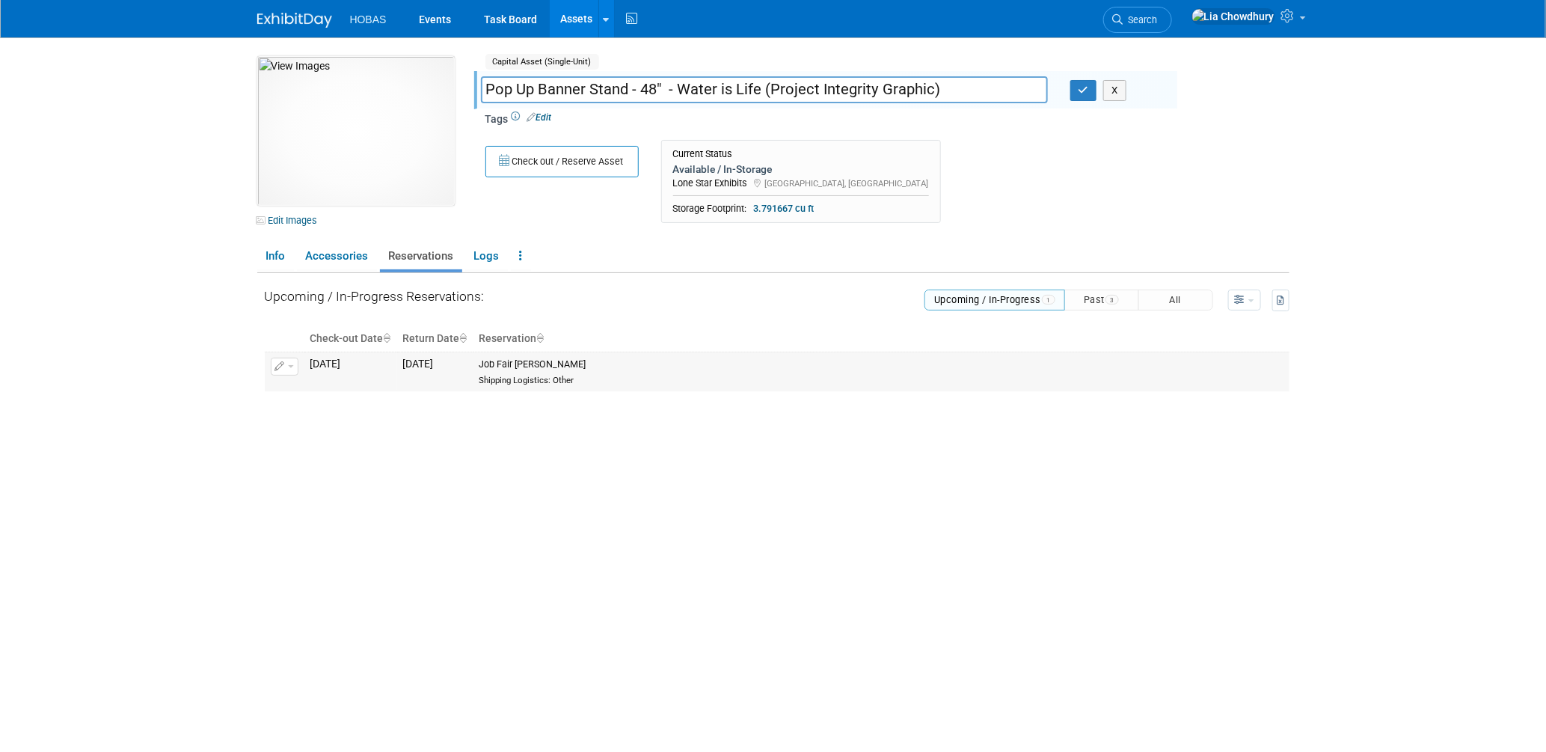
click at [289, 361] on button "button" at bounding box center [285, 367] width 28 height 18
click at [320, 391] on button "Change Reservation" at bounding box center [342, 391] width 126 height 20
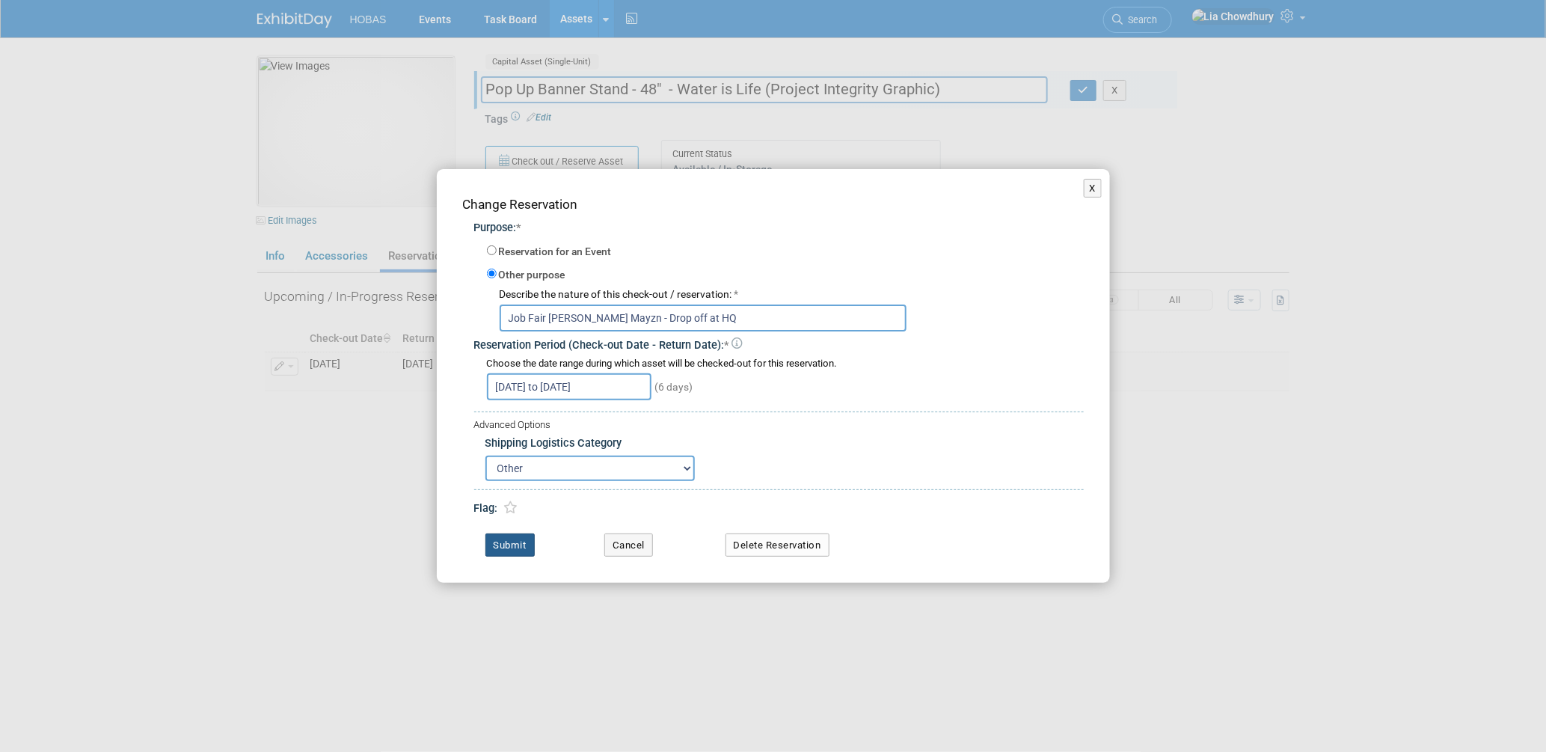
type input "Job Fair Bryan Mayzn - Drop off at HQ"
click at [524, 549] on button "Submit" at bounding box center [509, 545] width 49 height 24
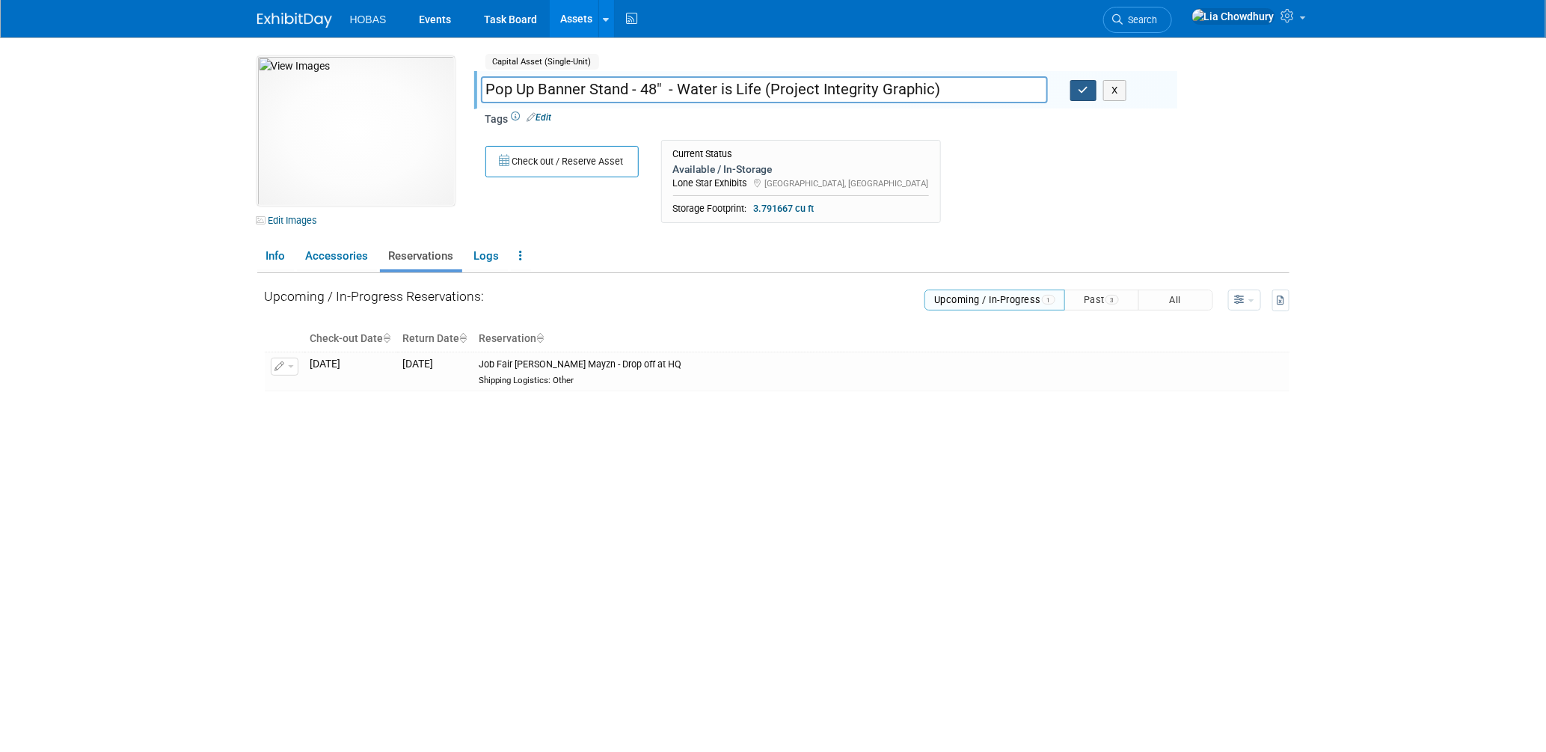
click at [1076, 95] on button "button" at bounding box center [1083, 90] width 27 height 21
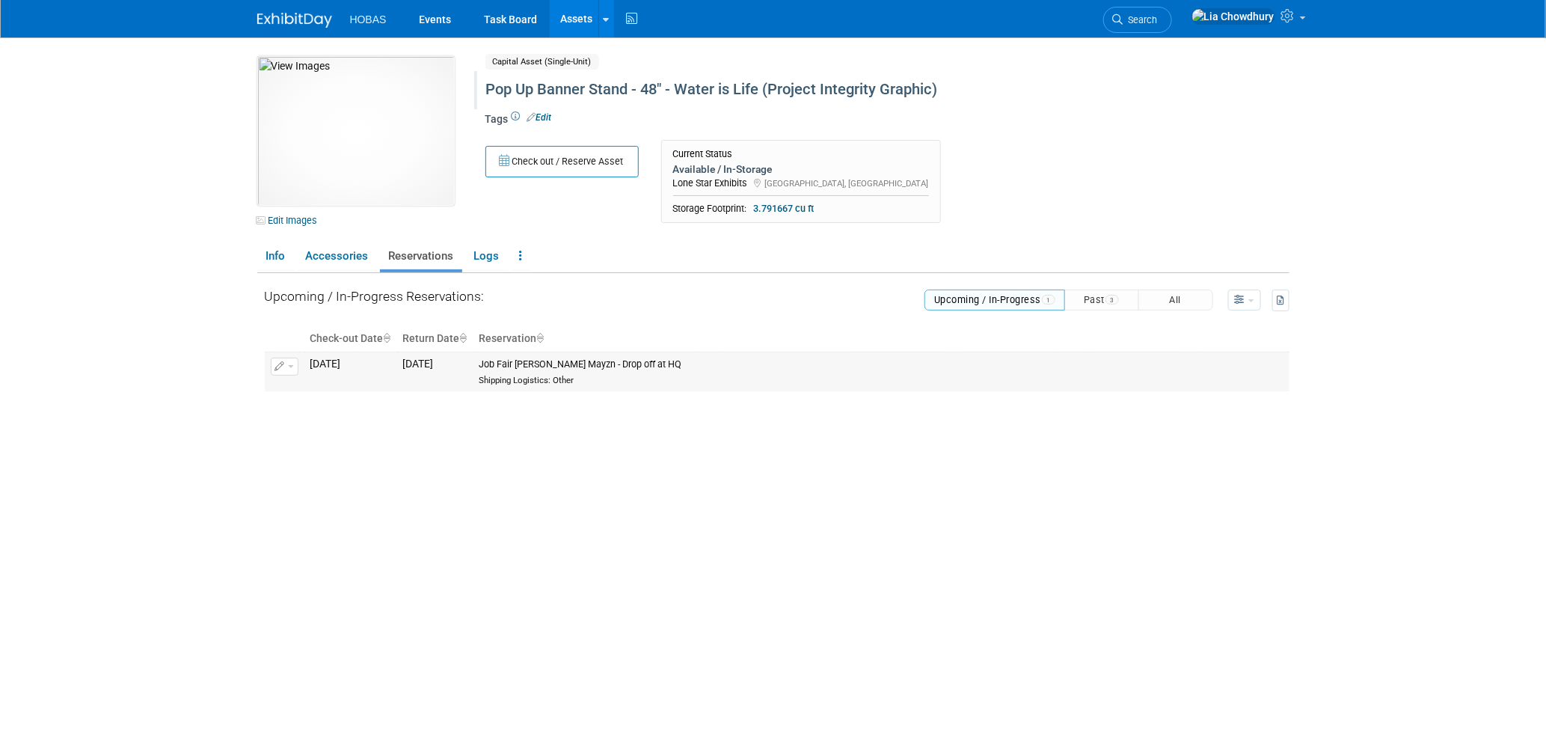
click at [288, 366] on span "button" at bounding box center [291, 366] width 6 height 3
click at [305, 395] on button "Change Reservation" at bounding box center [342, 391] width 126 height 20
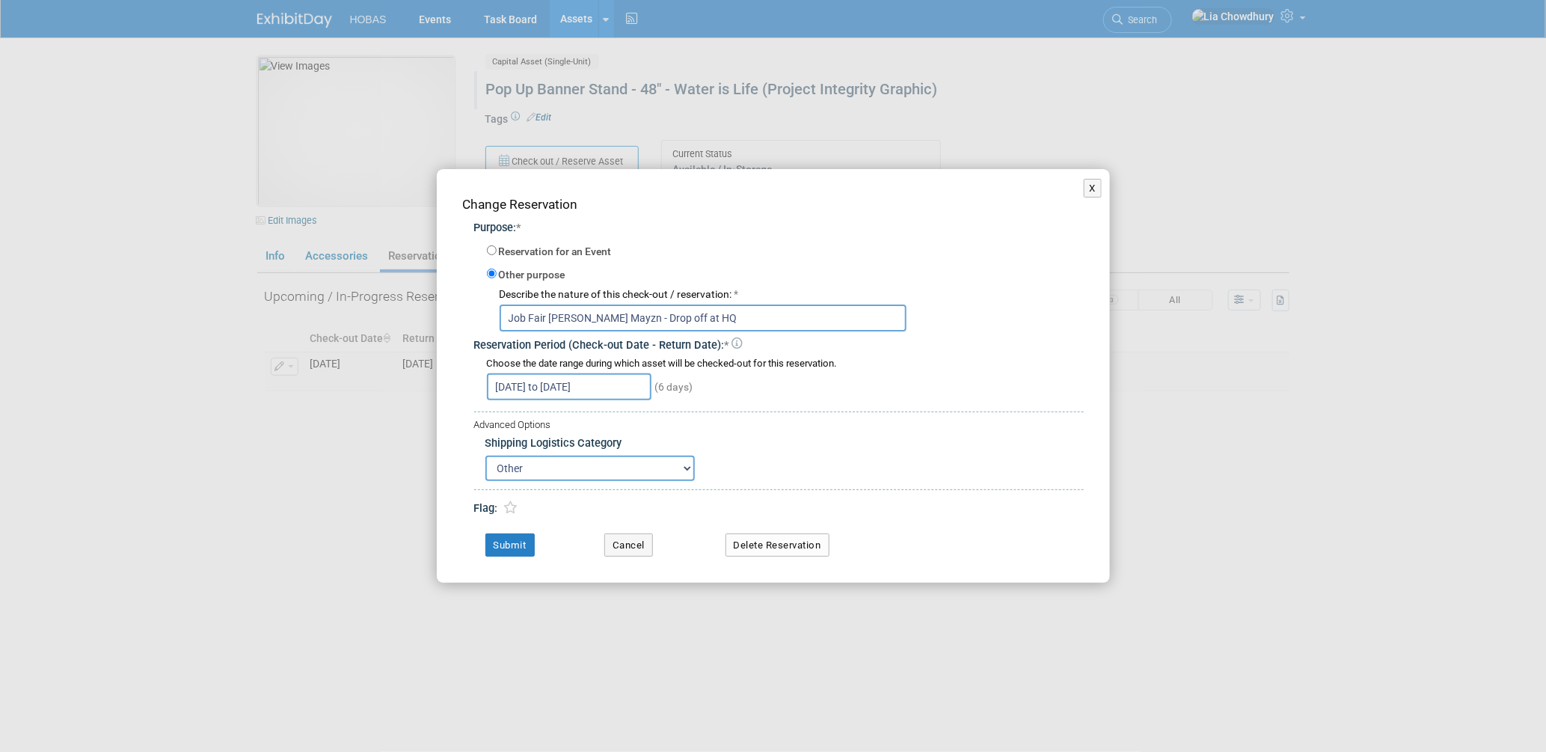
click at [561, 384] on input "Sep 10, 2025 to Sep 15, 2025" at bounding box center [569, 386] width 165 height 27
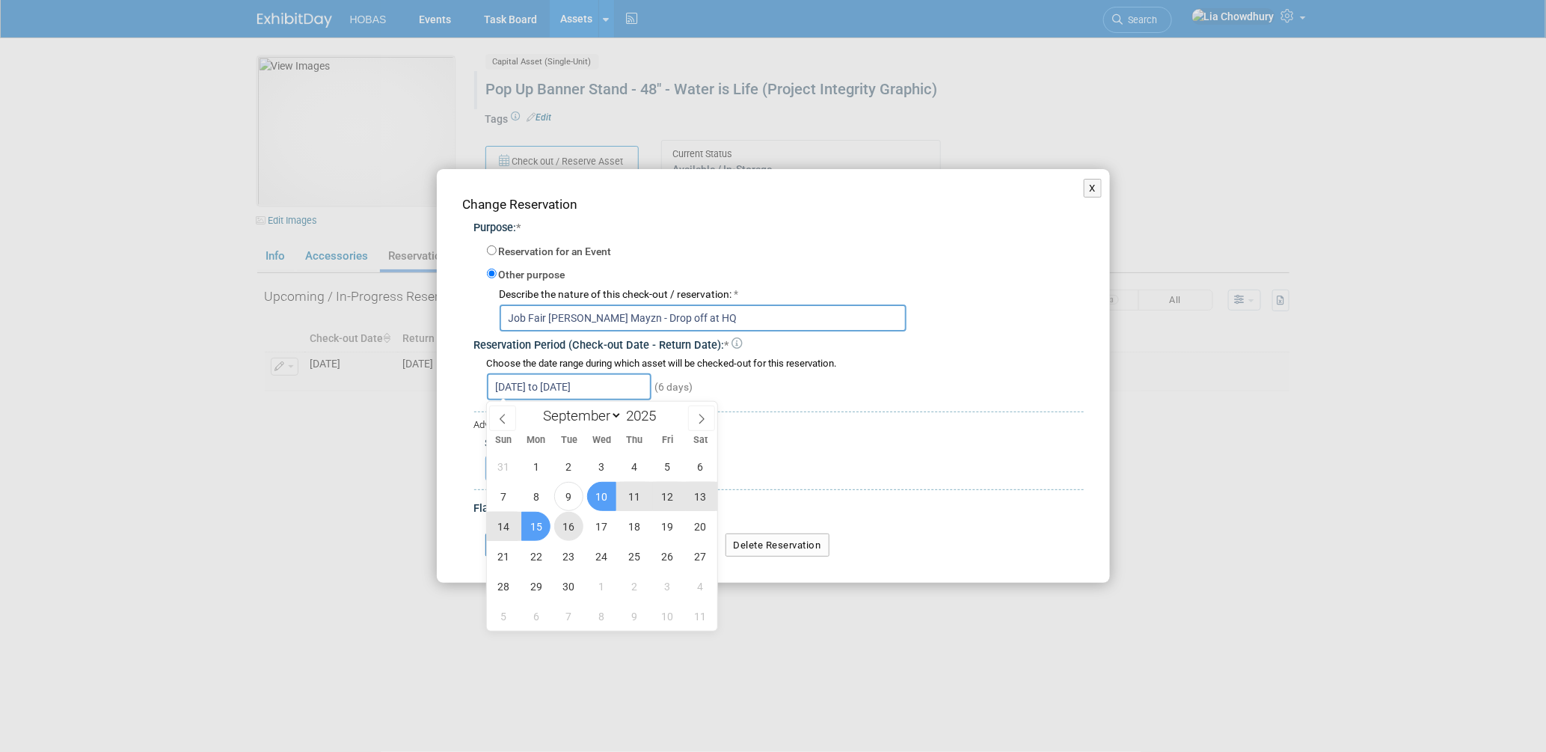
click at [574, 530] on span "16" at bounding box center [568, 526] width 29 height 29
click at [604, 486] on span "10" at bounding box center [601, 496] width 29 height 29
type input "Sep 10, 2025 to Sep 16, 2025"
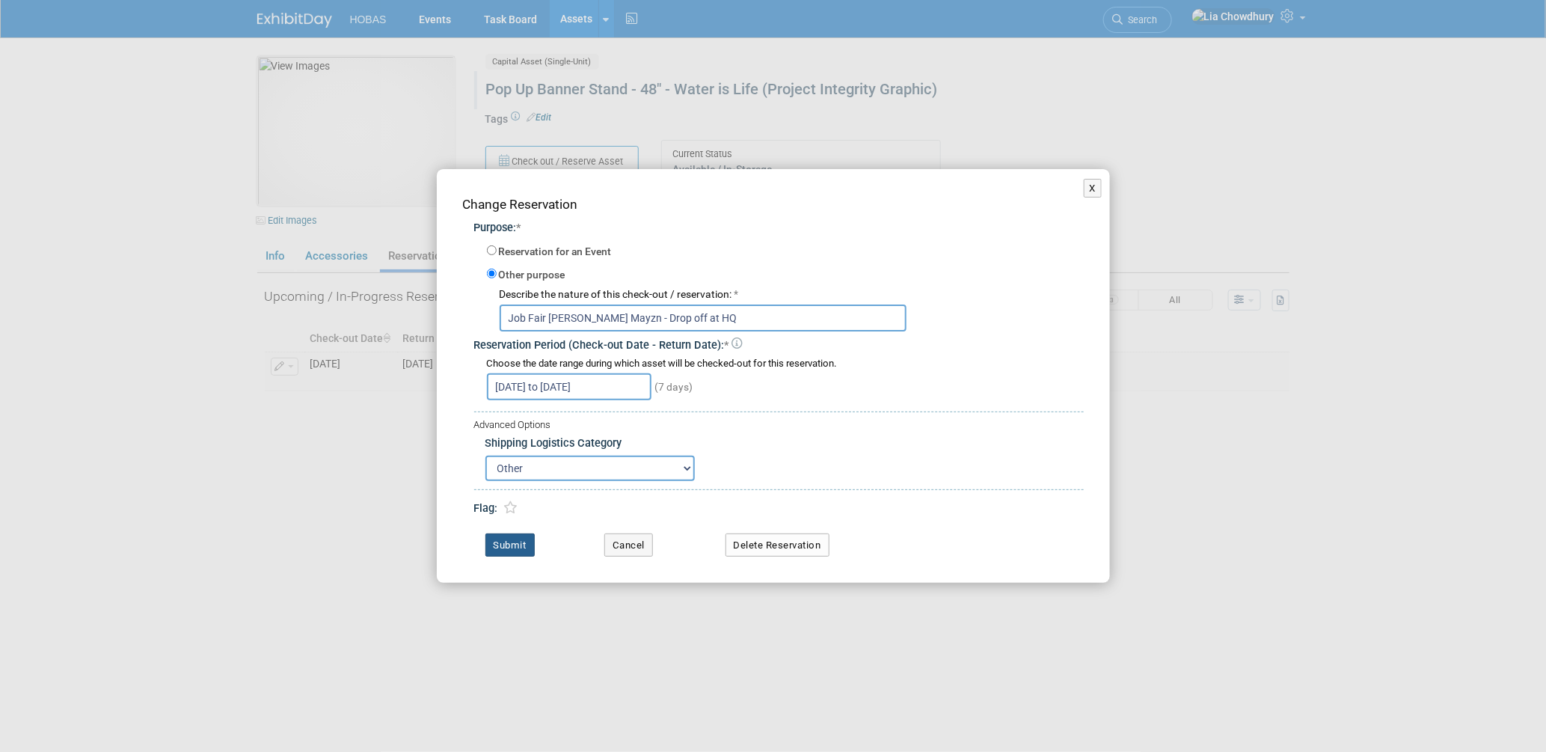
click at [512, 538] on button "Submit" at bounding box center [509, 545] width 49 height 24
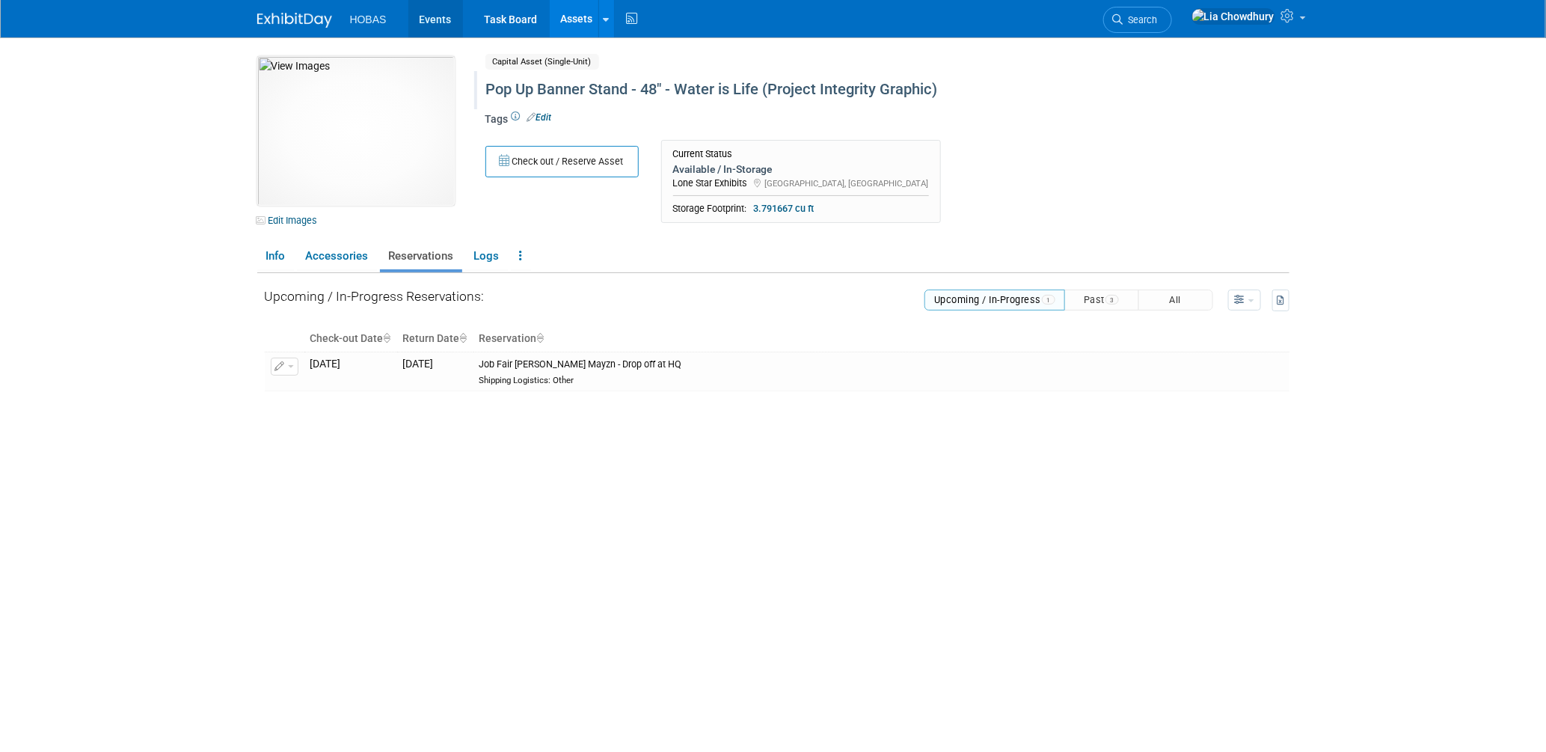
click at [438, 23] on link "Events" at bounding box center [435, 18] width 55 height 37
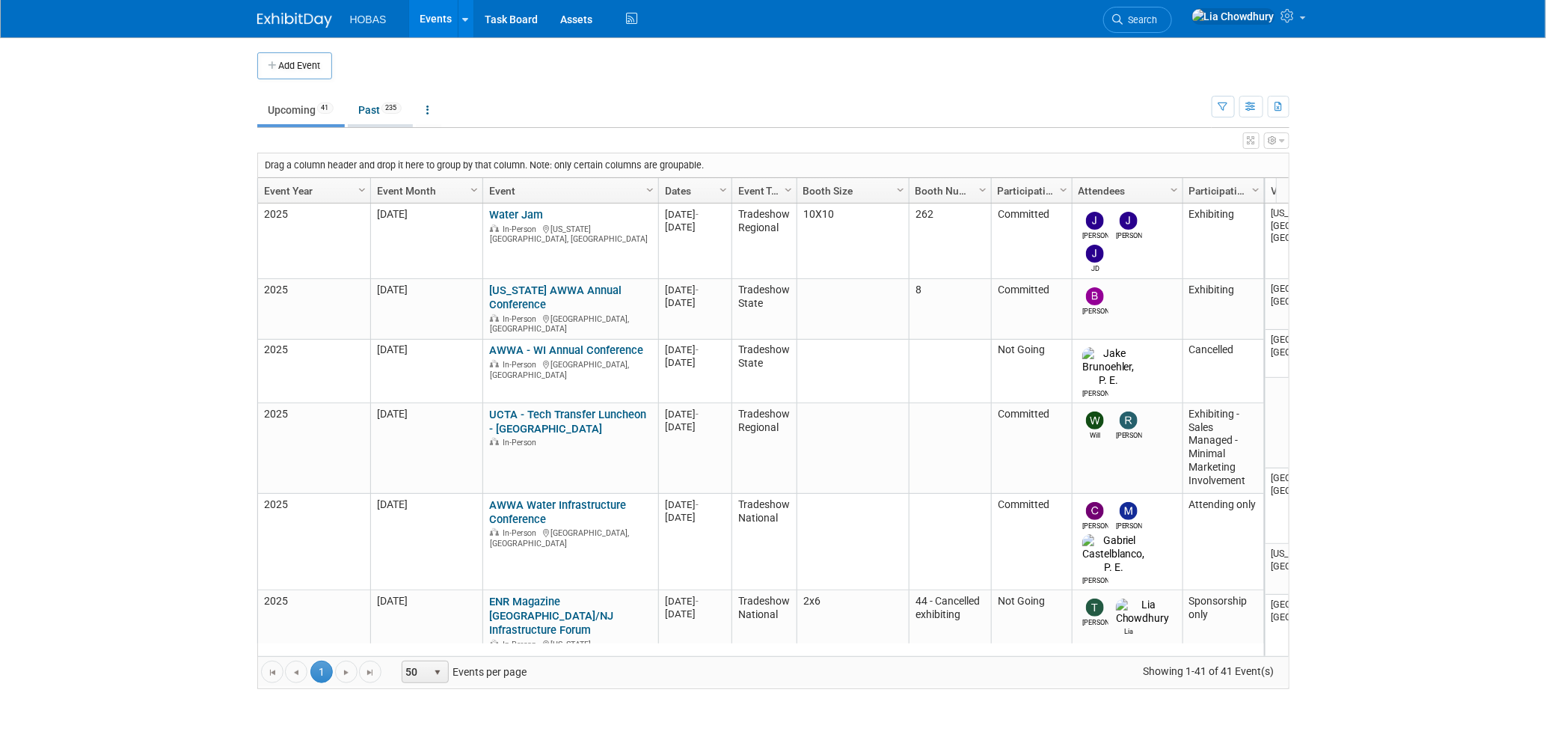
click at [357, 105] on link "Past 235" at bounding box center [380, 110] width 65 height 28
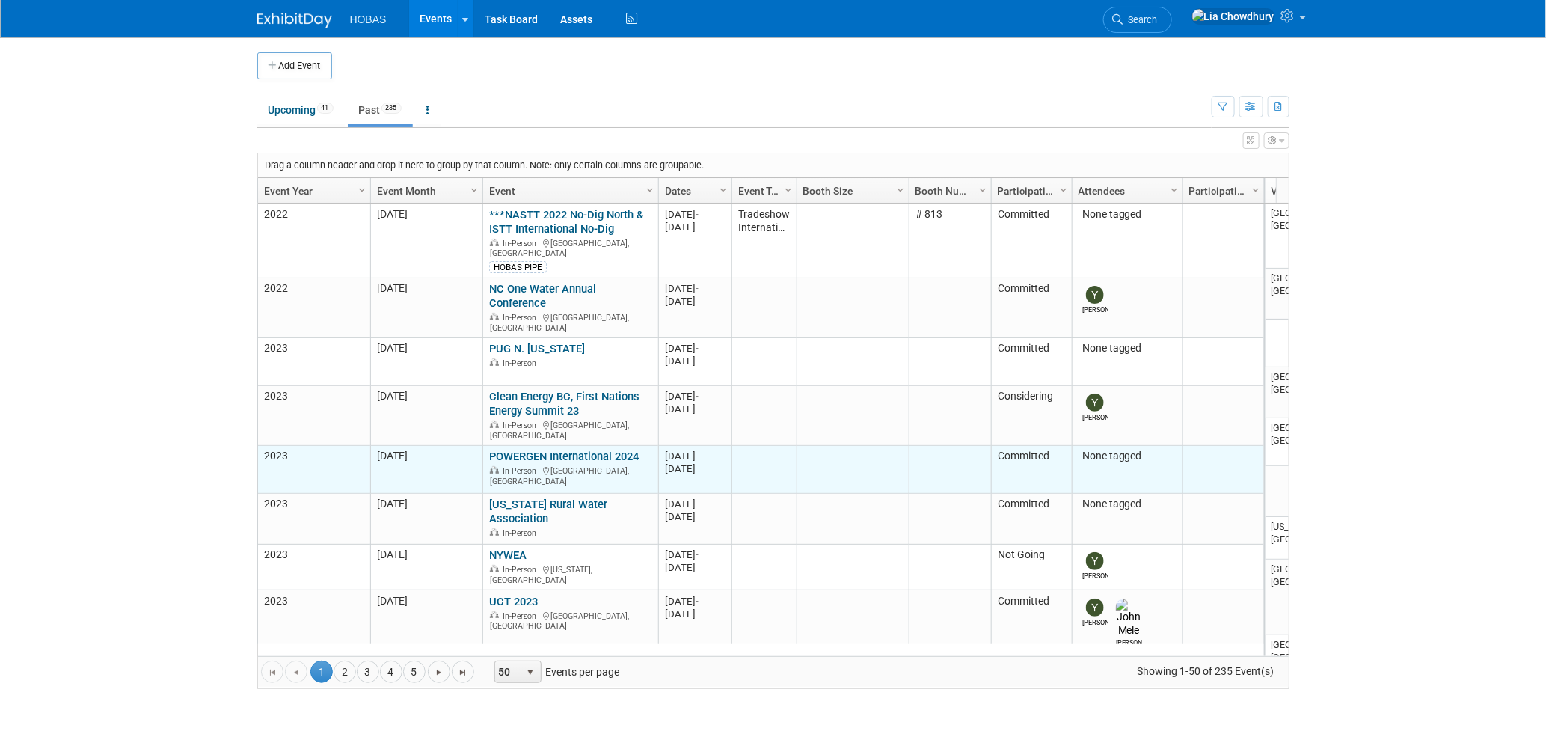
scroll to position [99, 0]
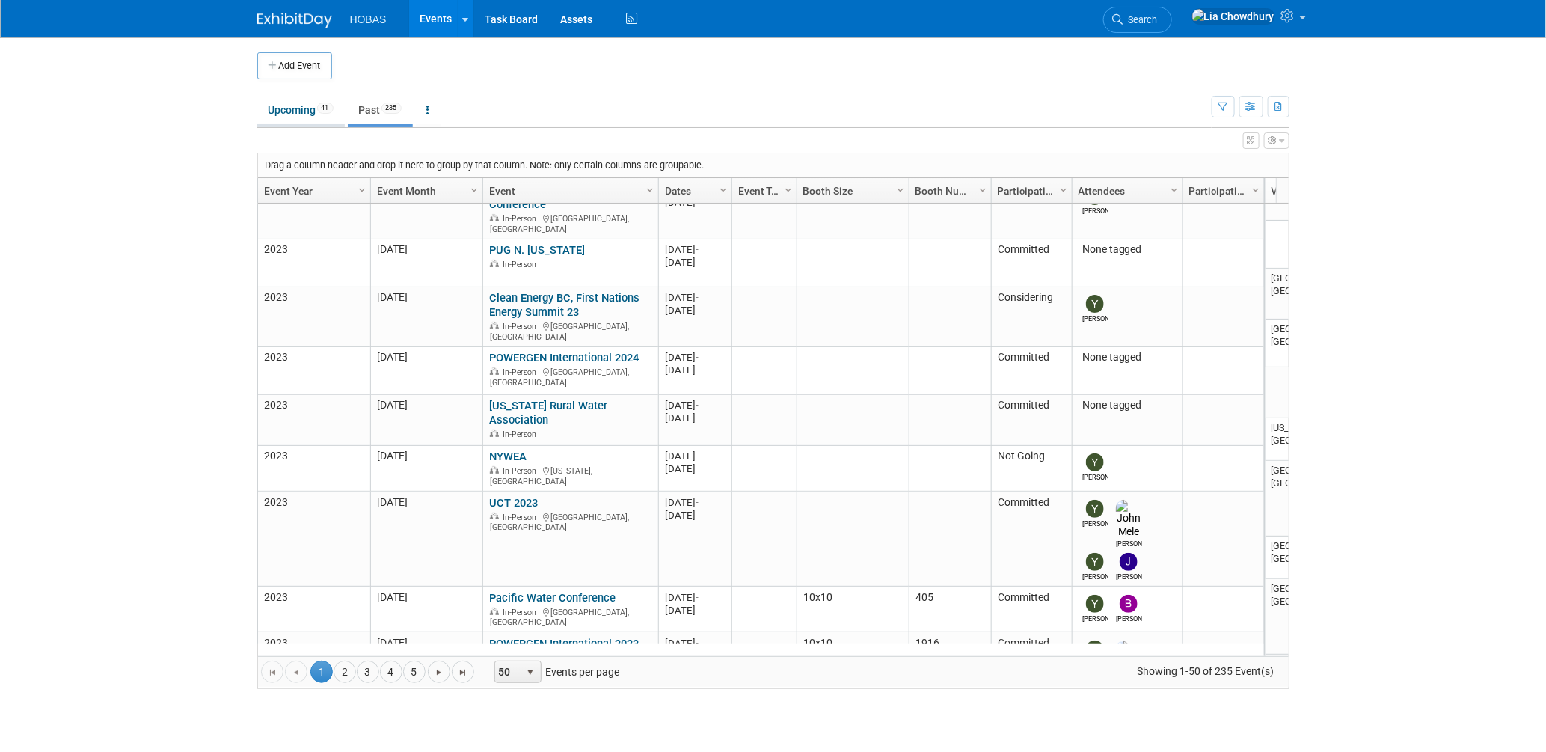
click at [286, 105] on link "Upcoming 41" at bounding box center [301, 110] width 88 height 28
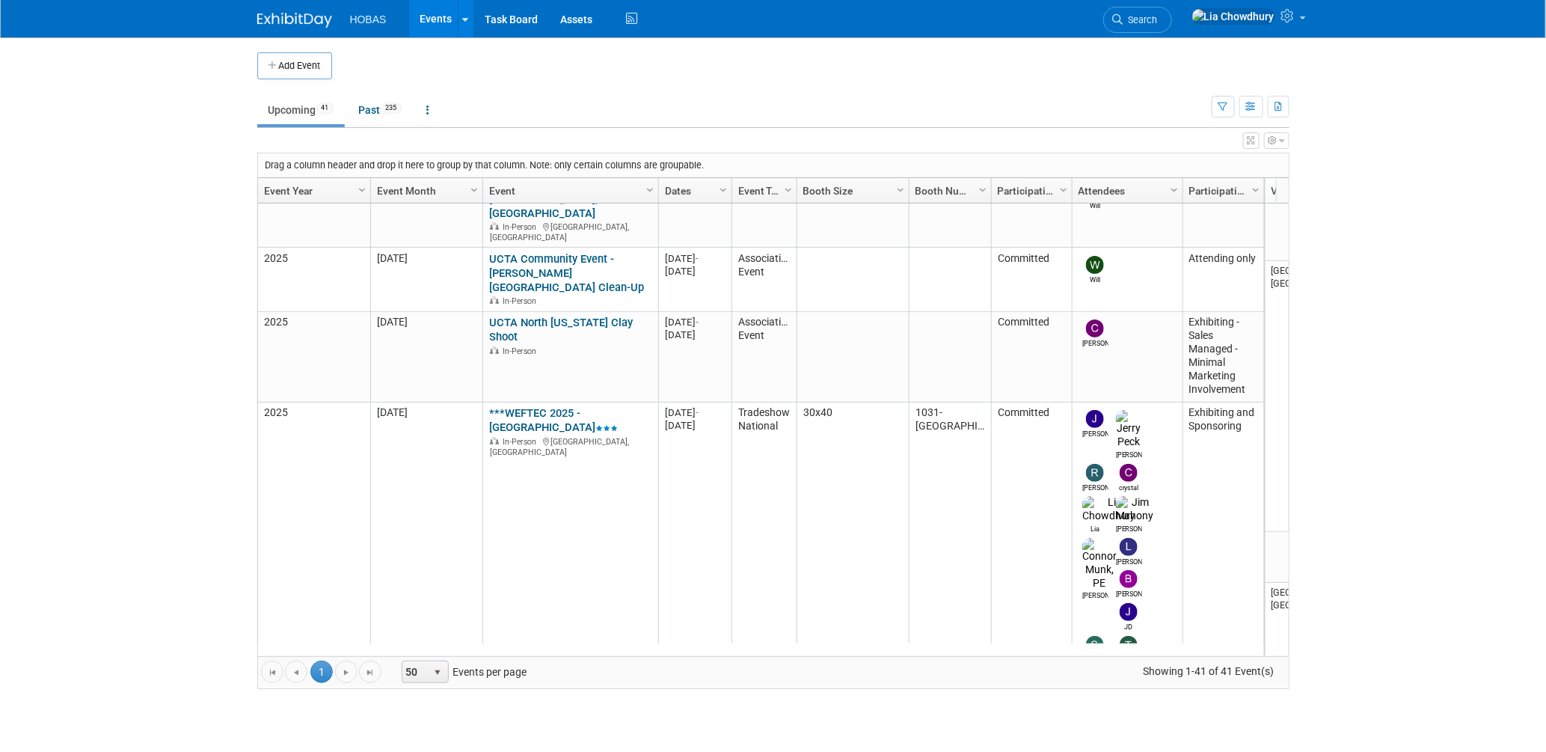
scroll to position [1093, 0]
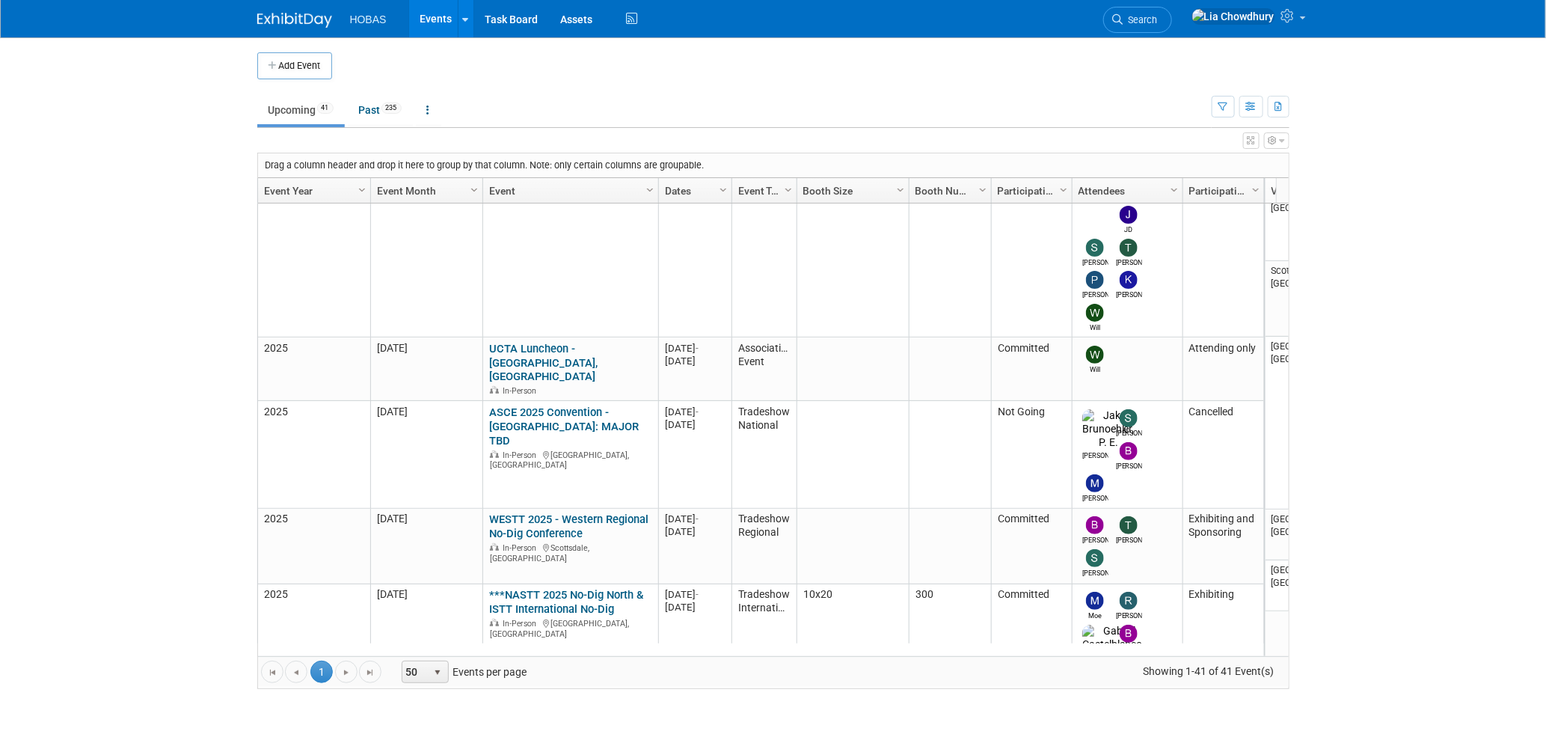
click at [187, 211] on body "HOBAS Events Add Event Bulk Upload Events Shareable Event Boards Recently Viewe…" at bounding box center [773, 376] width 1546 height 752
click at [649, 129] on div "View Grid Tips & Tricks Advanced Options Reset Grid Layout (back to default)" at bounding box center [773, 138] width 1032 height 21
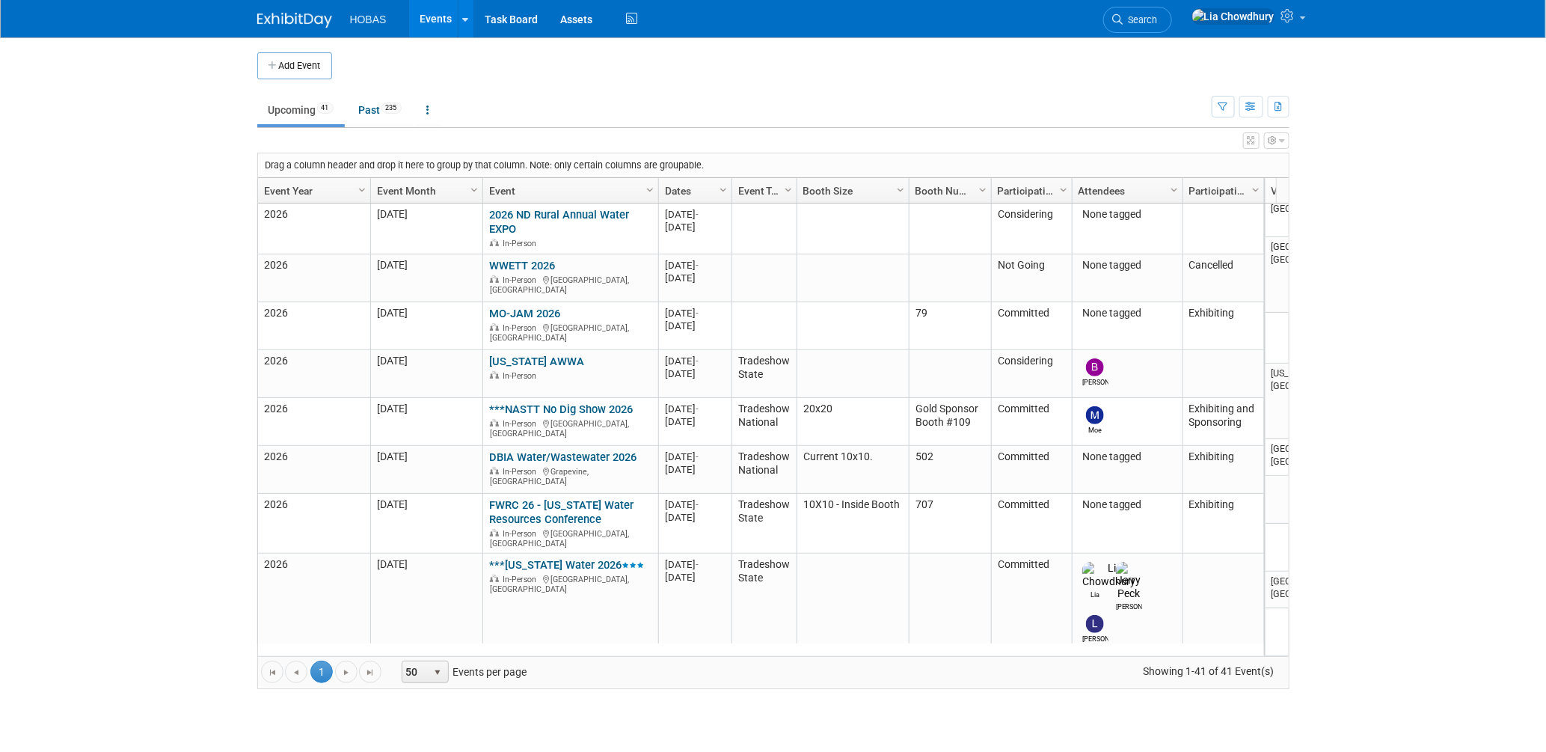
scroll to position [2204, 0]
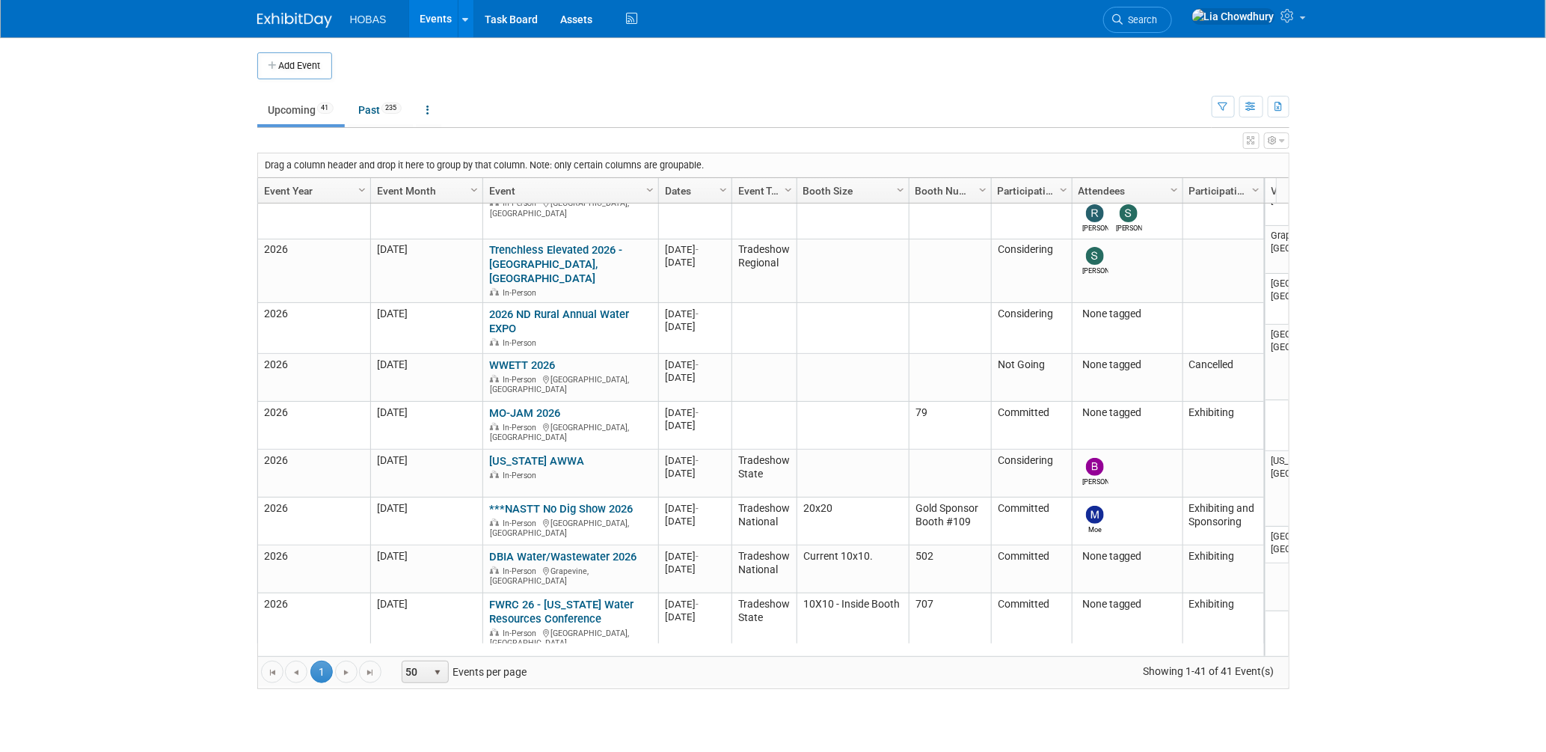
click at [77, 406] on body "HOBAS Events Add Event Bulk Upload Events Shareable Event Boards Recently Viewe…" at bounding box center [773, 376] width 1546 height 752
click at [1447, 170] on body "HOBAS Events Add Event Bulk Upload Events Shareable Event Boards Recently Viewe…" at bounding box center [773, 376] width 1546 height 752
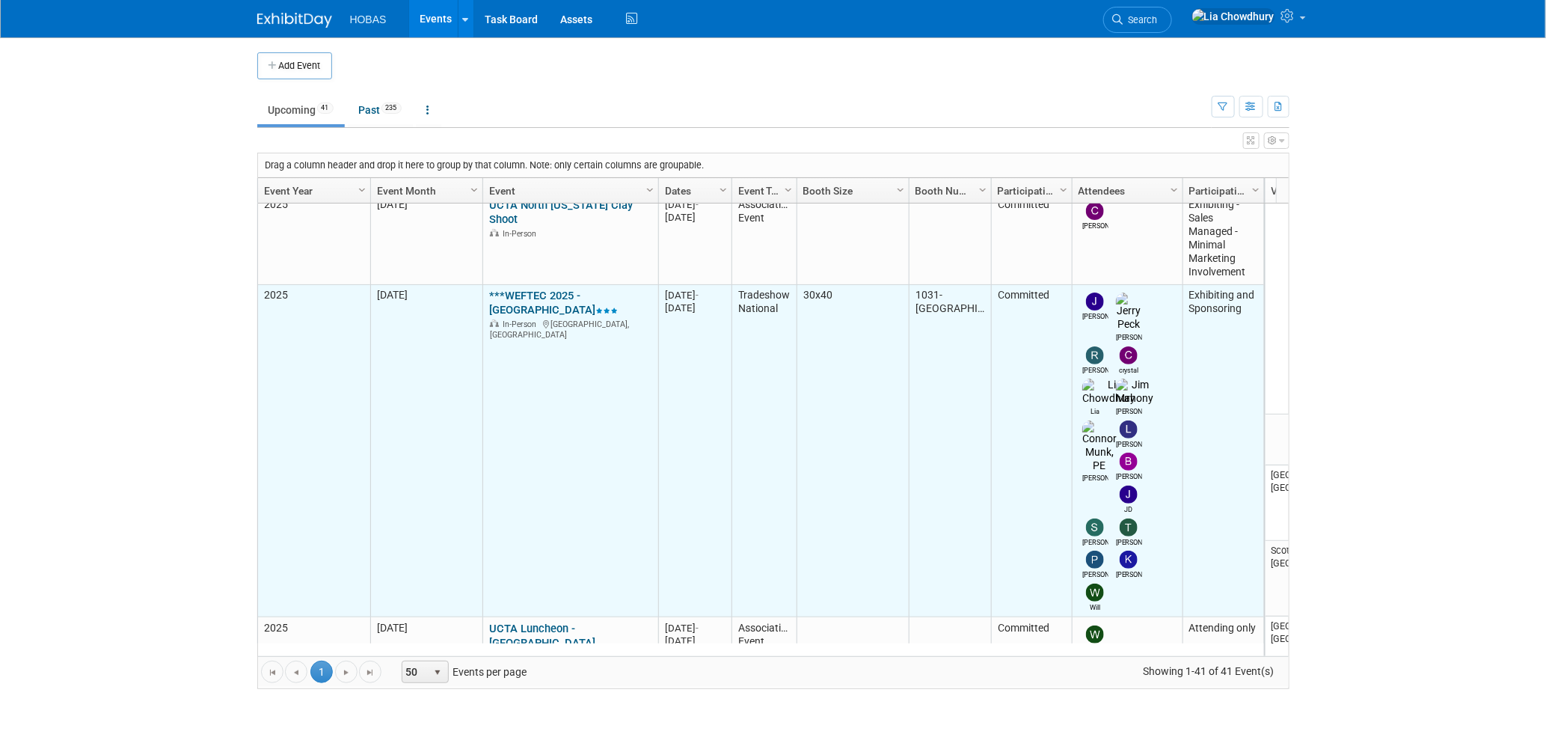
scroll to position [0, 0]
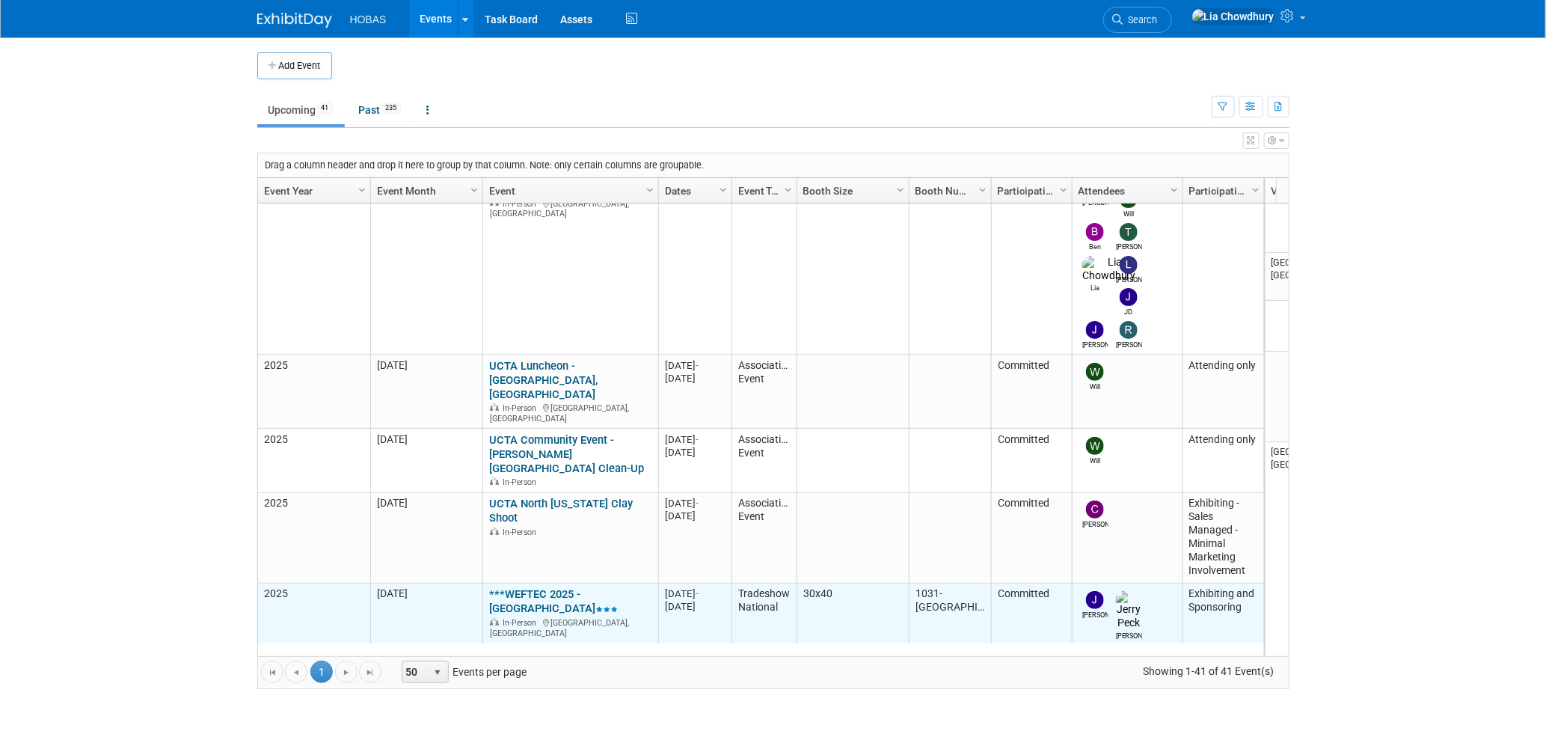
click at [580, 587] on link "***WEFTEC 2025 - [GEOGRAPHIC_DATA]" at bounding box center [553, 601] width 129 height 28
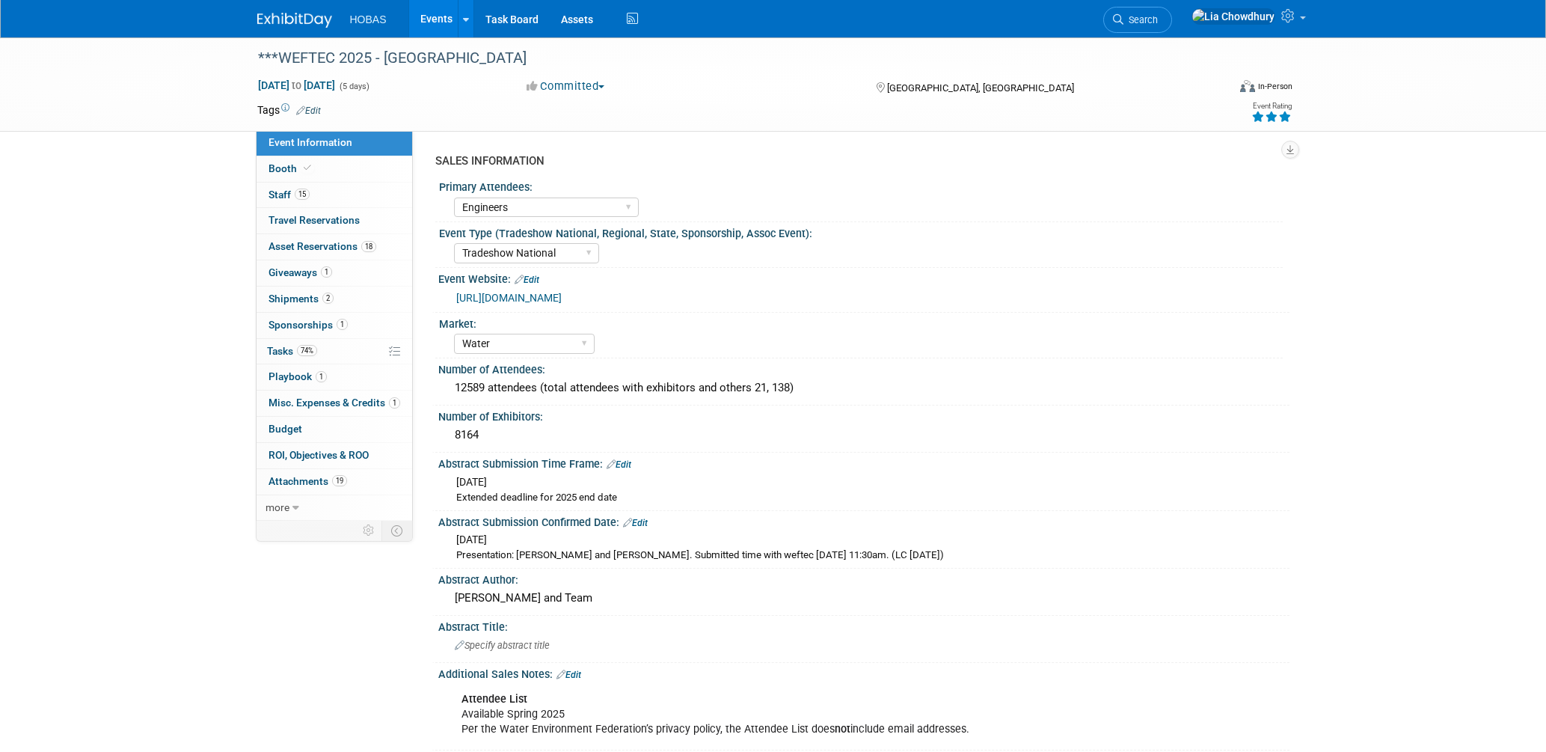
select select "Engineers"
select select "Tradeshow National"
select select "Water"
select select "Exhibiting and Sponsoring"
click at [306, 272] on span "Giveaways 1" at bounding box center [301, 272] width 64 height 12
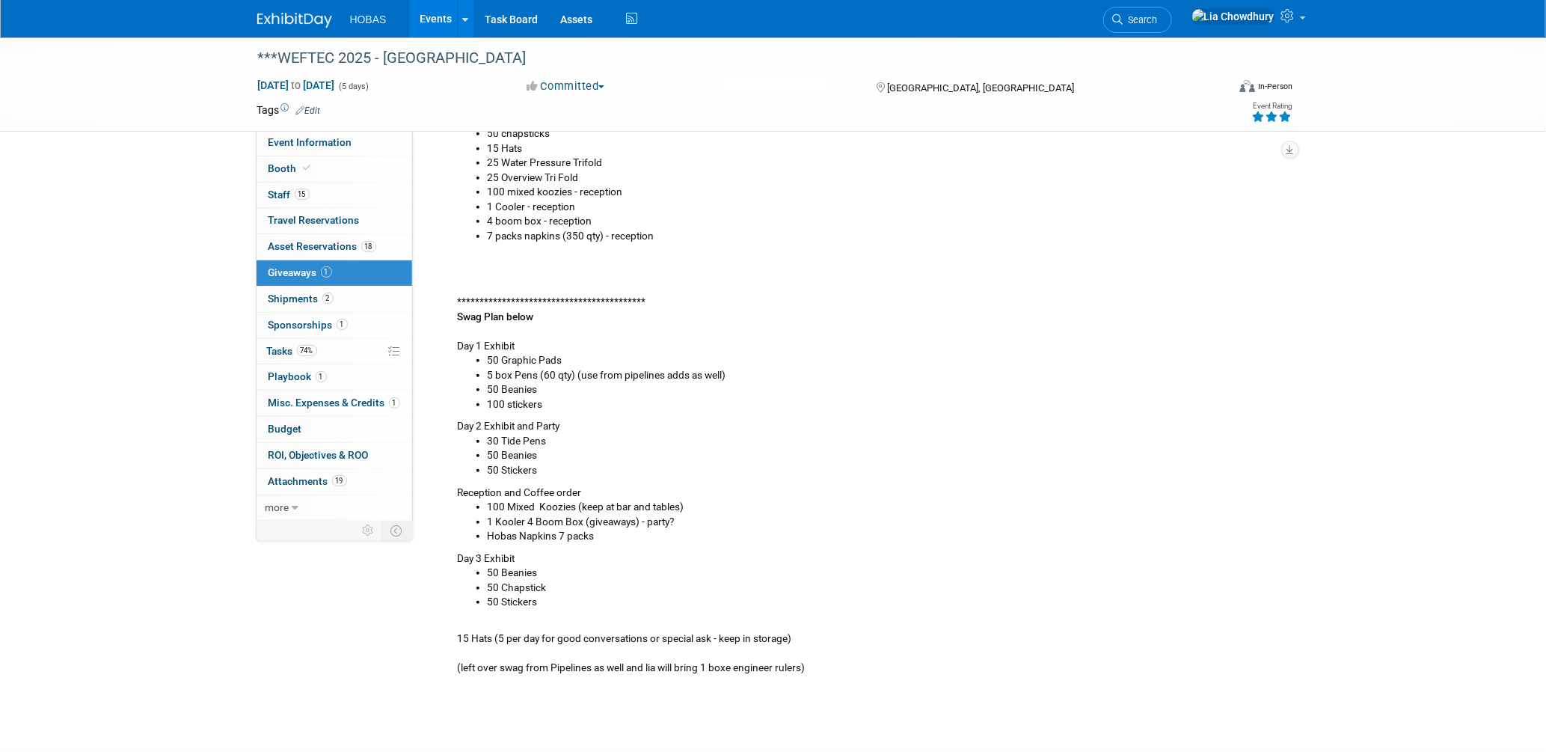
scroll to position [458, 0]
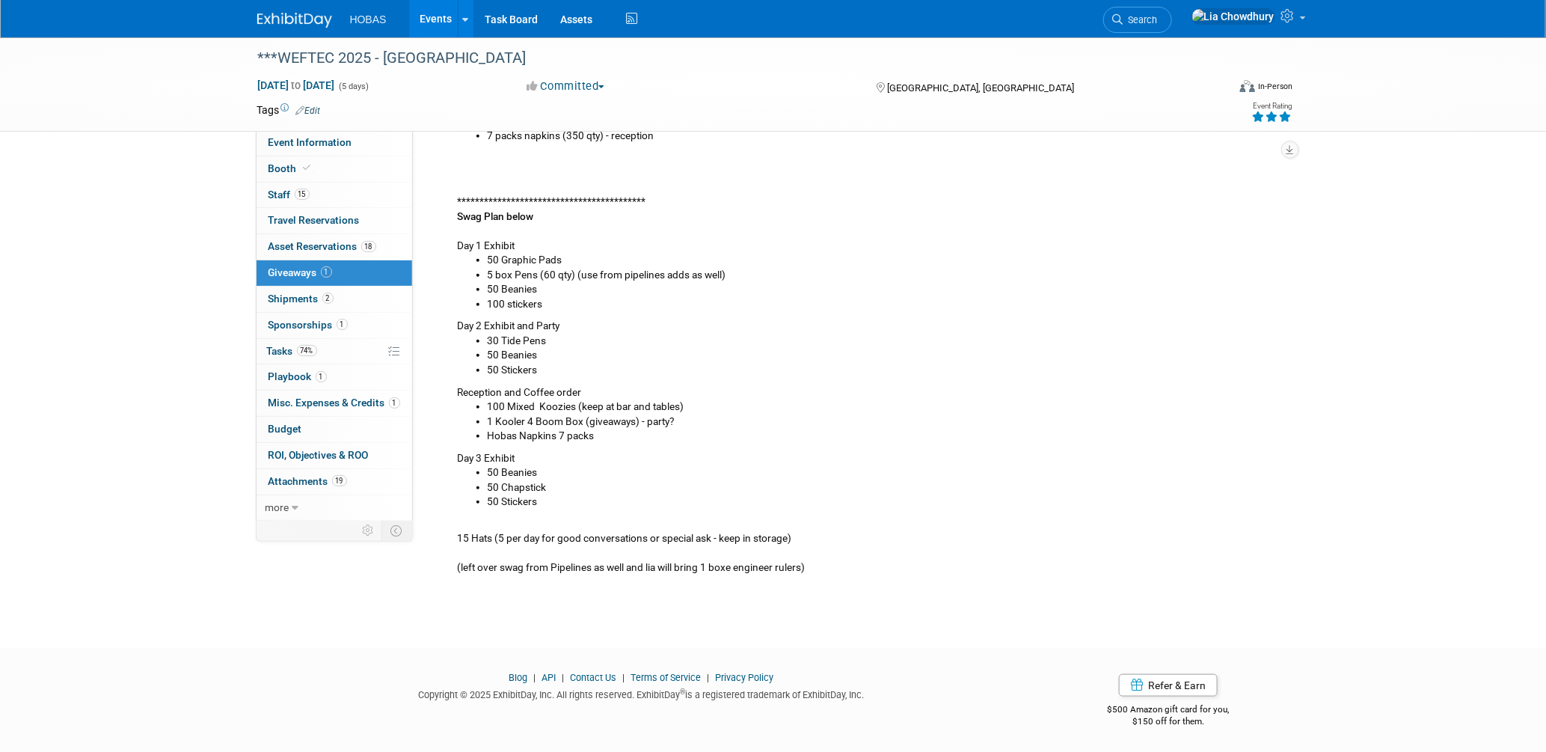
click at [724, 480] on li "50 Chapstick" at bounding box center [883, 487] width 791 height 15
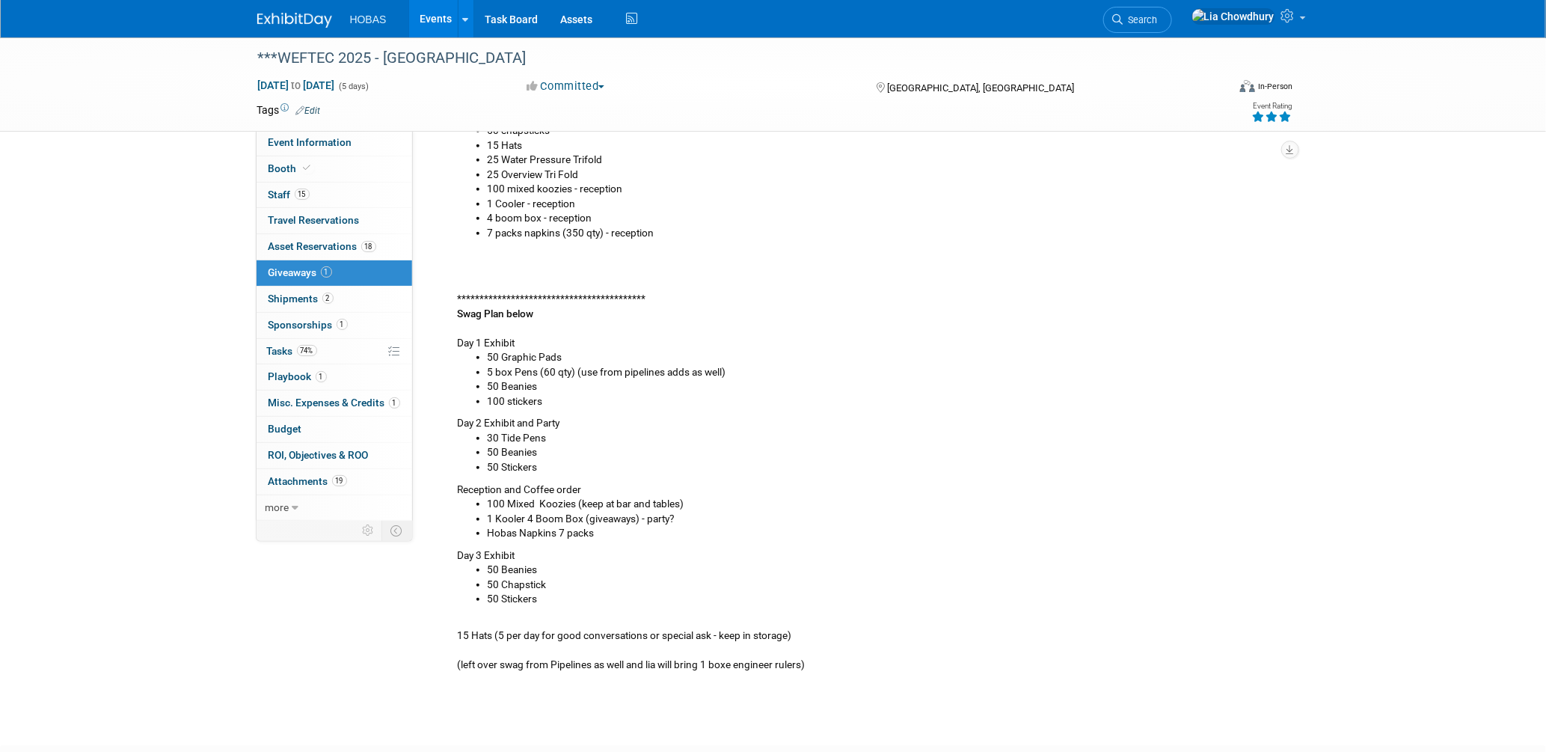
scroll to position [125, 0]
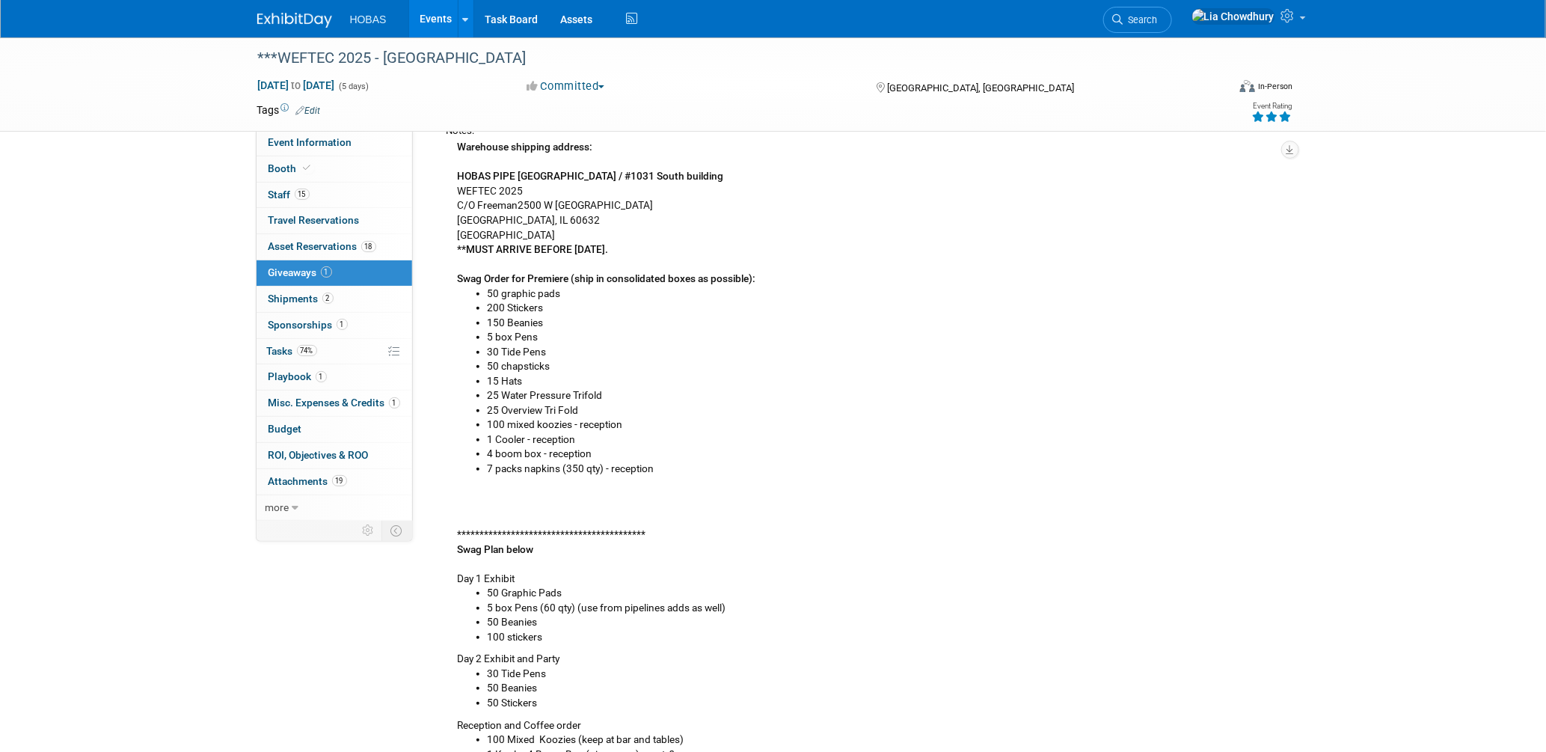
click at [438, 22] on link "Events" at bounding box center [436, 18] width 55 height 37
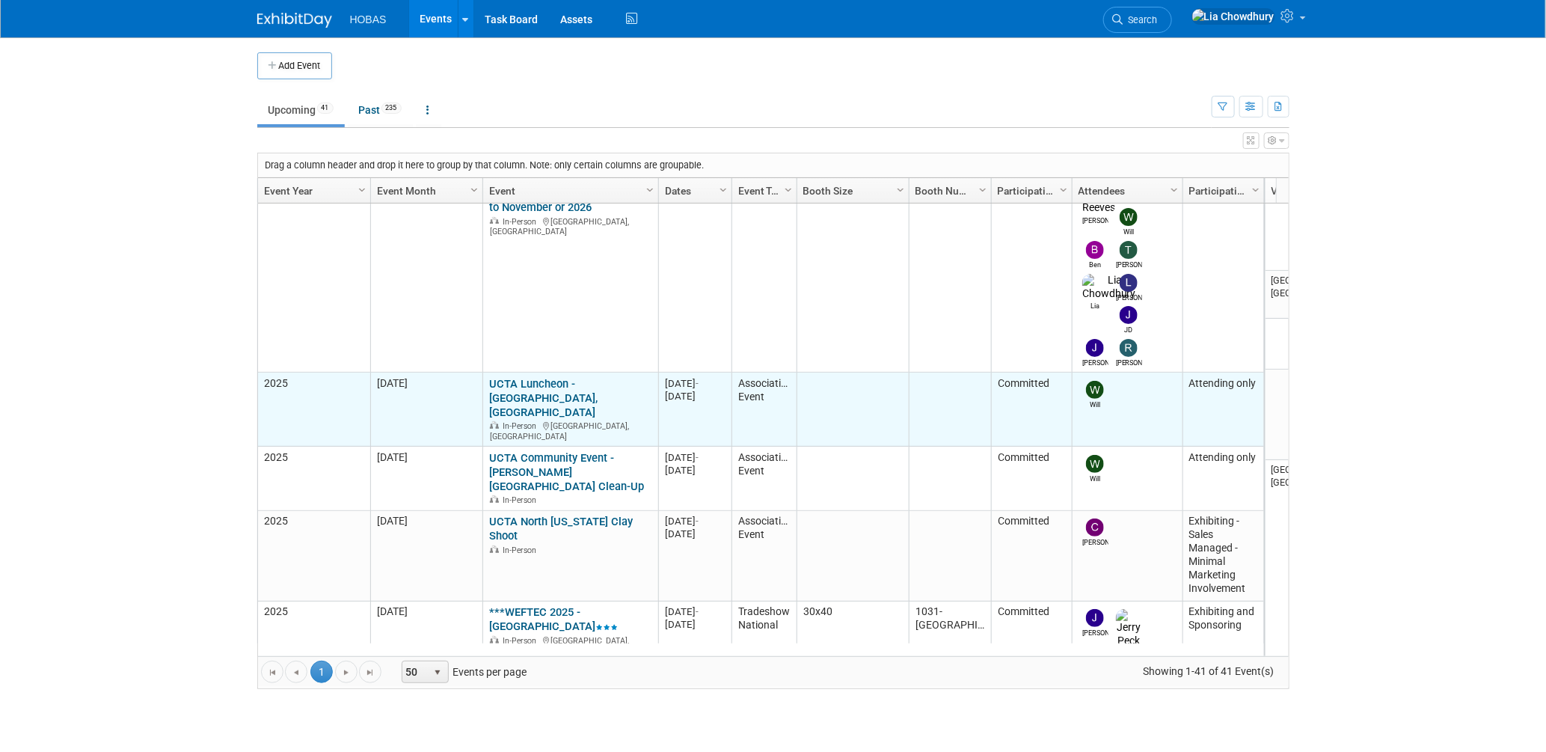
scroll to position [596, 0]
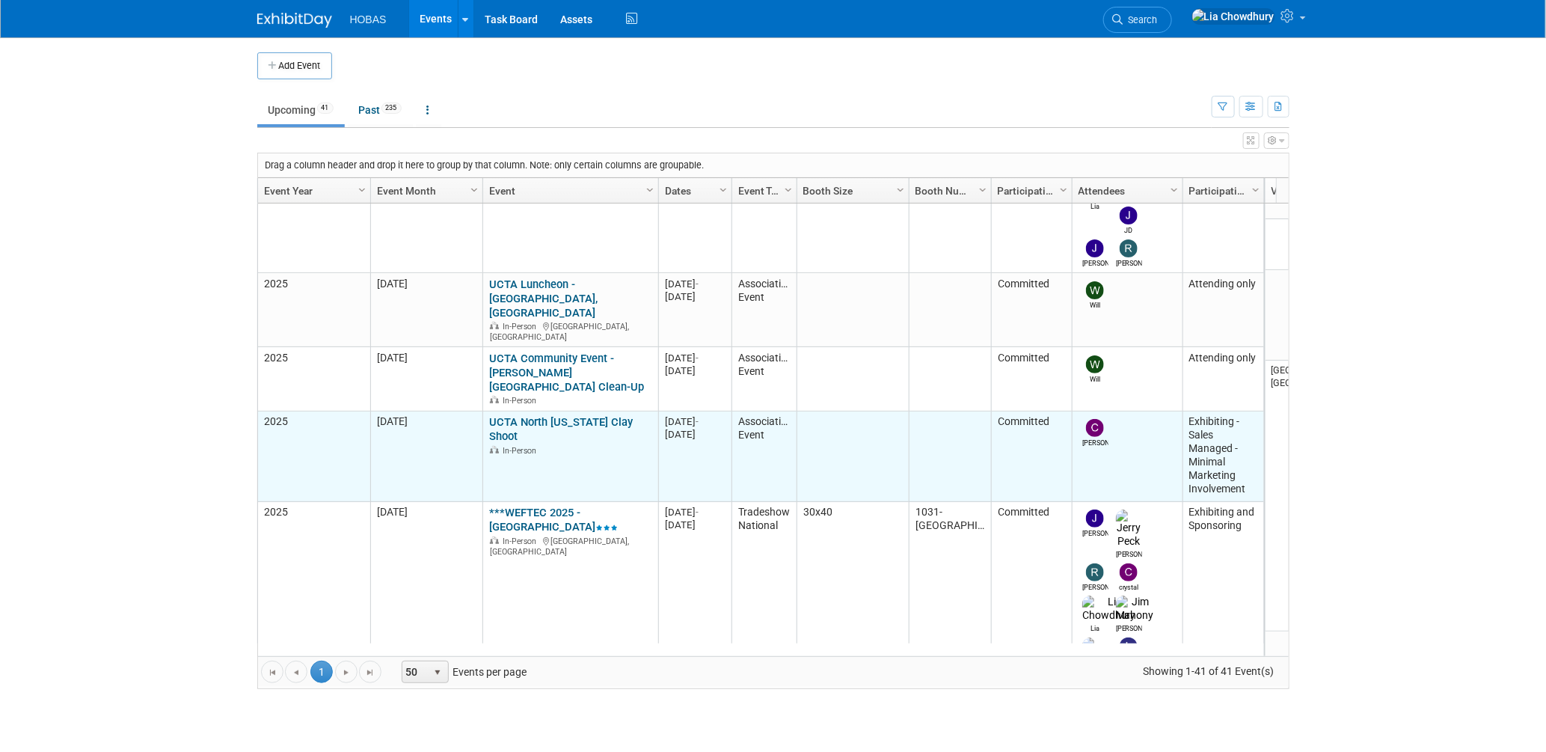
click at [542, 411] on td "UCTA North Texas Clay Shoot UCTA North Texas Clay Shoot In-Person" at bounding box center [570, 456] width 176 height 91
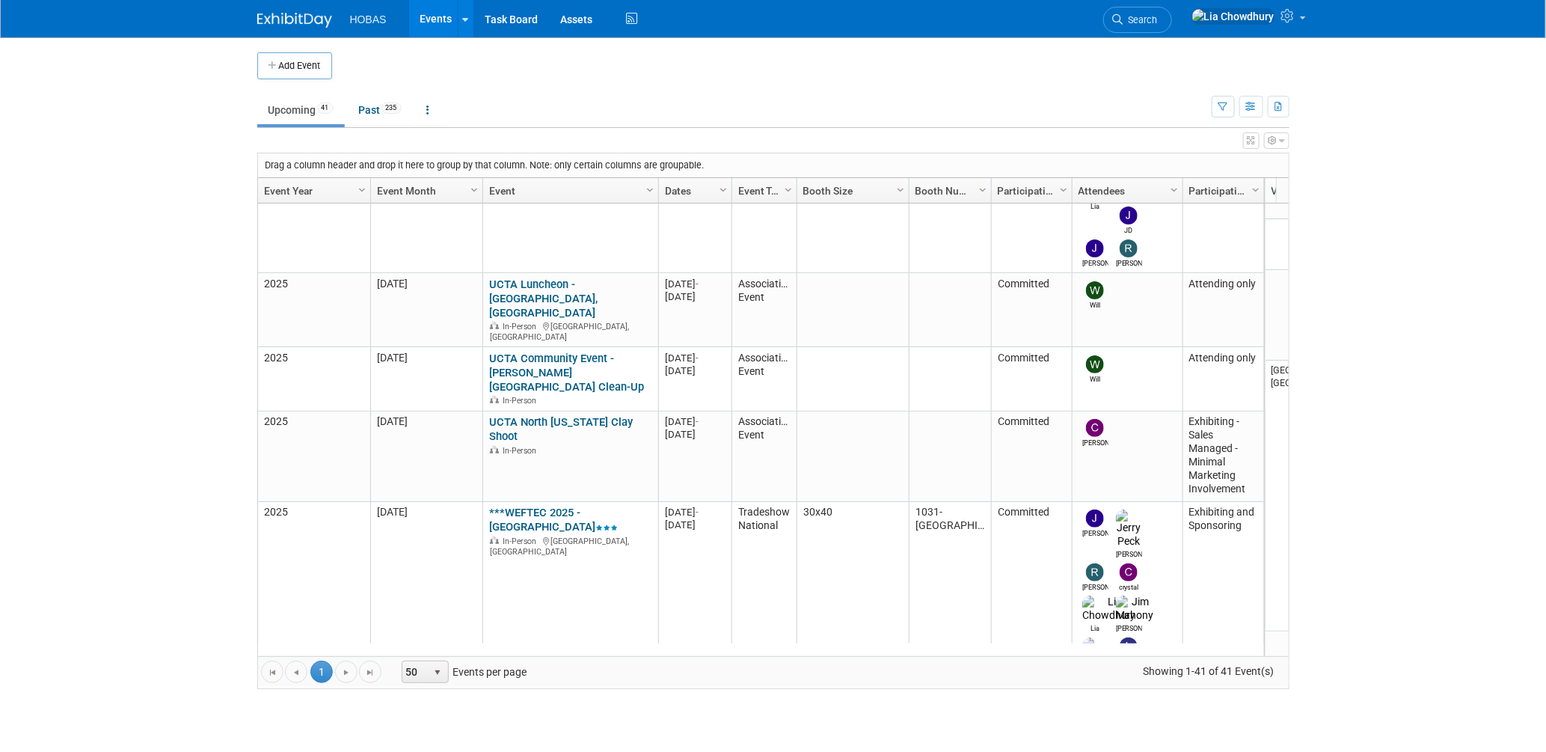
click at [546, 506] on link "***WEFTEC 2025 - [GEOGRAPHIC_DATA]" at bounding box center [553, 520] width 129 height 28
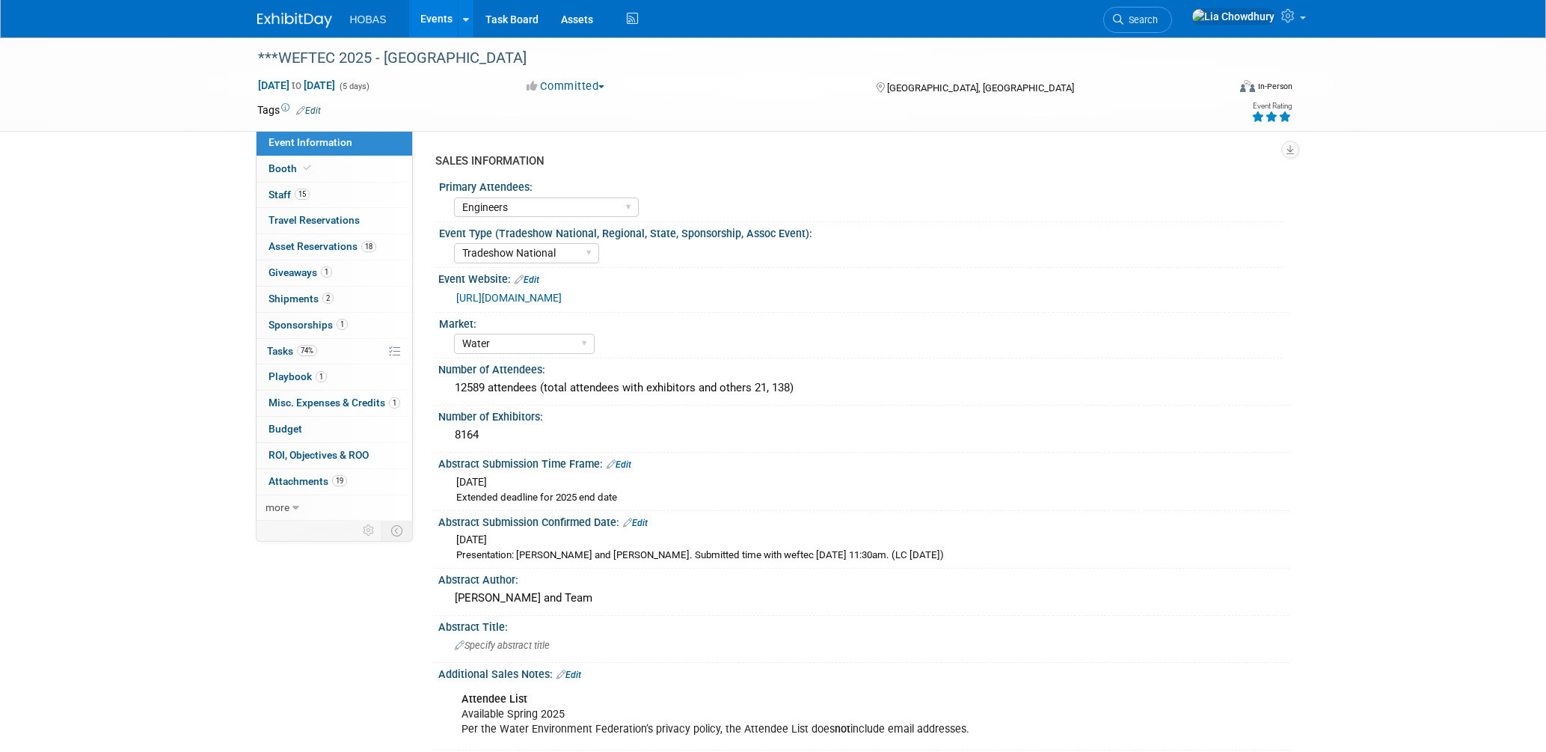
select select "Engineers"
select select "Tradeshow National"
select select "Water"
select select "Exhibiting and Sponsoring"
click at [292, 267] on span "Giveaways 1" at bounding box center [301, 272] width 64 height 12
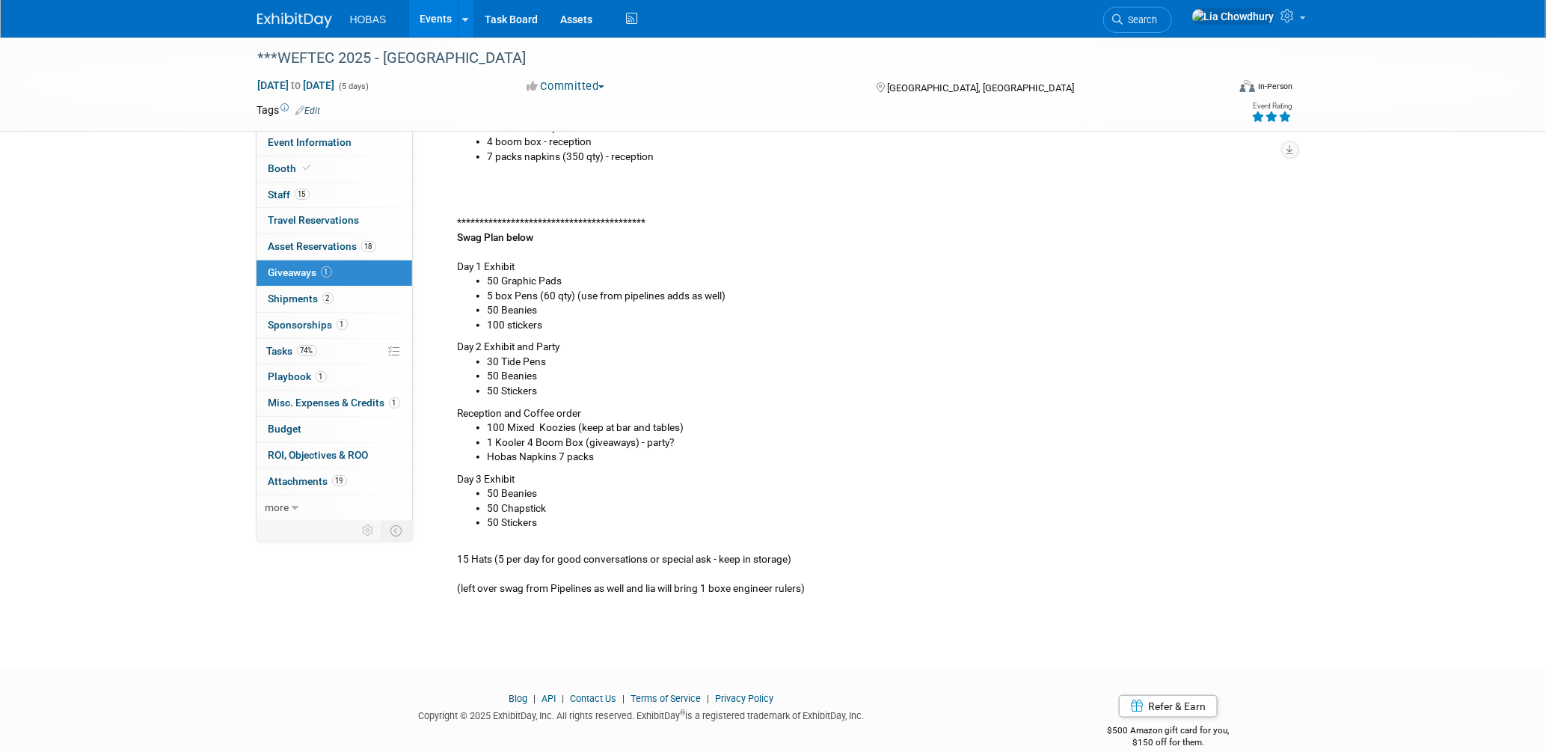
scroll to position [458, 0]
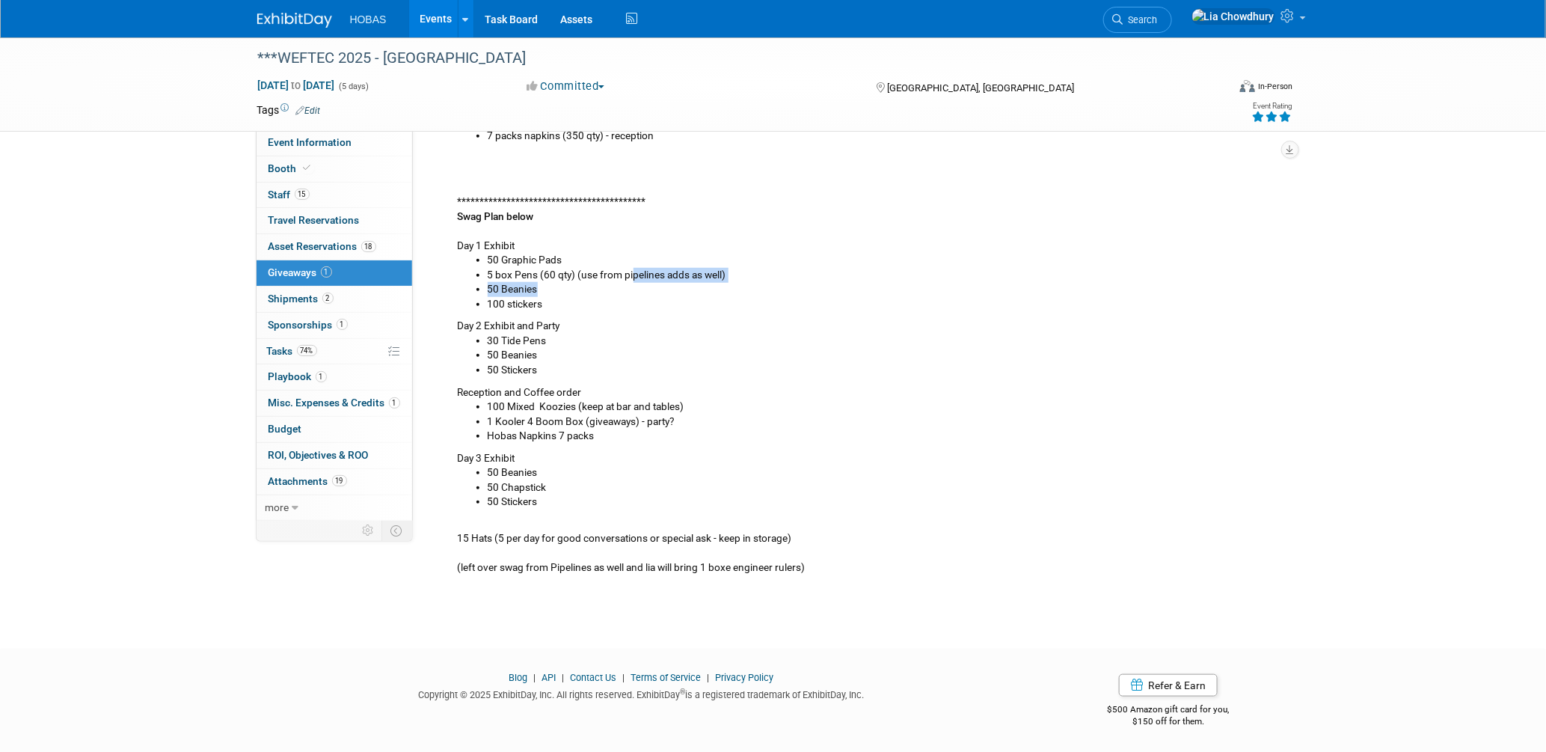
drag, startPoint x: 640, startPoint y: 286, endPoint x: 634, endPoint y: 279, distance: 9.1
click at [634, 279] on ul "50 Graphic Pads 5 box Pens (60 qty) (use from pipelines adds as well) 50 Beanie…" at bounding box center [868, 282] width 821 height 58
click at [800, 426] on li "1 Kooler 4 Boom Box (giveaways) - party?" at bounding box center [883, 421] width 791 height 15
drag, startPoint x: 497, startPoint y: 416, endPoint x: 686, endPoint y: 415, distance: 188.5
click at [686, 415] on li "1 Kooler 4 Boom Box (giveaways) - party?" at bounding box center [883, 421] width 791 height 15
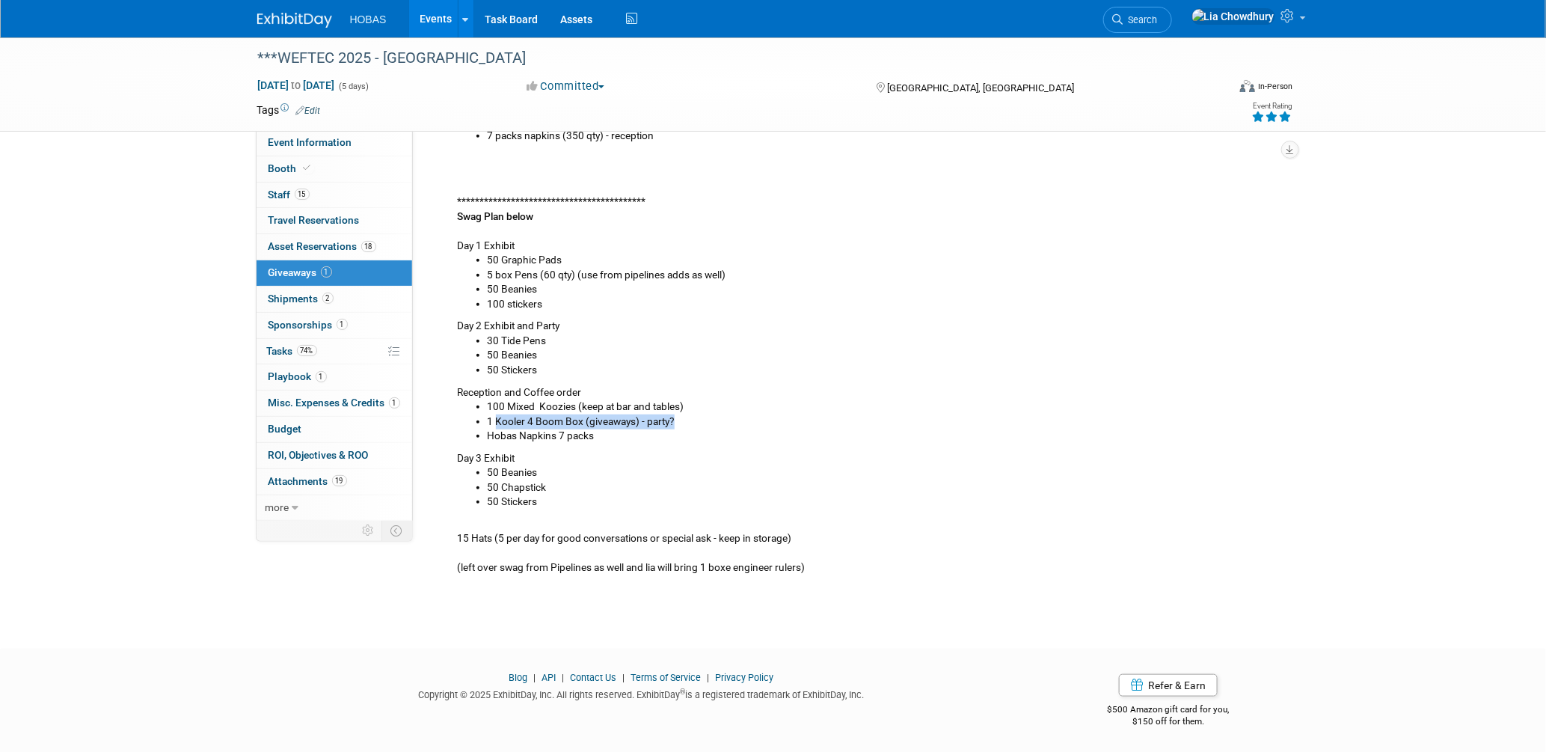
click at [541, 424] on li "1 Kooler 4 Boom Box (giveaways) - party?" at bounding box center [883, 421] width 791 height 15
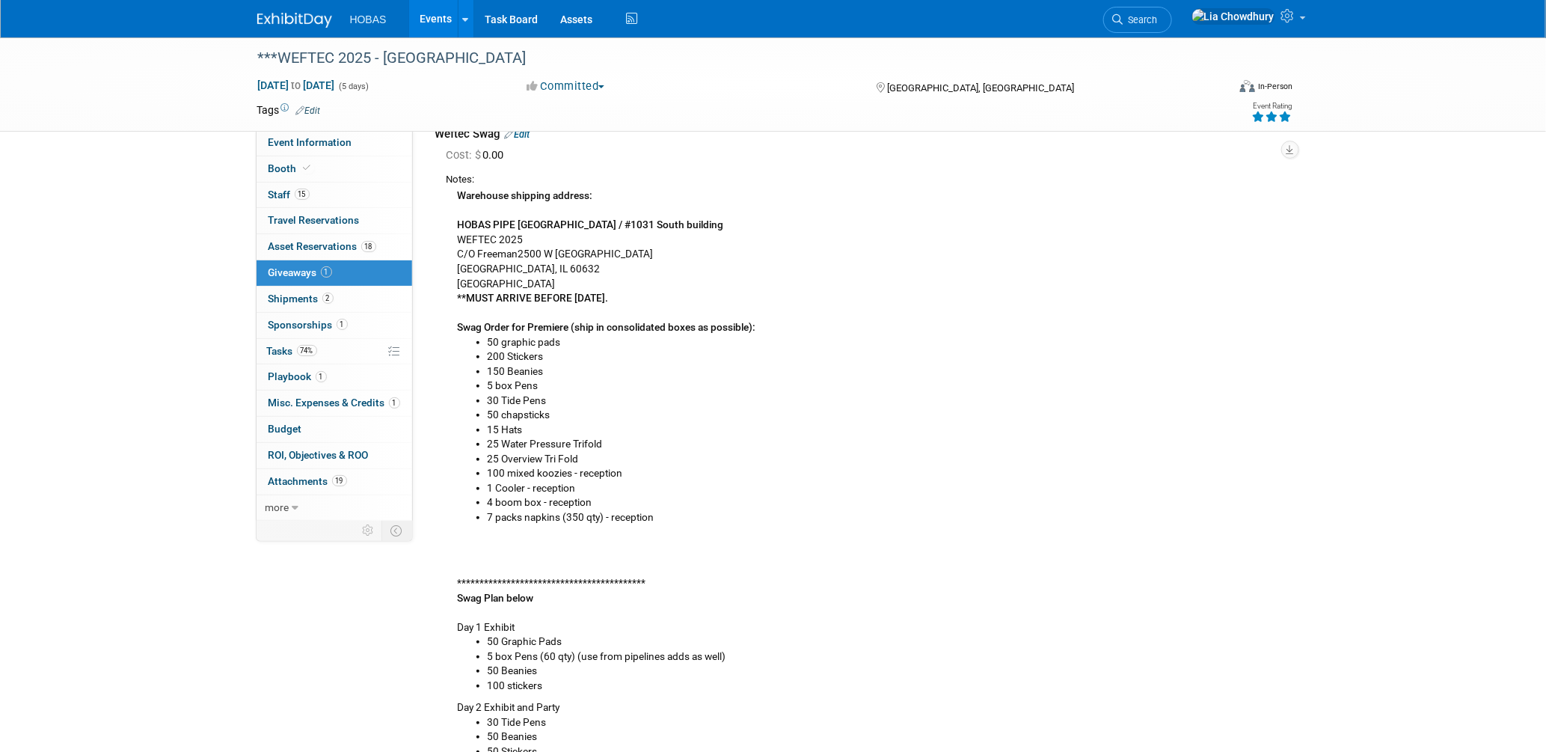
scroll to position [249, 0]
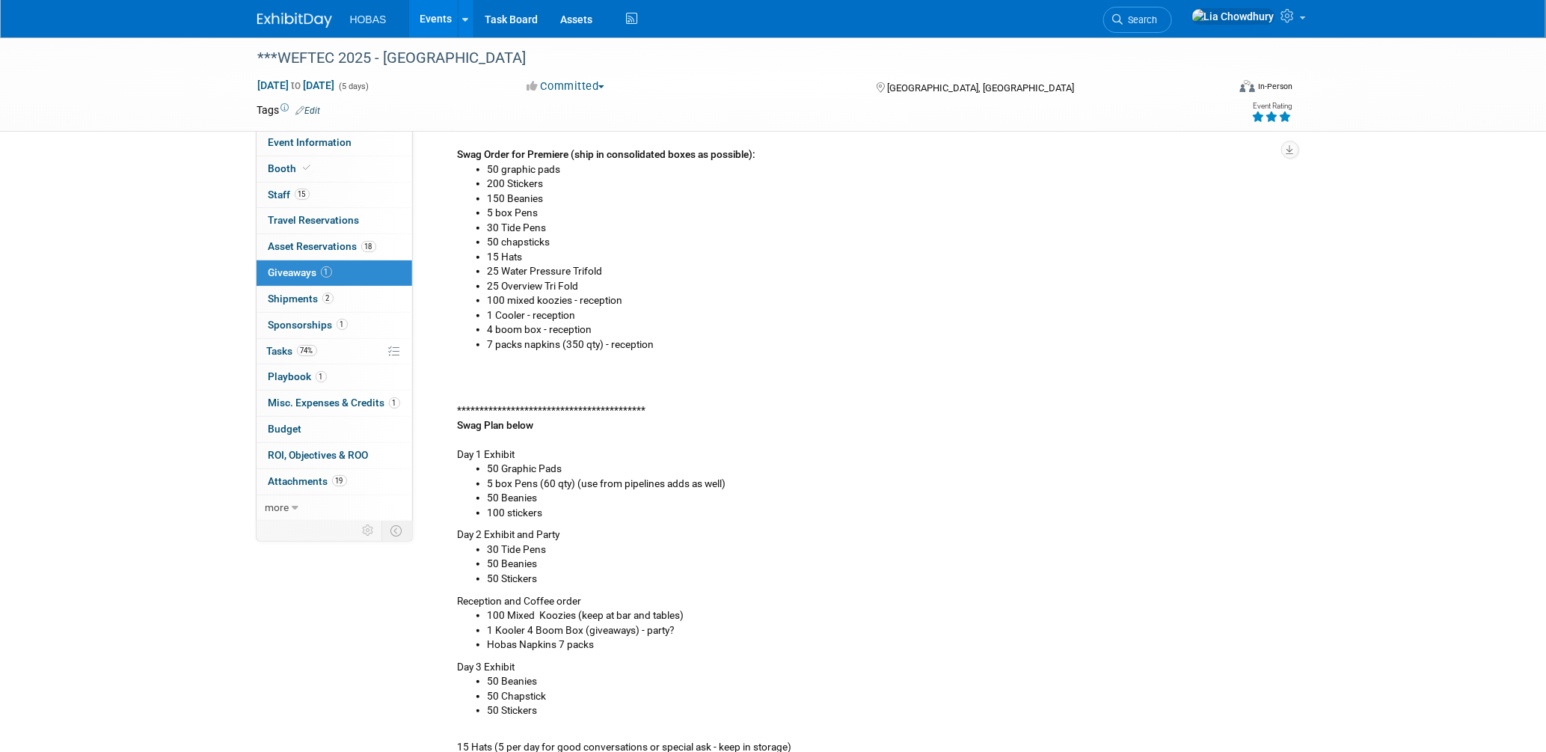
click at [435, 17] on link "Events" at bounding box center [436, 18] width 55 height 37
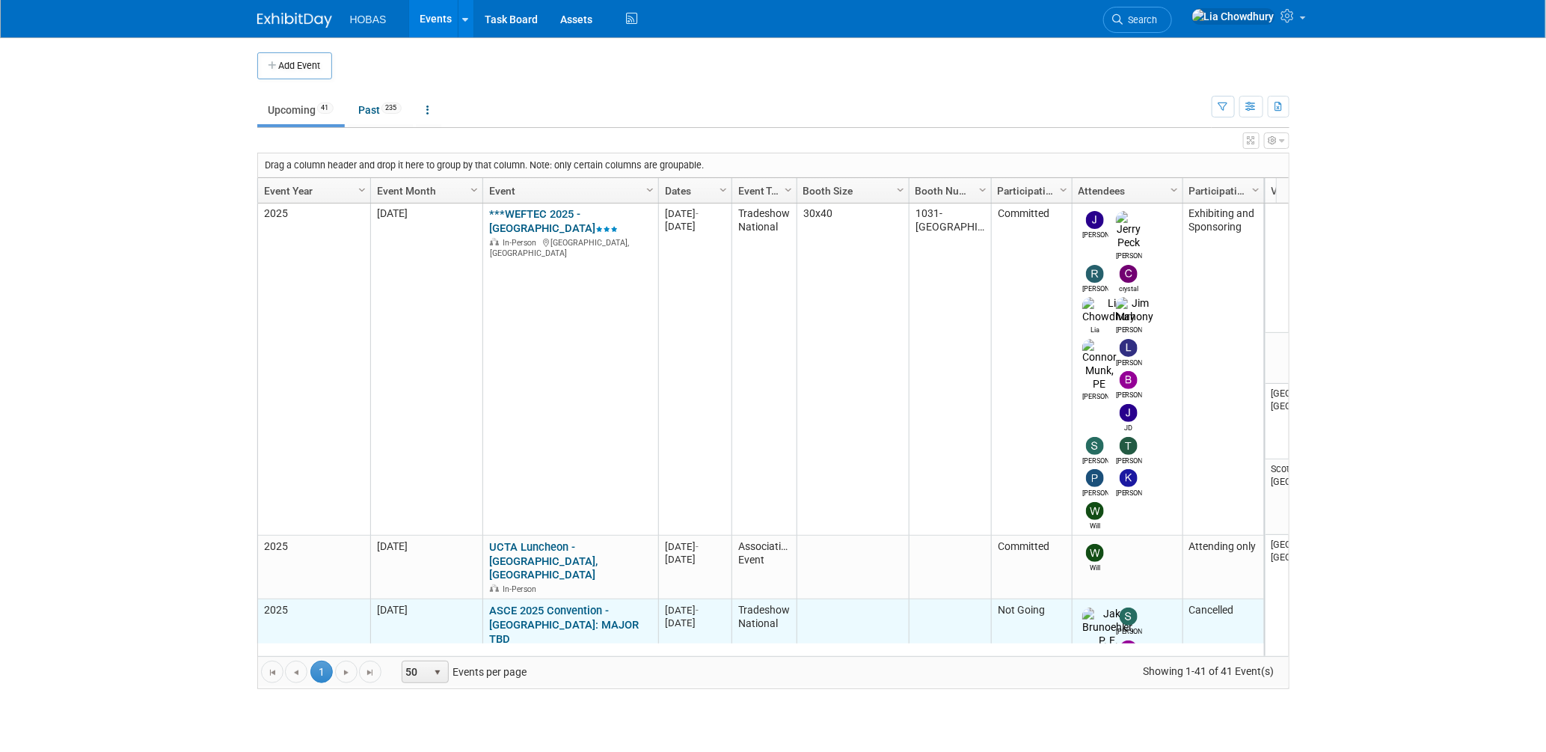
scroll to position [993, 0]
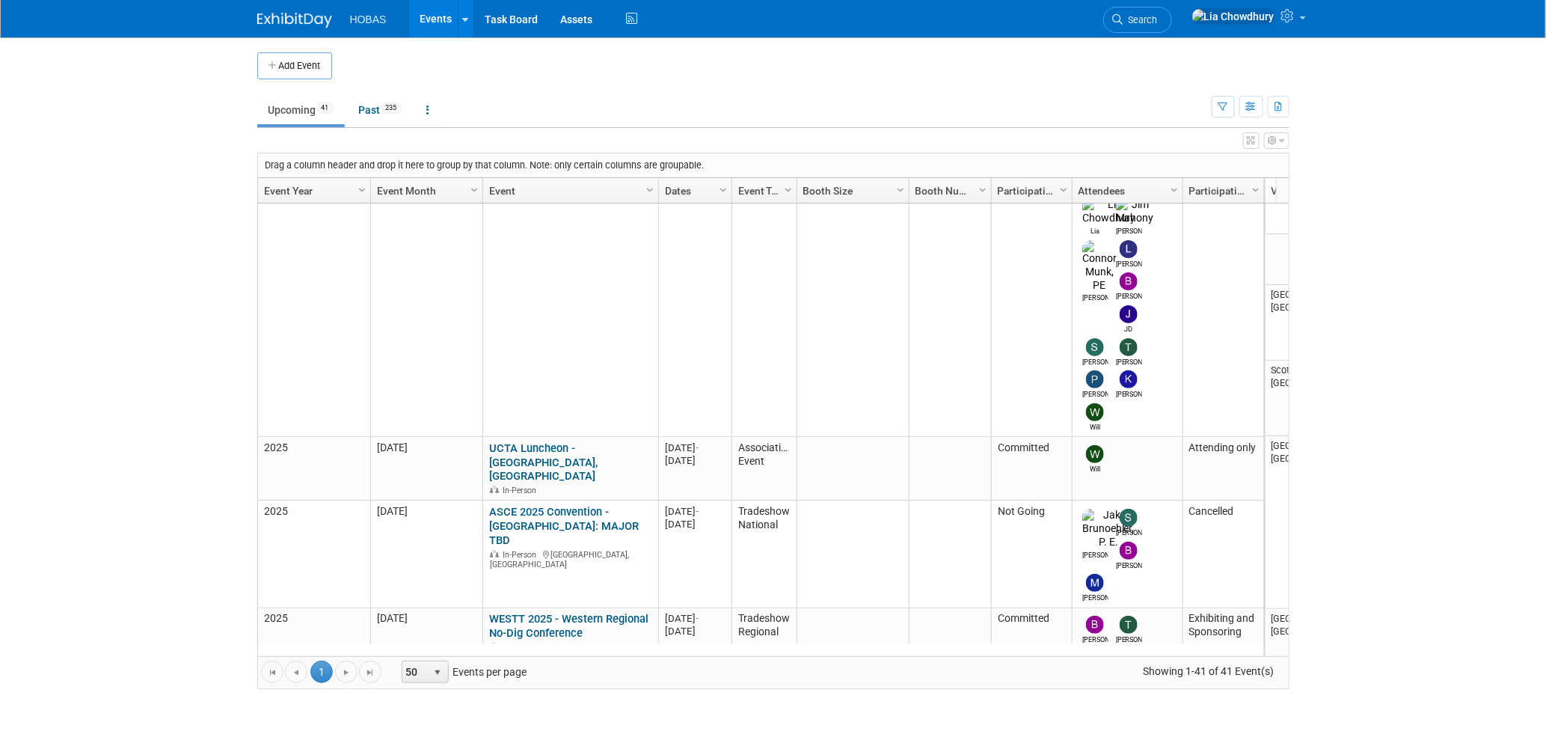
click at [552, 687] on link "***NASTT 2025 No-Dig North & ISTT International No-Dig" at bounding box center [566, 701] width 154 height 28
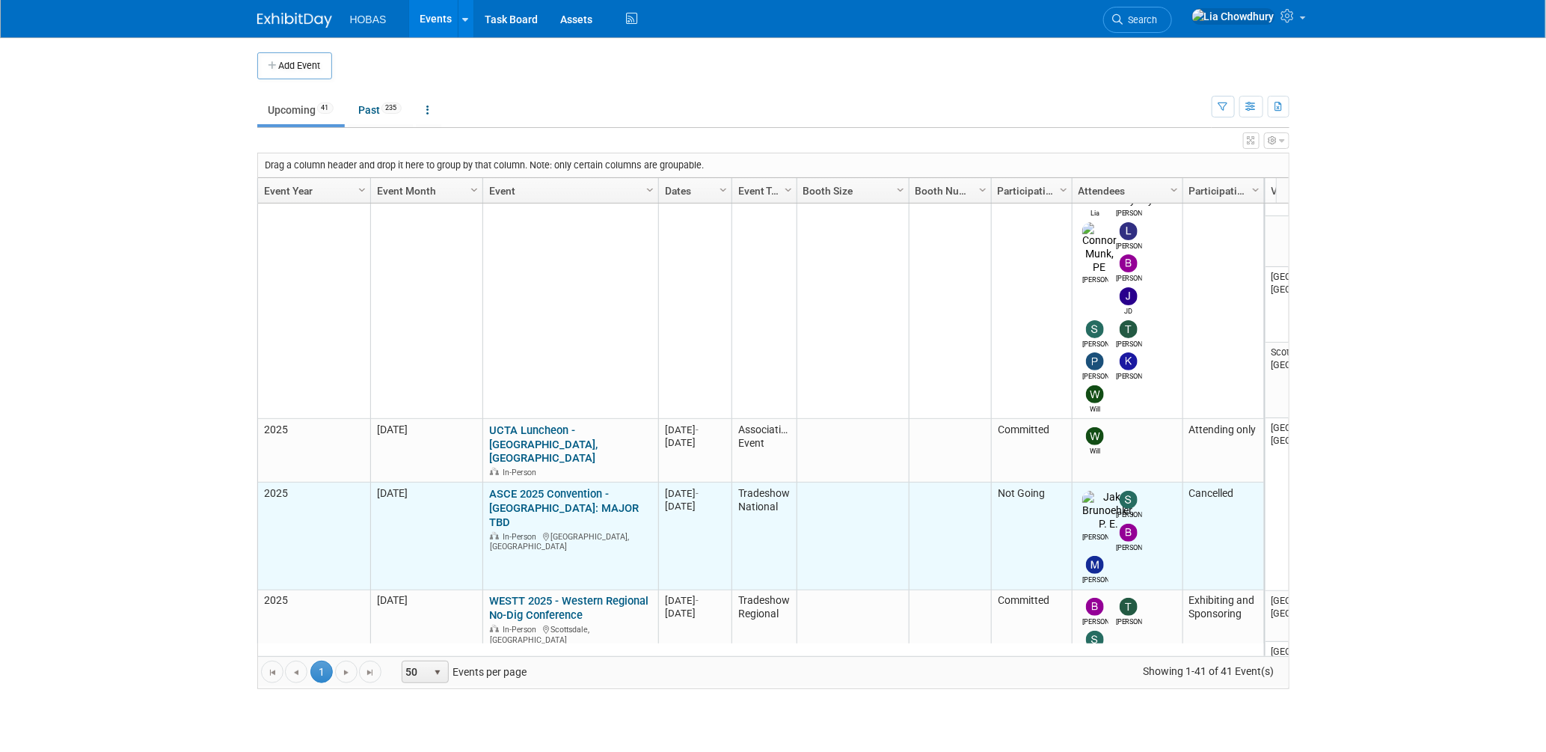
scroll to position [0, 0]
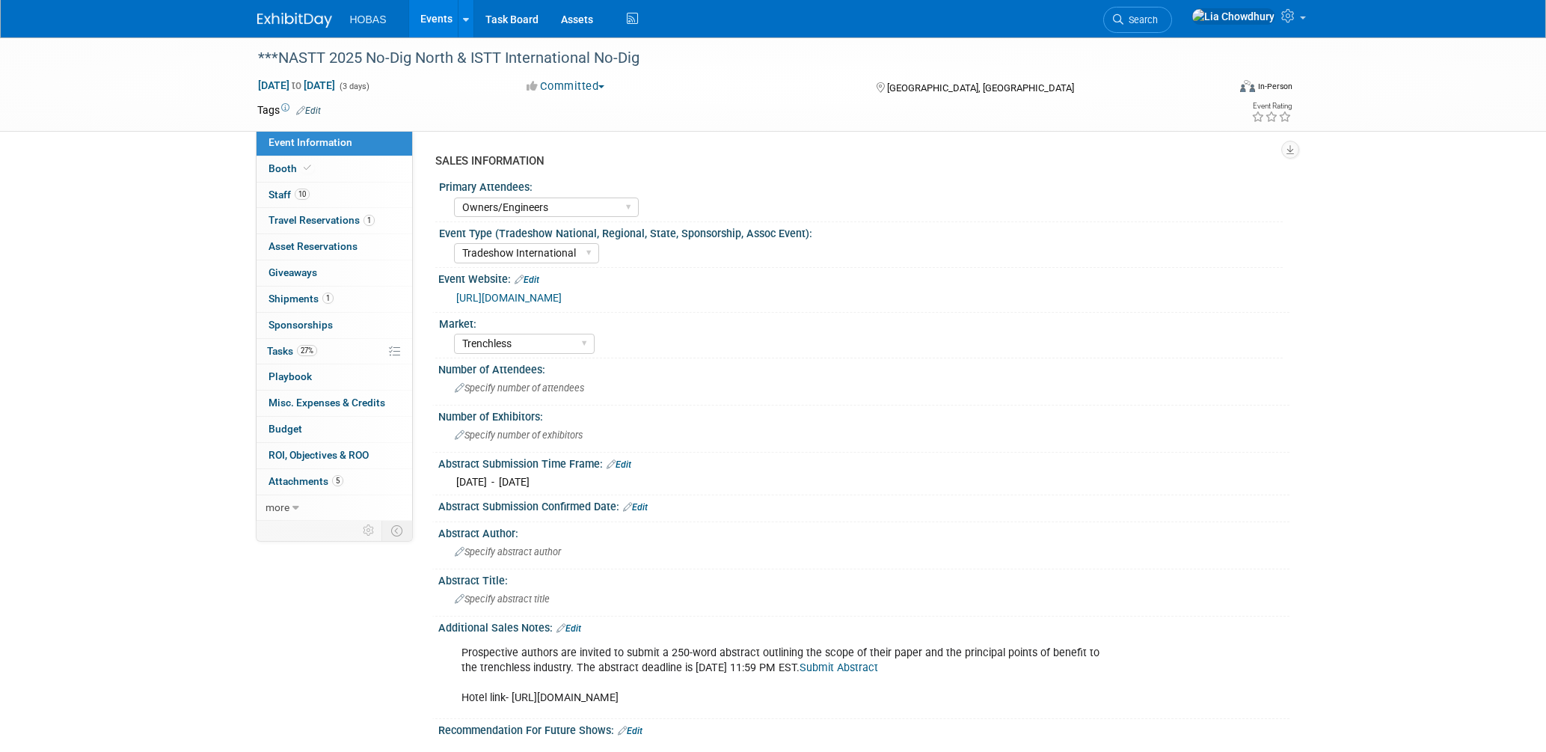
select select "Owners/Engineers"
select select "Tradeshow International"
select select "Trenchless"
select select "Exhibiting"
click at [308, 298] on span "Shipments 1" at bounding box center [301, 298] width 65 height 12
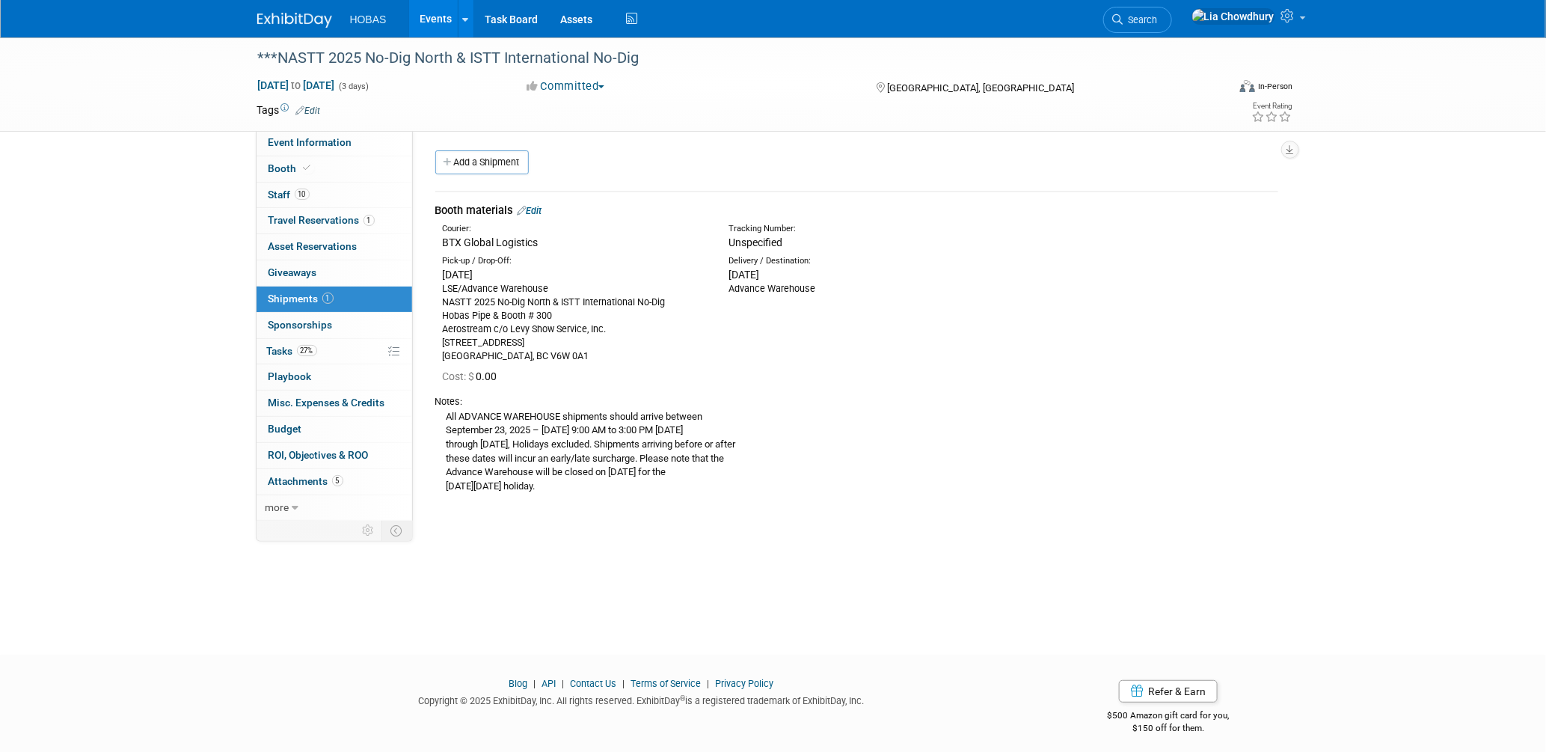
click at [543, 451] on div "All ADVANCE WAREHOUSE shipments should arrive between September 23, 2025 – Octo…" at bounding box center [856, 450] width 843 height 85
drag, startPoint x: 457, startPoint y: 416, endPoint x: 638, endPoint y: 426, distance: 181.3
click at [638, 426] on div "All ADVANCE WAREHOUSE shipments should arrive between September 23, 2025 – Octo…" at bounding box center [856, 450] width 843 height 85
drag, startPoint x: 638, startPoint y: 426, endPoint x: 625, endPoint y: 455, distance: 31.8
click at [625, 455] on div "All ADVANCE WAREHOUSE shipments should arrive between September 23, 2025 – Octo…" at bounding box center [856, 450] width 843 height 85
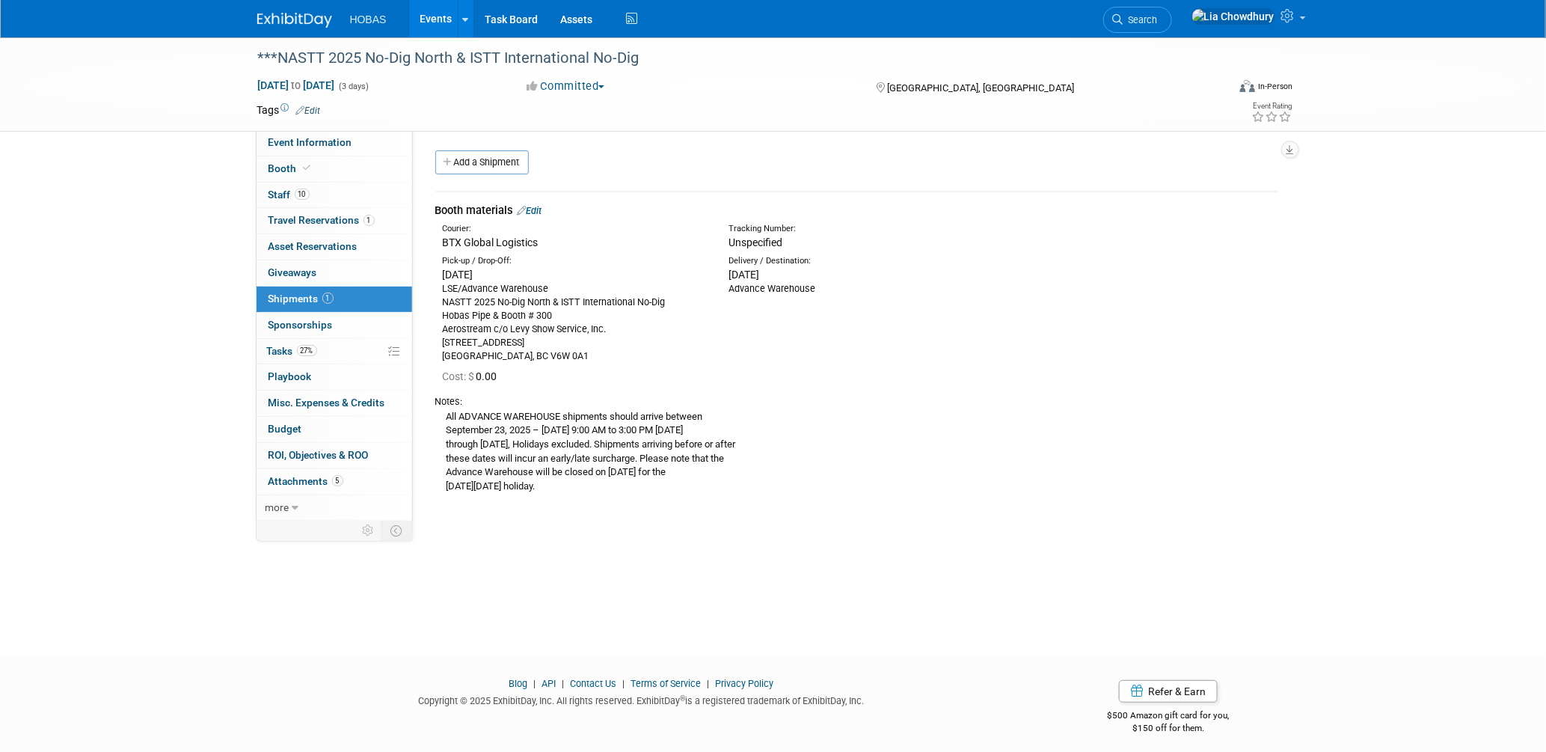
drag, startPoint x: 581, startPoint y: 444, endPoint x: 601, endPoint y: 452, distance: 21.8
click at [582, 444] on div "All ADVANCE WAREHOUSE shipments should arrive between September 23, 2025 – Octo…" at bounding box center [856, 450] width 843 height 85
drag, startPoint x: 596, startPoint y: 435, endPoint x: 609, endPoint y: 422, distance: 18.0
click at [610, 419] on div "All ADVANCE WAREHOUSE shipments should arrive between September 23, 2025 – Octo…" at bounding box center [856, 450] width 843 height 85
click at [589, 432] on div "All ADVANCE WAREHOUSE shipments should arrive between September 23, 2025 – Octo…" at bounding box center [856, 450] width 843 height 85
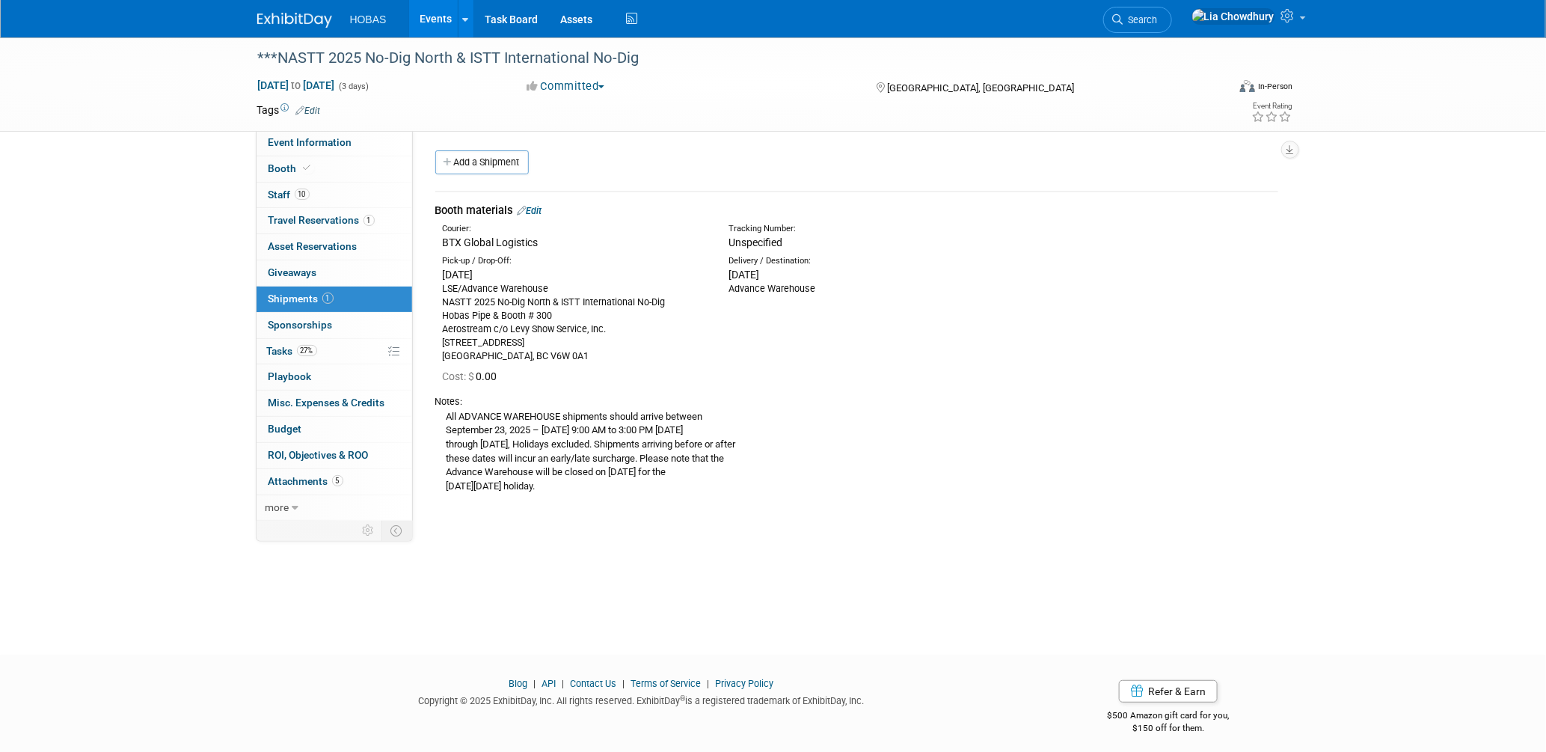
click at [622, 489] on div "All ADVANCE WAREHOUSE shipments should arrive between September 23, 2025 – Octo…" at bounding box center [856, 450] width 843 height 85
click at [501, 464] on div "All ADVANCE WAREHOUSE shipments should arrive between September 23, 2025 – Octo…" at bounding box center [856, 450] width 843 height 85
click at [624, 412] on div "All ADVANCE WAREHOUSE shipments should arrive between September 23, 2025 – Octo…" at bounding box center [856, 450] width 843 height 85
click at [611, 479] on div "All ADVANCE WAREHOUSE shipments should arrive between September 23, 2025 – Octo…" at bounding box center [856, 450] width 843 height 85
drag, startPoint x: 462, startPoint y: 437, endPoint x: 587, endPoint y: 440, distance: 124.9
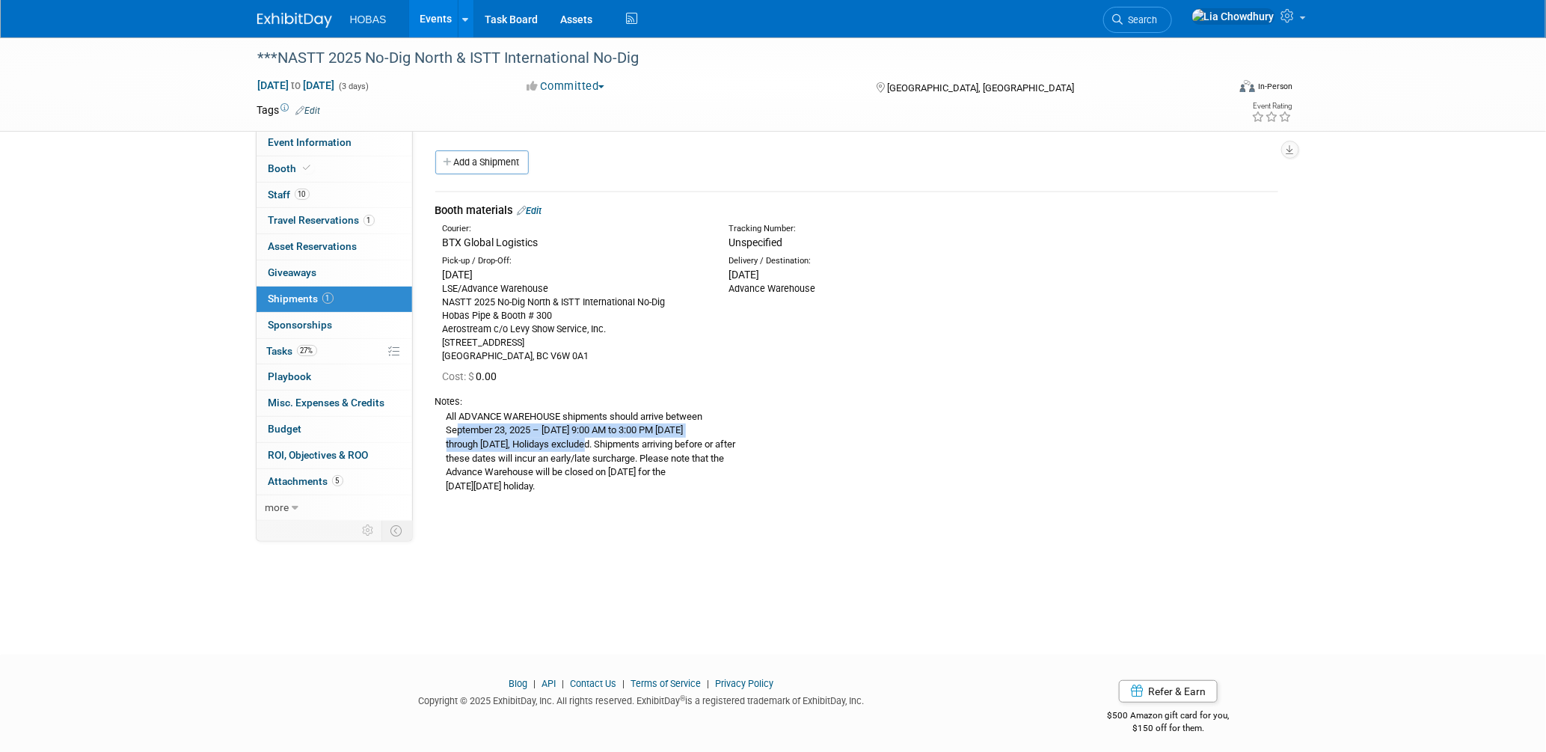
click at [587, 440] on div "All ADVANCE WAREHOUSE shipments should arrive between September 23, 2025 – Octo…" at bounding box center [856, 450] width 843 height 85
drag, startPoint x: 587, startPoint y: 440, endPoint x: 585, endPoint y: 421, distance: 18.8
click at [585, 421] on div "All ADVANCE WAREHOUSE shipments should arrive between September 23, 2025 – Octo…" at bounding box center [856, 450] width 843 height 85
drag, startPoint x: 1008, startPoint y: 378, endPoint x: 1001, endPoint y: 390, distance: 14.1
click at [1001, 390] on td "Booth materials Edit Courier: BTX Global Logistics Tracking Number: Hobas Pipe …" at bounding box center [856, 349] width 843 height 316
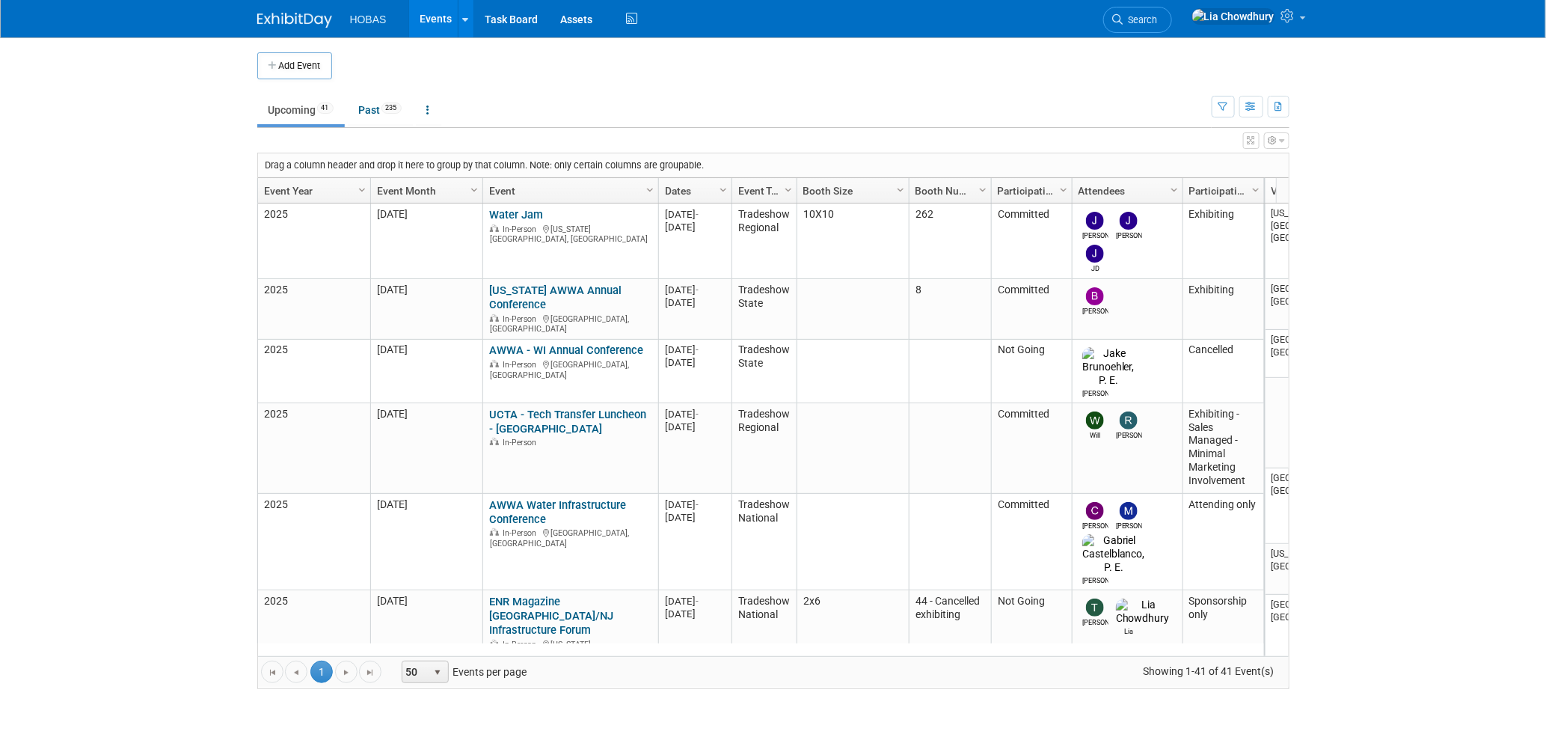
click at [71, 296] on body "HOBAS Events Add Event Bulk Upload Events Shareable Event Boards Recently Viewe…" at bounding box center [773, 376] width 1546 height 752
